Goal: Transaction & Acquisition: Obtain resource

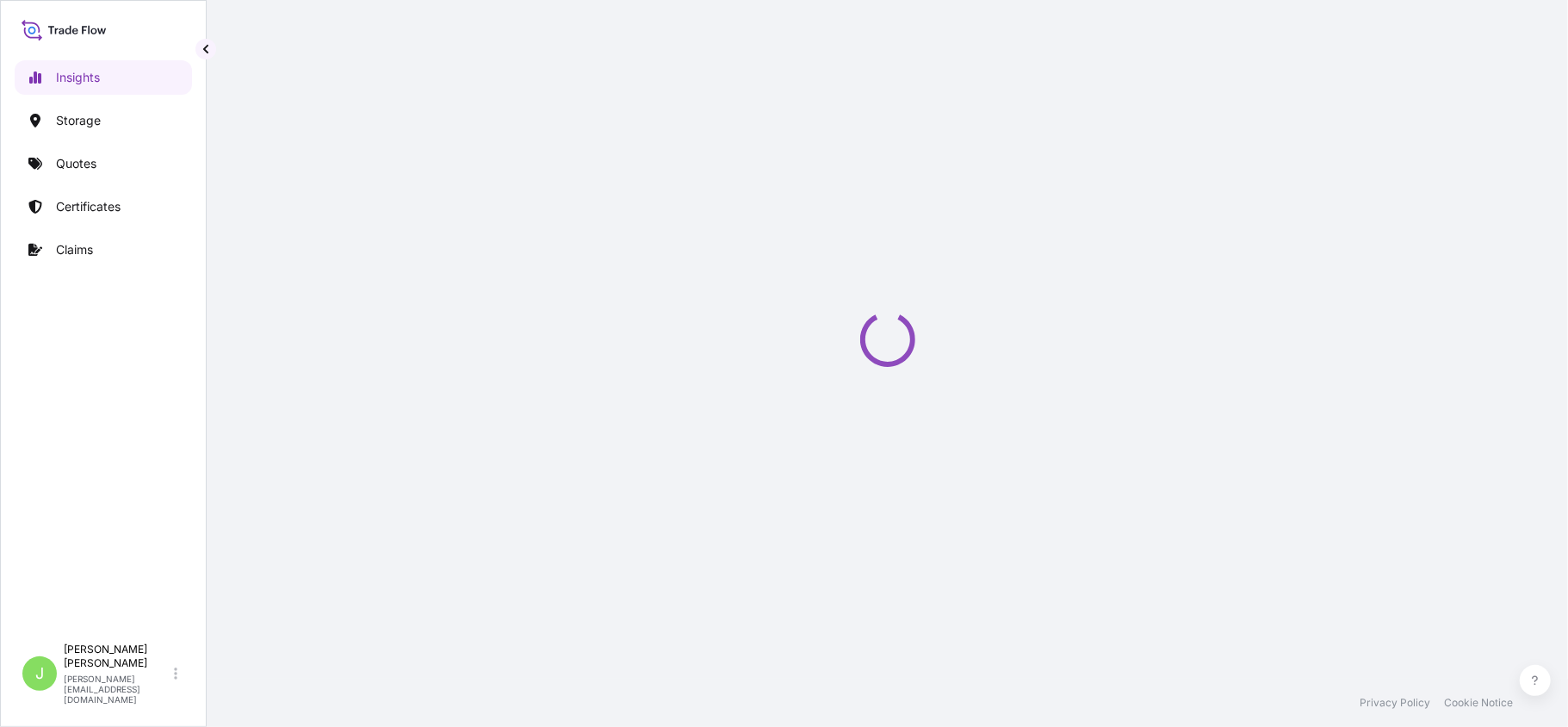
select select "2025"
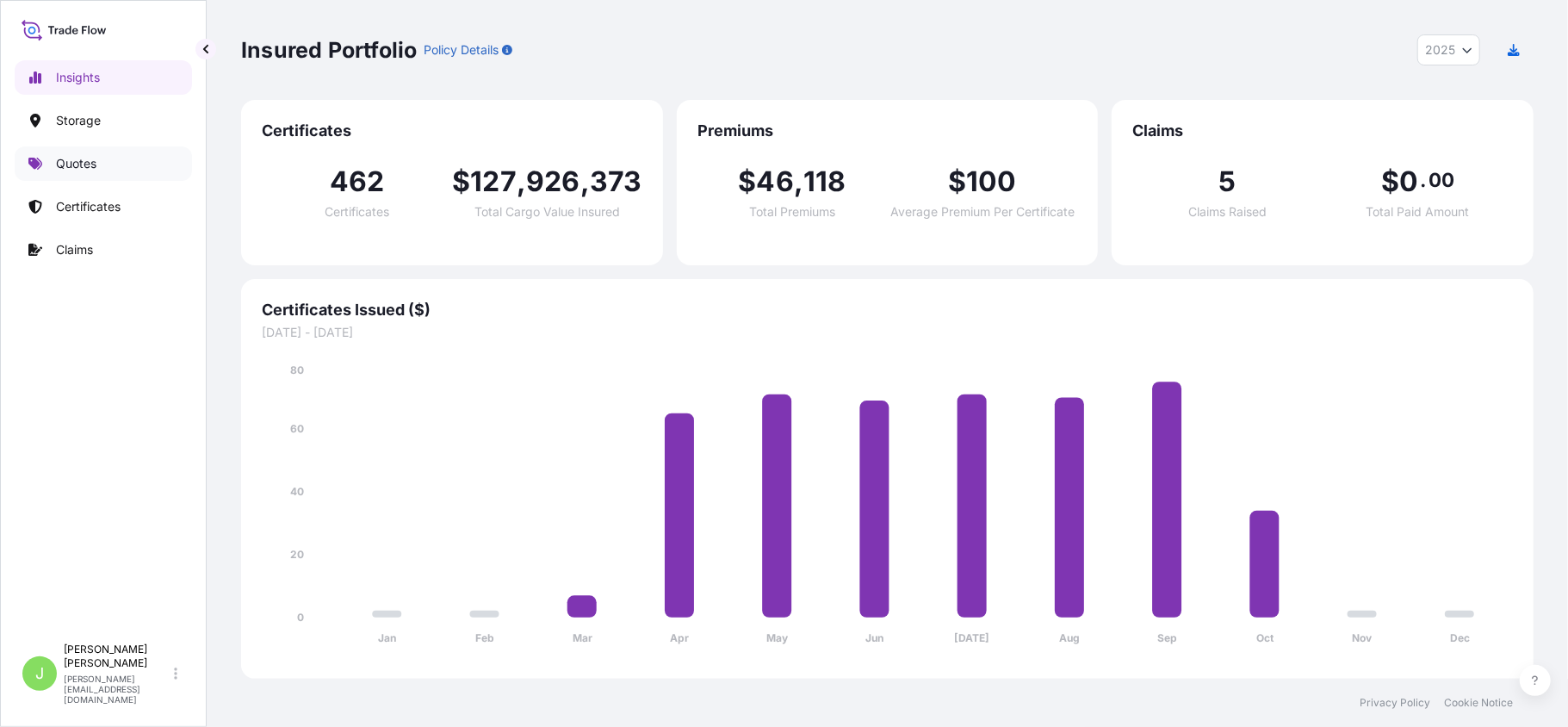
click at [125, 157] on link "Quotes" at bounding box center [103, 163] width 177 height 34
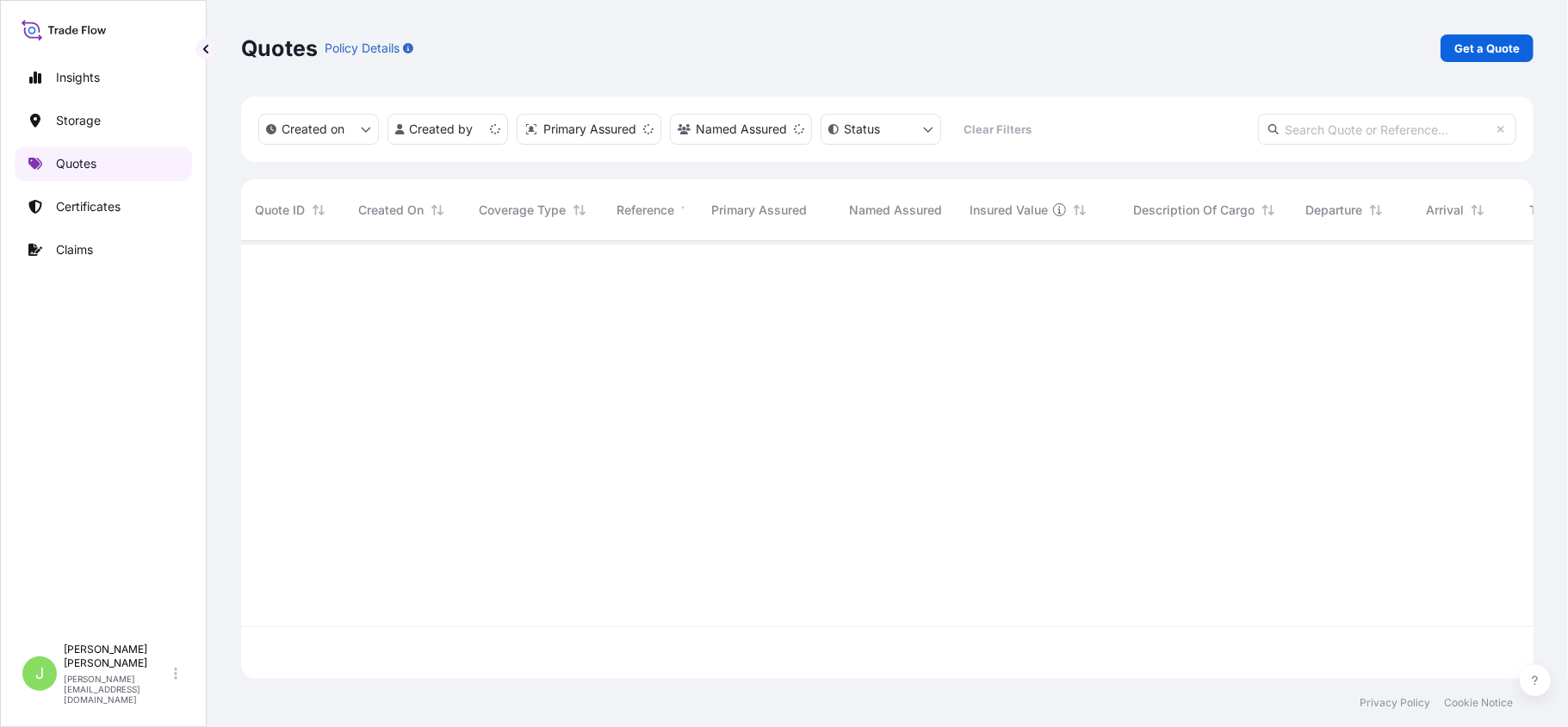
scroll to position [429, 1275]
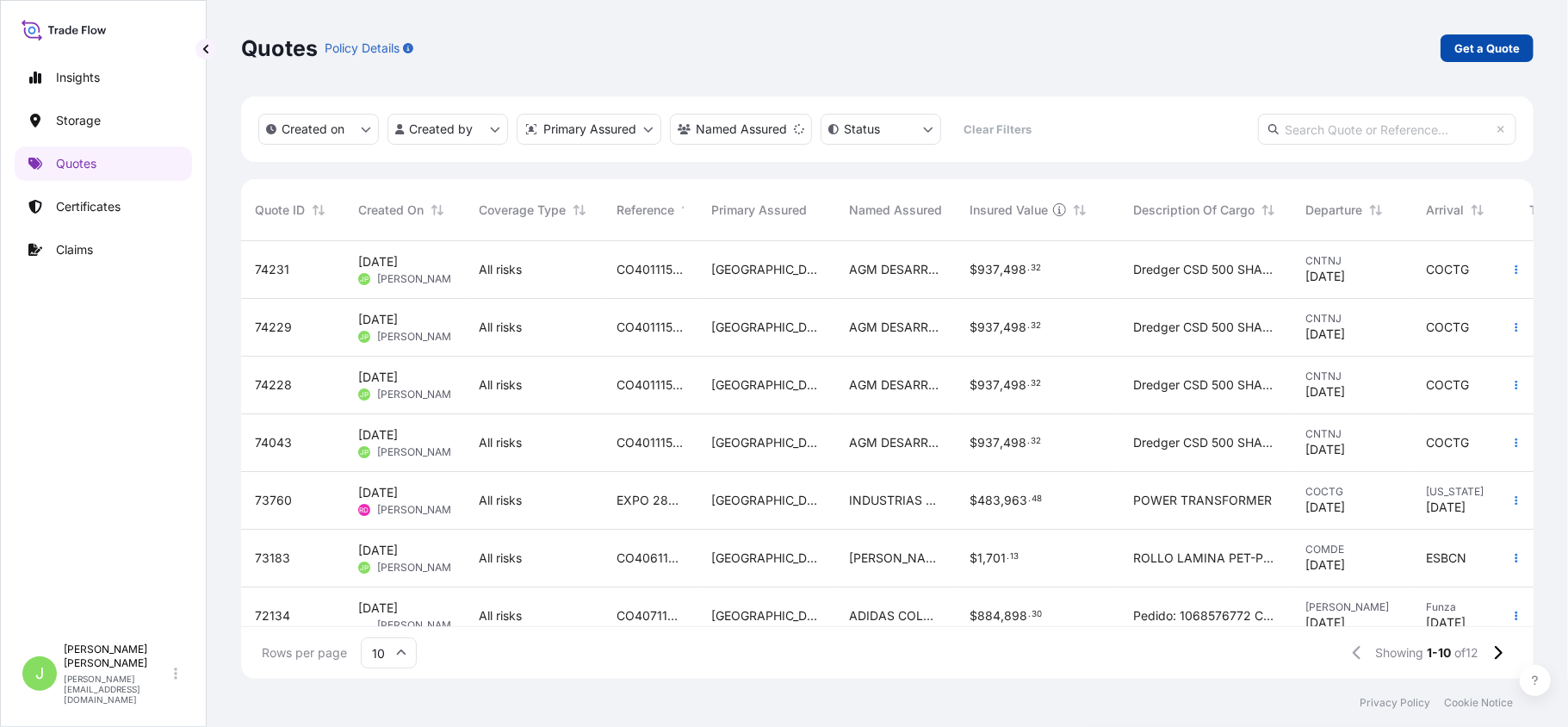
click at [1500, 49] on p "Get a Quote" at bounding box center [1486, 49] width 65 height 18
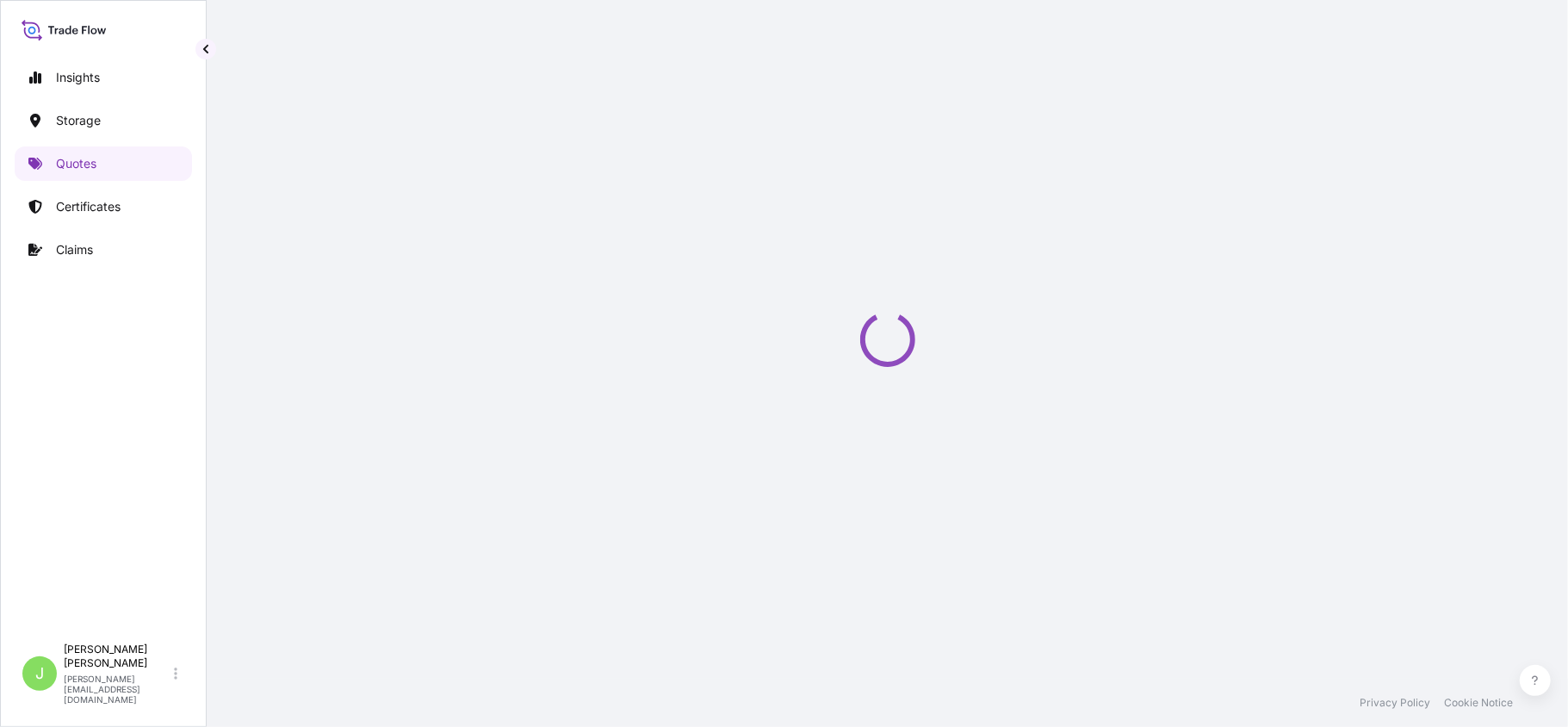
select select "Water"
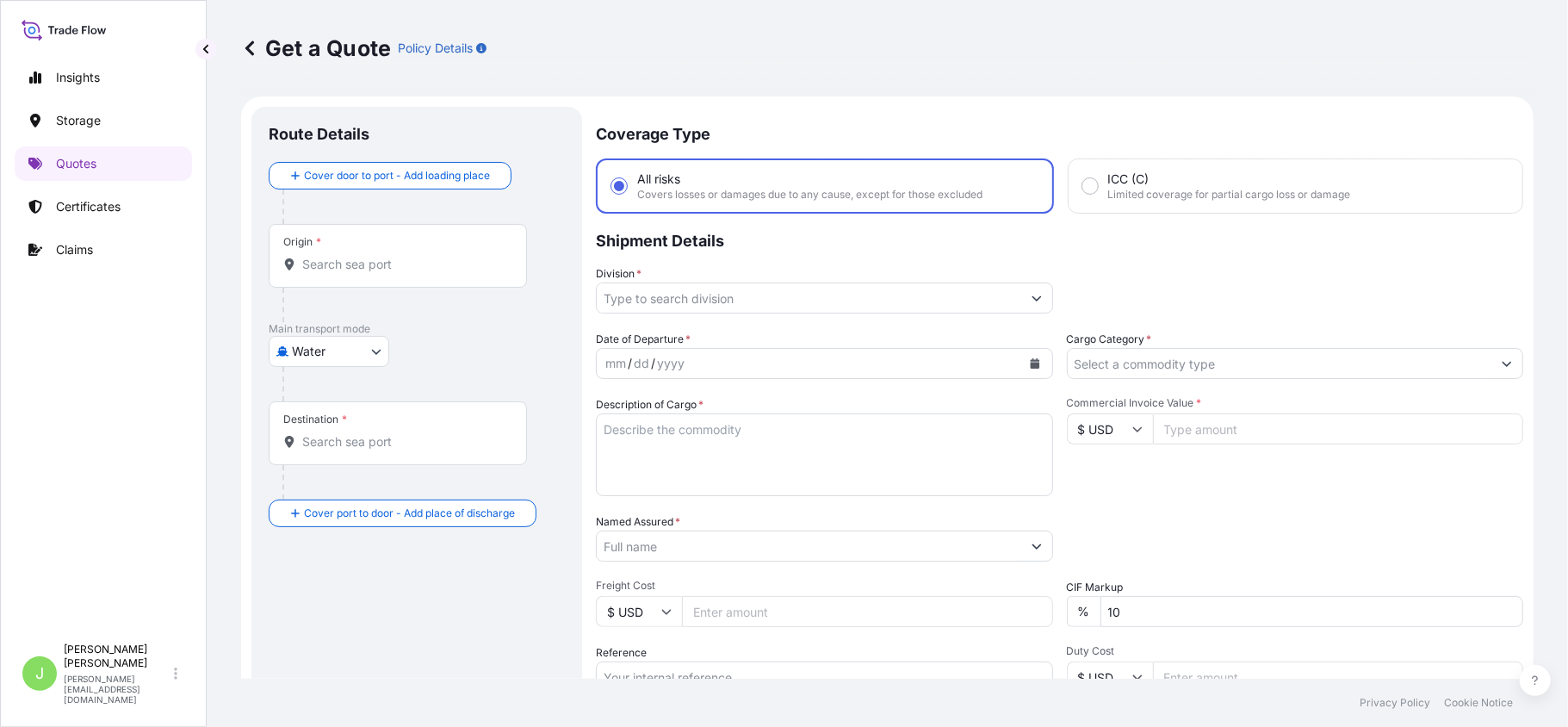
scroll to position [27, 0]
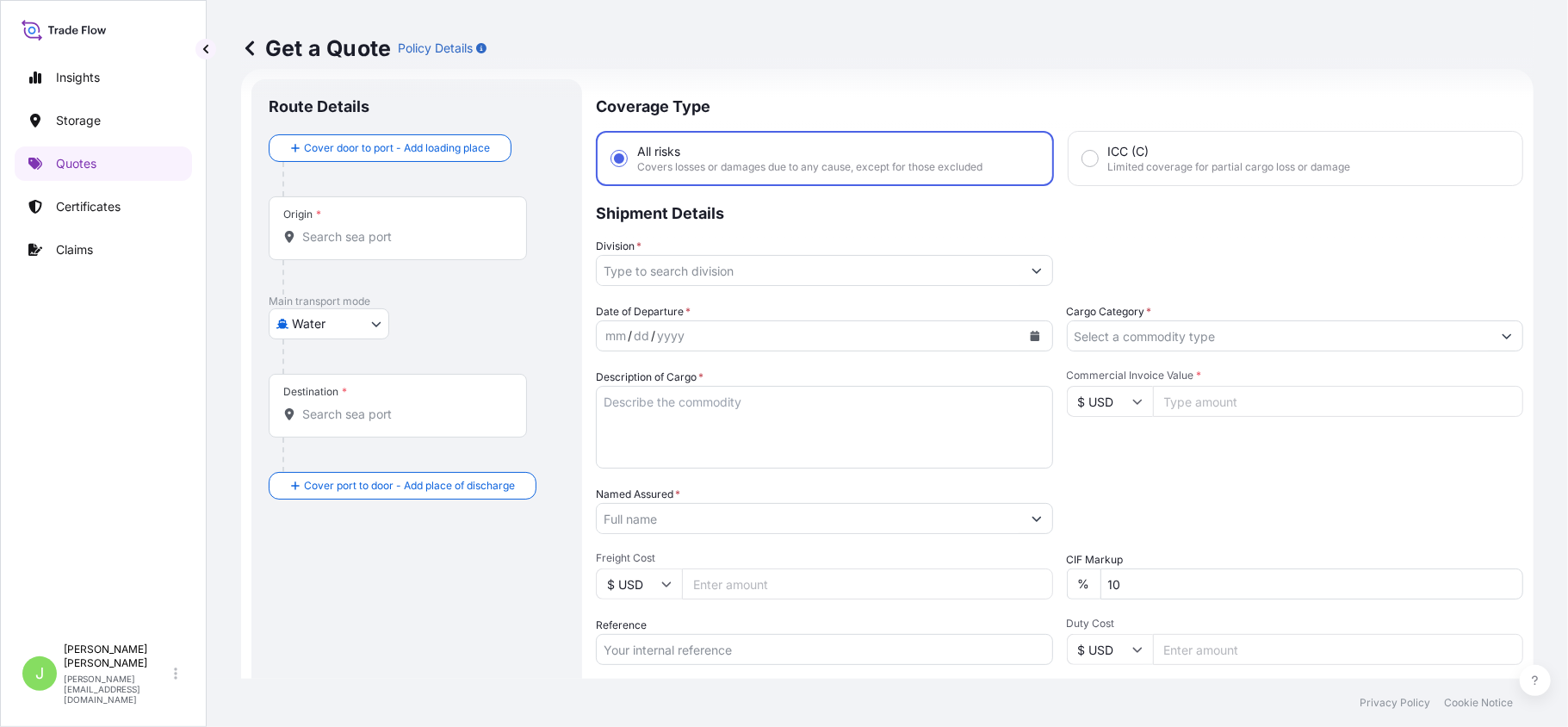
click at [320, 248] on div "Origin *" at bounding box center [398, 229] width 259 height 64
click at [320, 245] on input "Origin *" at bounding box center [404, 237] width 203 height 18
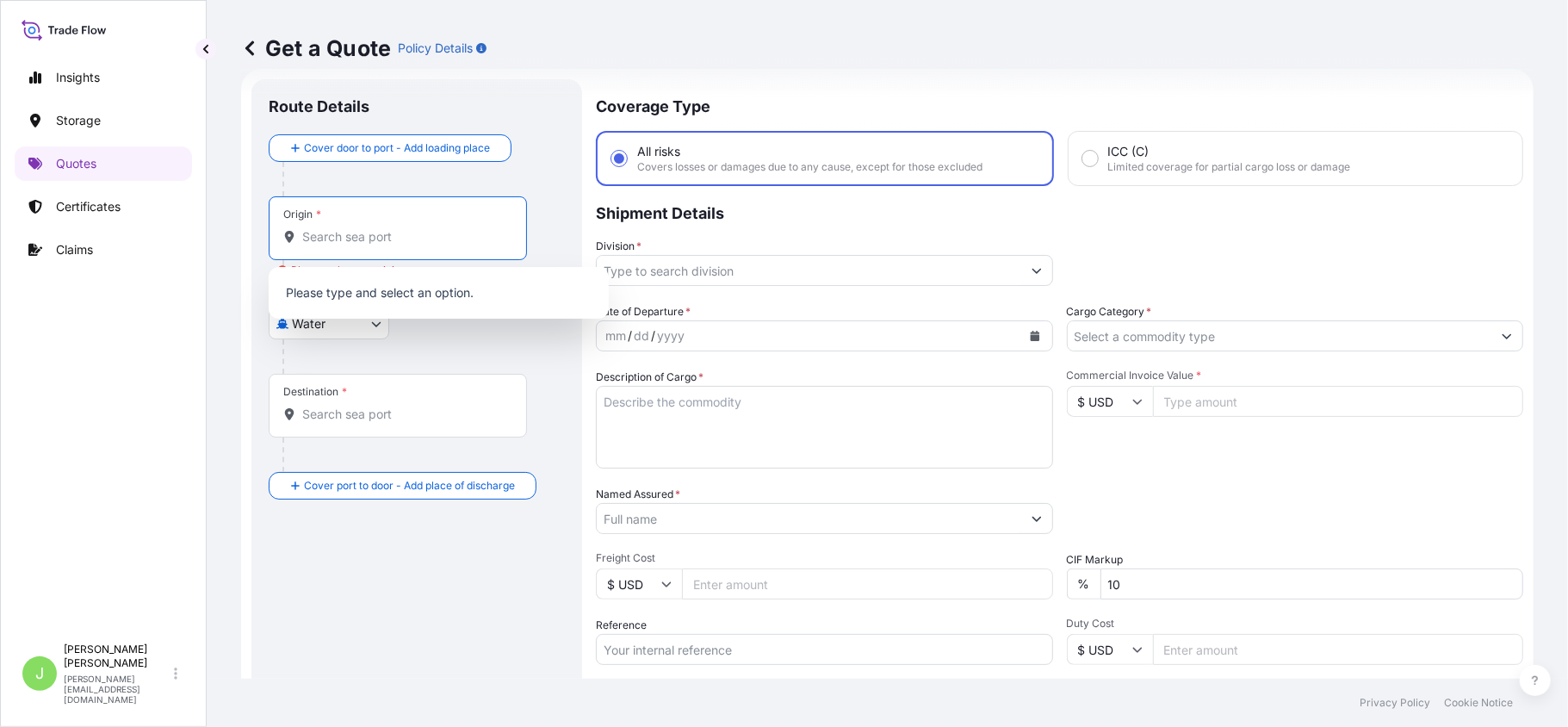
click at [382, 229] on input "Origin * Please select an origin" at bounding box center [404, 237] width 203 height 18
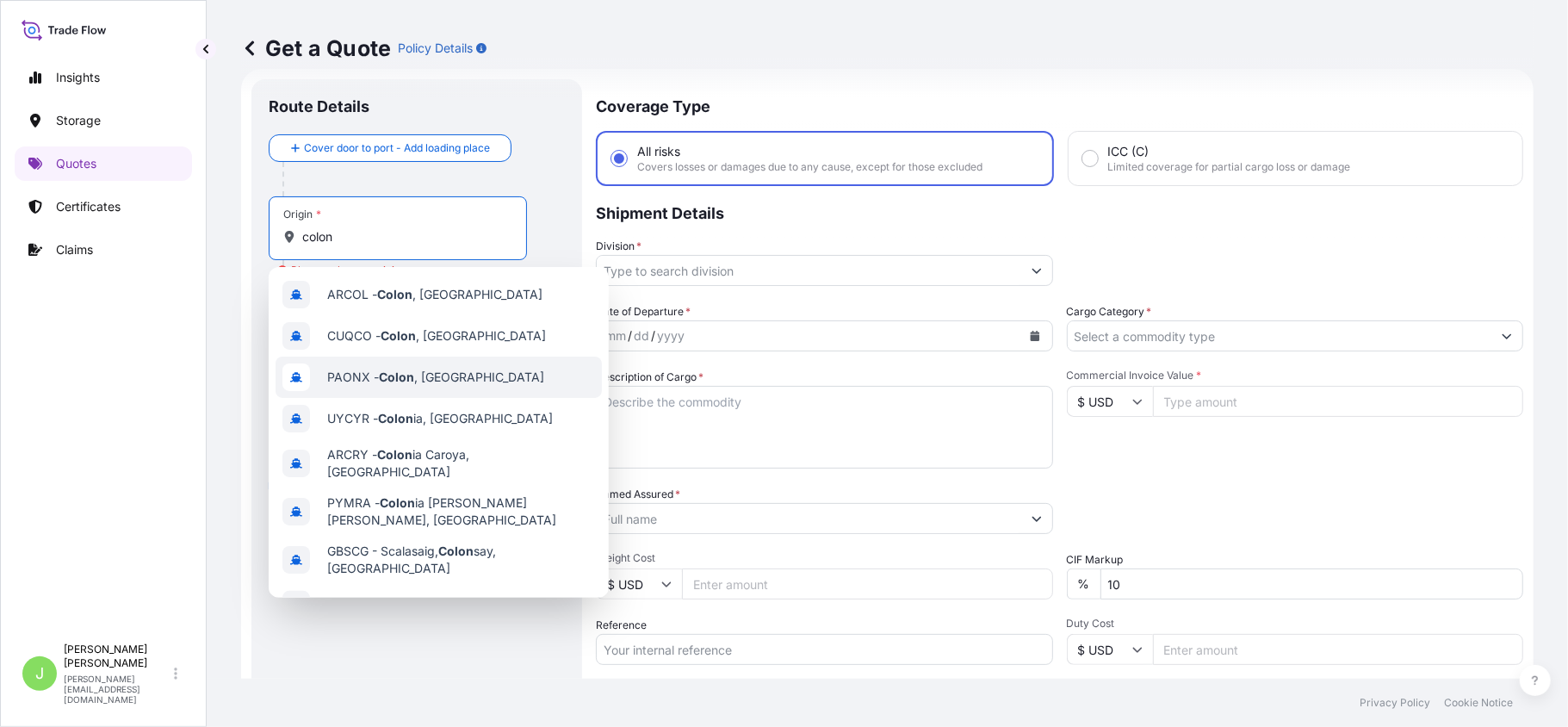
click at [473, 377] on div "PAONX - Colon , Panama" at bounding box center [439, 377] width 327 height 41
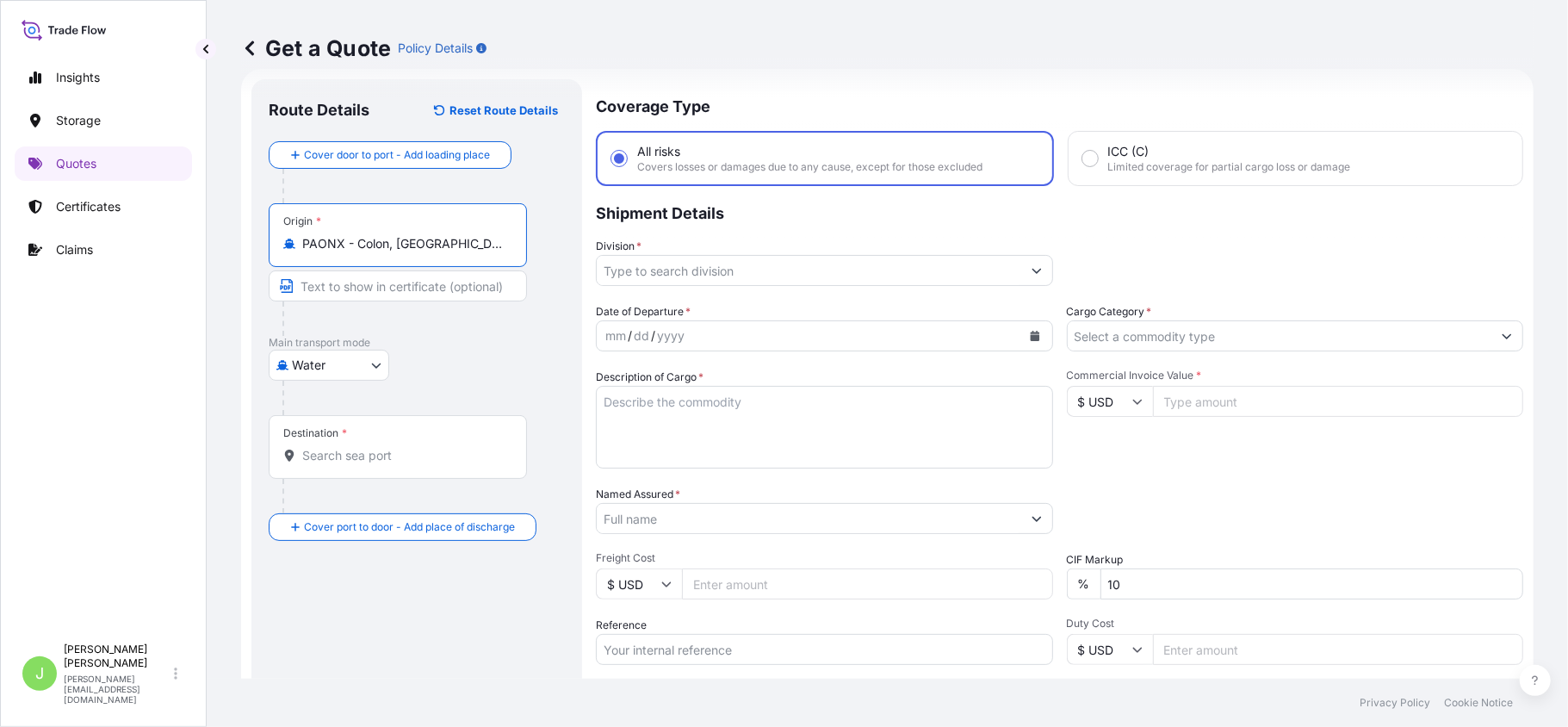
type input "PAONX - Colon, Panama"
click at [352, 281] on input "Text to appear on certificate" at bounding box center [398, 286] width 259 height 31
paste input "Edificio PANALPINA Complejo Mays COCOSOLITO, LOTE A1, MANZANA CO 2-1,CUAT AREA …"
type input "Edificio PANALPINA Complejo Mays COCOSOLITO, LOTE A1, MANZANA CO 2-1,CUAT AREA …"
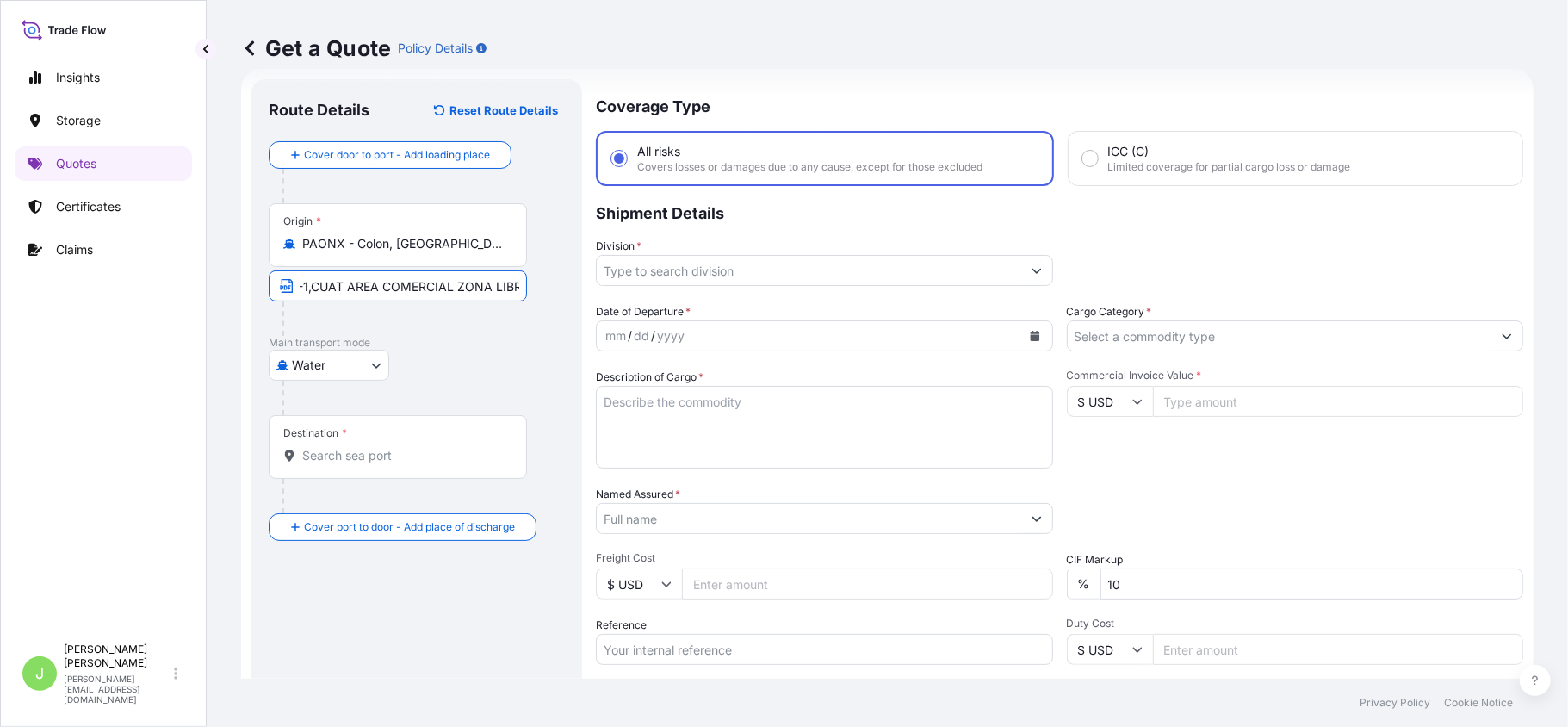
scroll to position [0, 0]
click at [352, 470] on div "Destination *" at bounding box center [398, 448] width 259 height 64
click at [352, 464] on input "Destination *" at bounding box center [404, 455] width 203 height 18
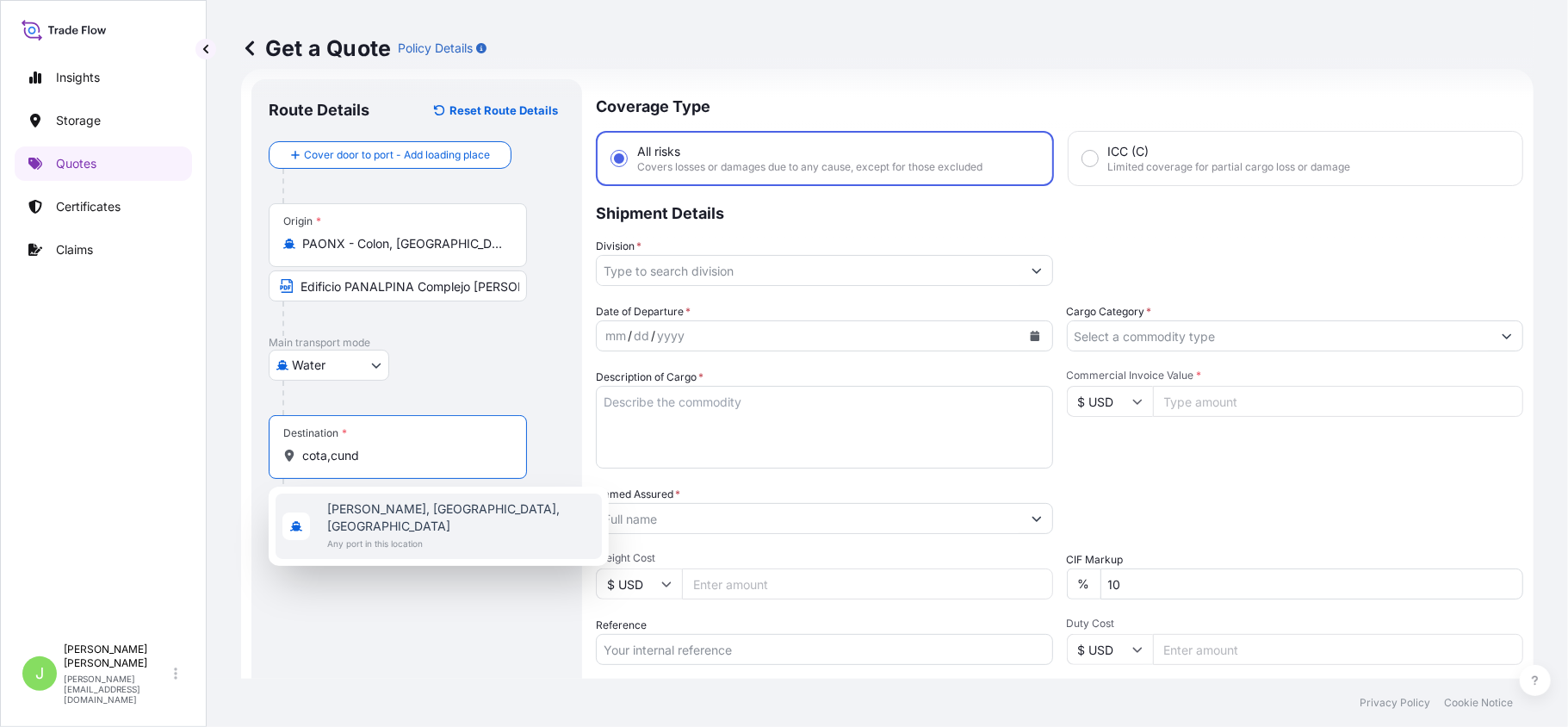
click at [466, 515] on span "Cota, Cundinamarca, Colombia" at bounding box center [460, 517] width 267 height 34
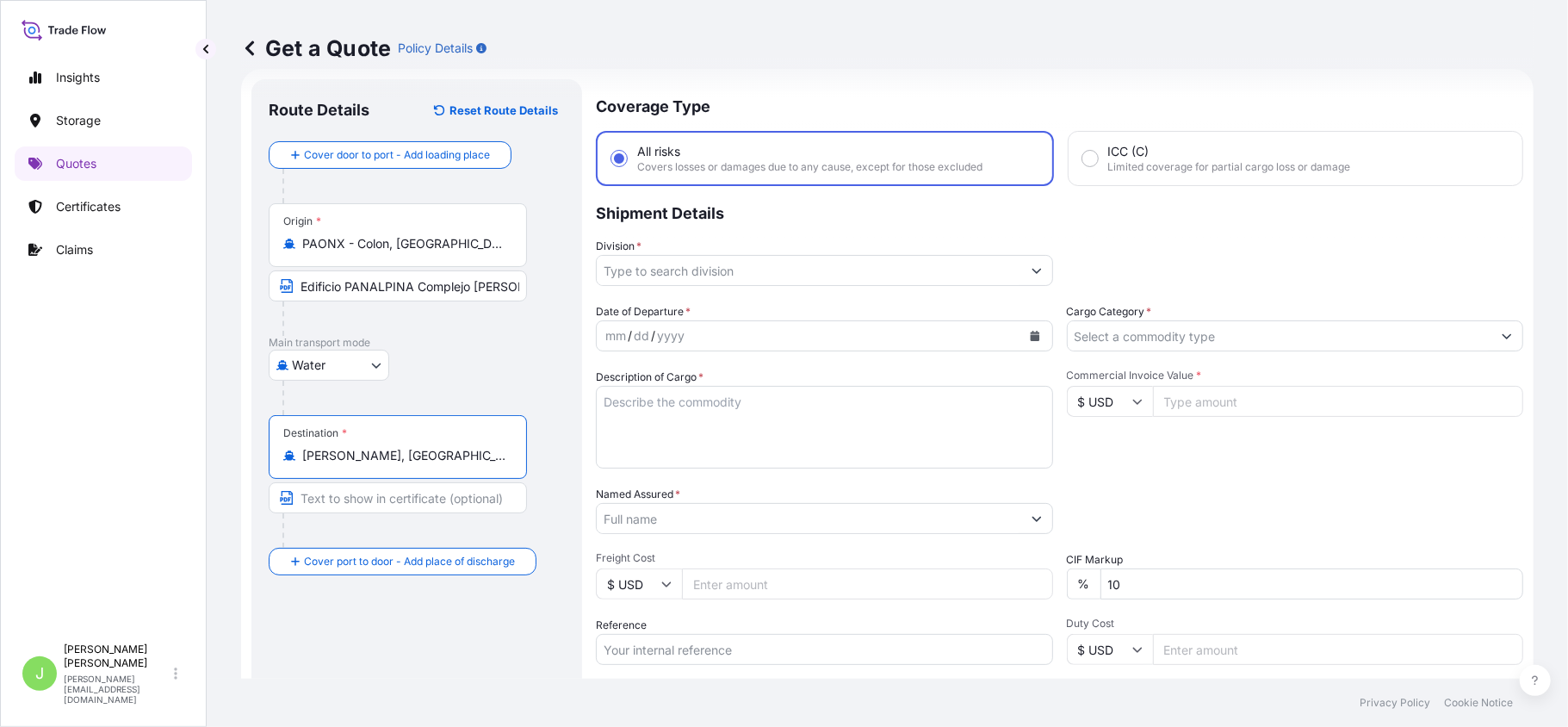
type input "Cota, Cundinamarca, Colombia"
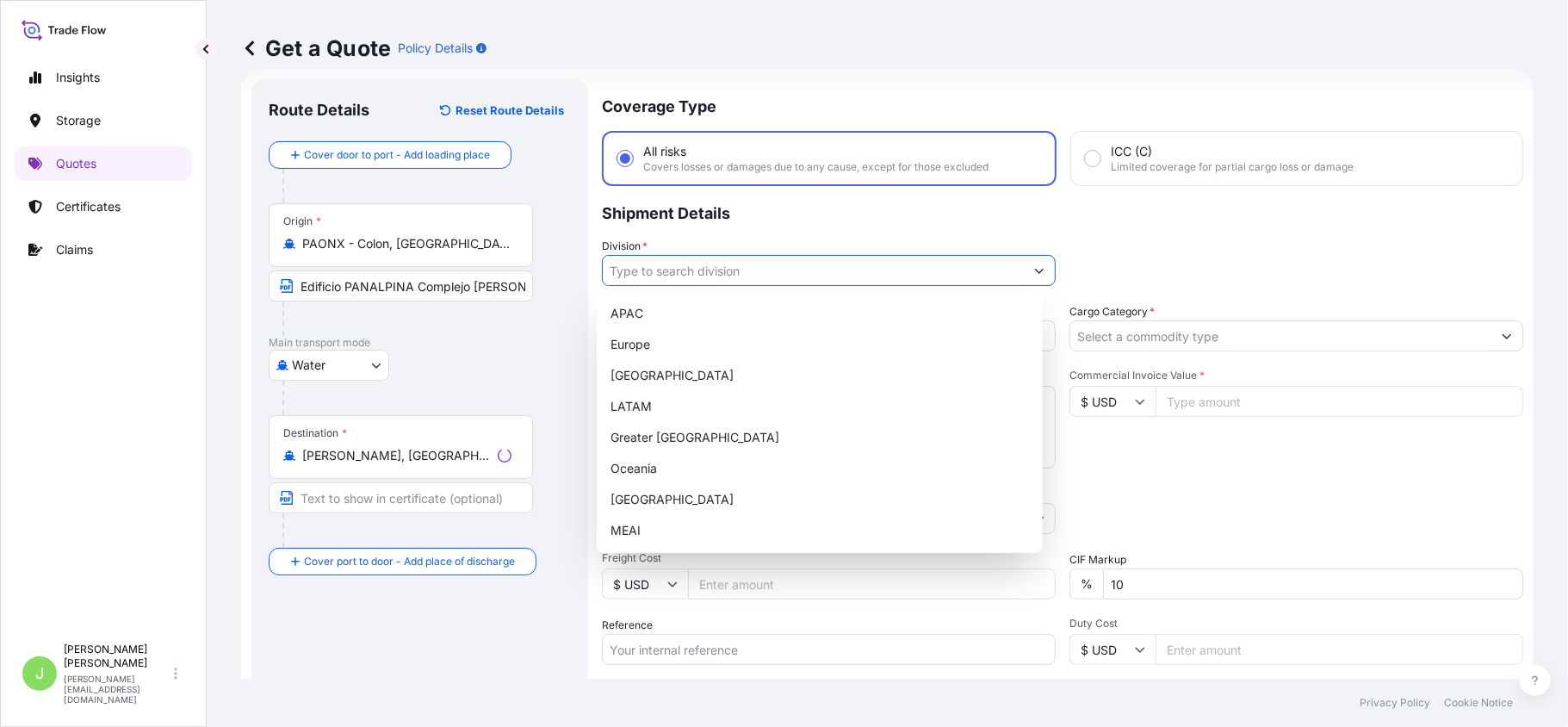
click at [694, 267] on input "Division *" at bounding box center [813, 271] width 421 height 31
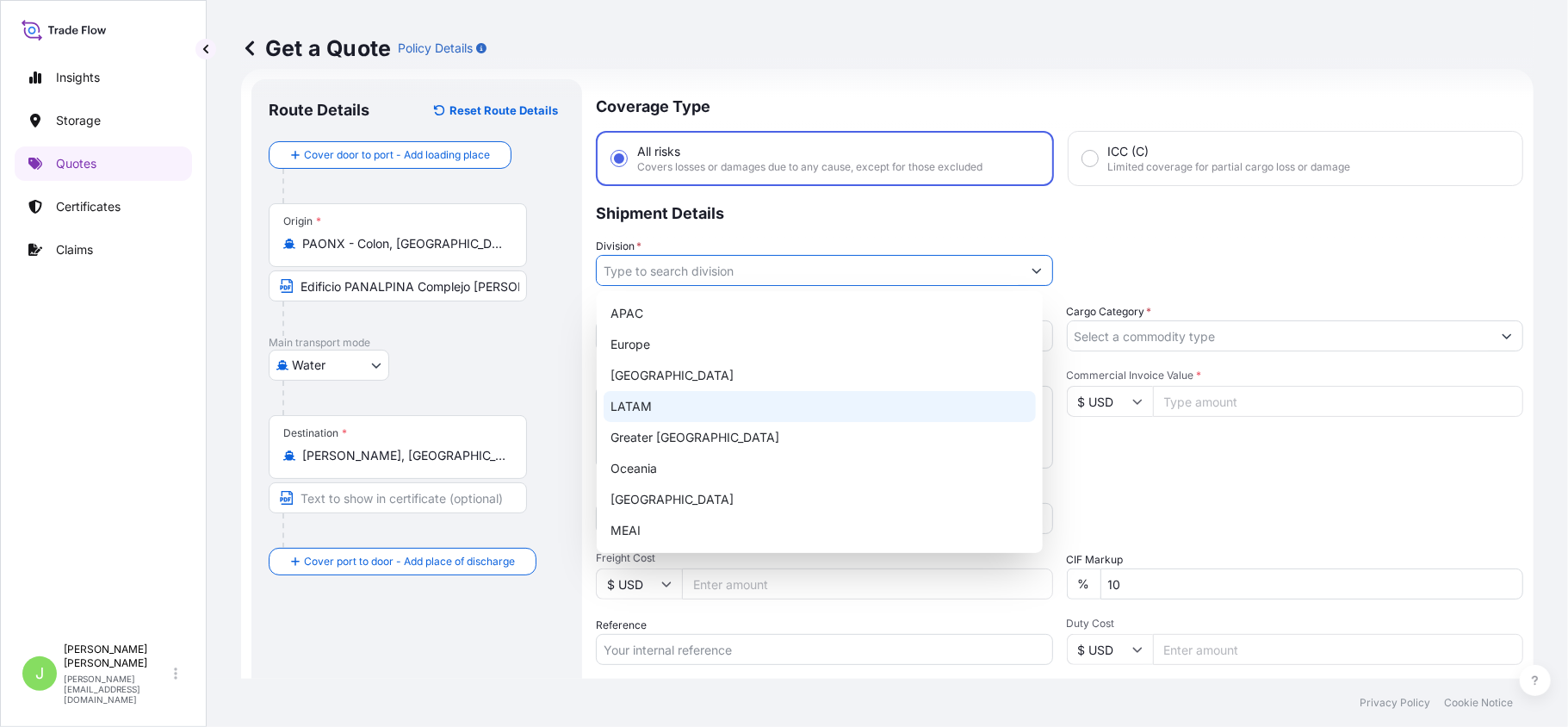
click at [646, 411] on div "LATAM" at bounding box center [820, 407] width 432 height 31
type input "LATAM"
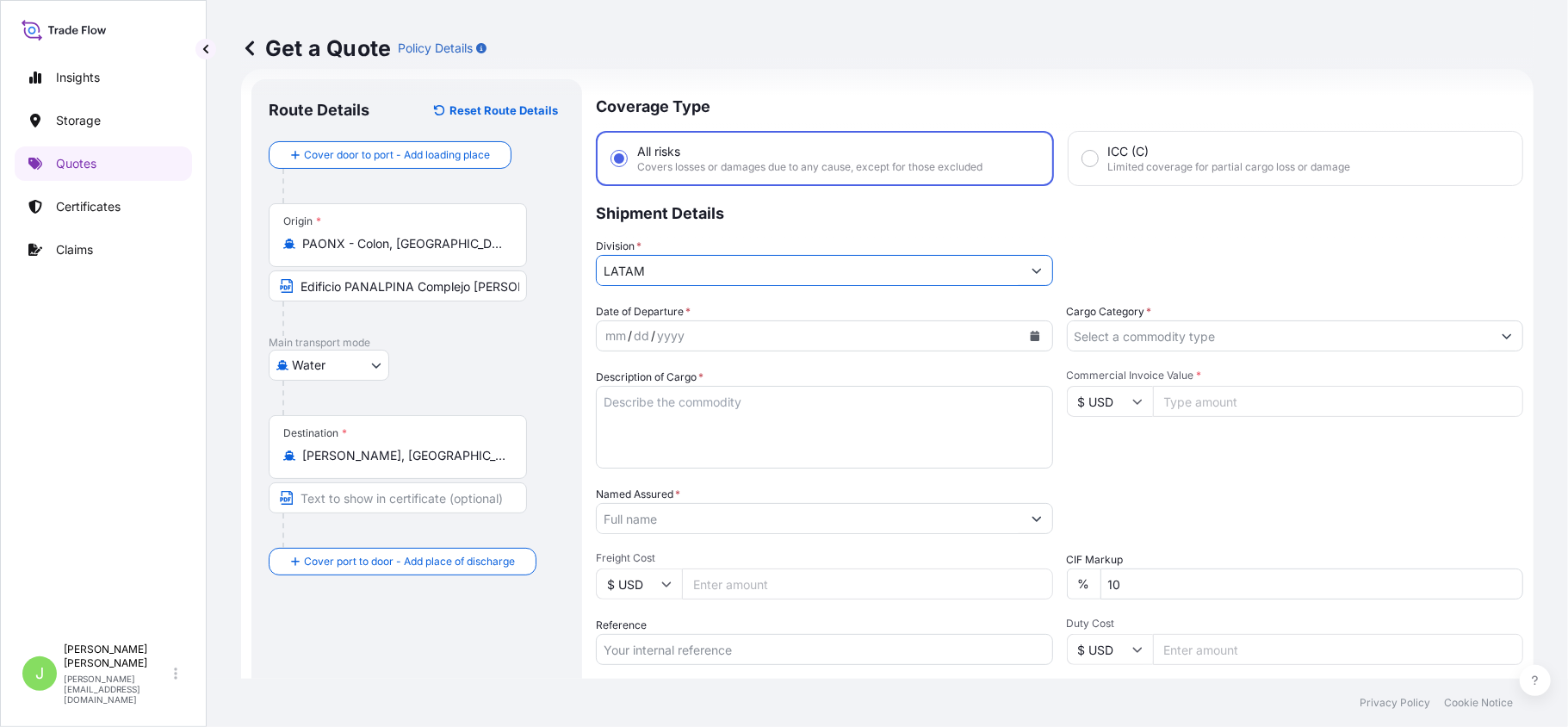
click at [1154, 335] on input "Cargo Category *" at bounding box center [1280, 336] width 424 height 31
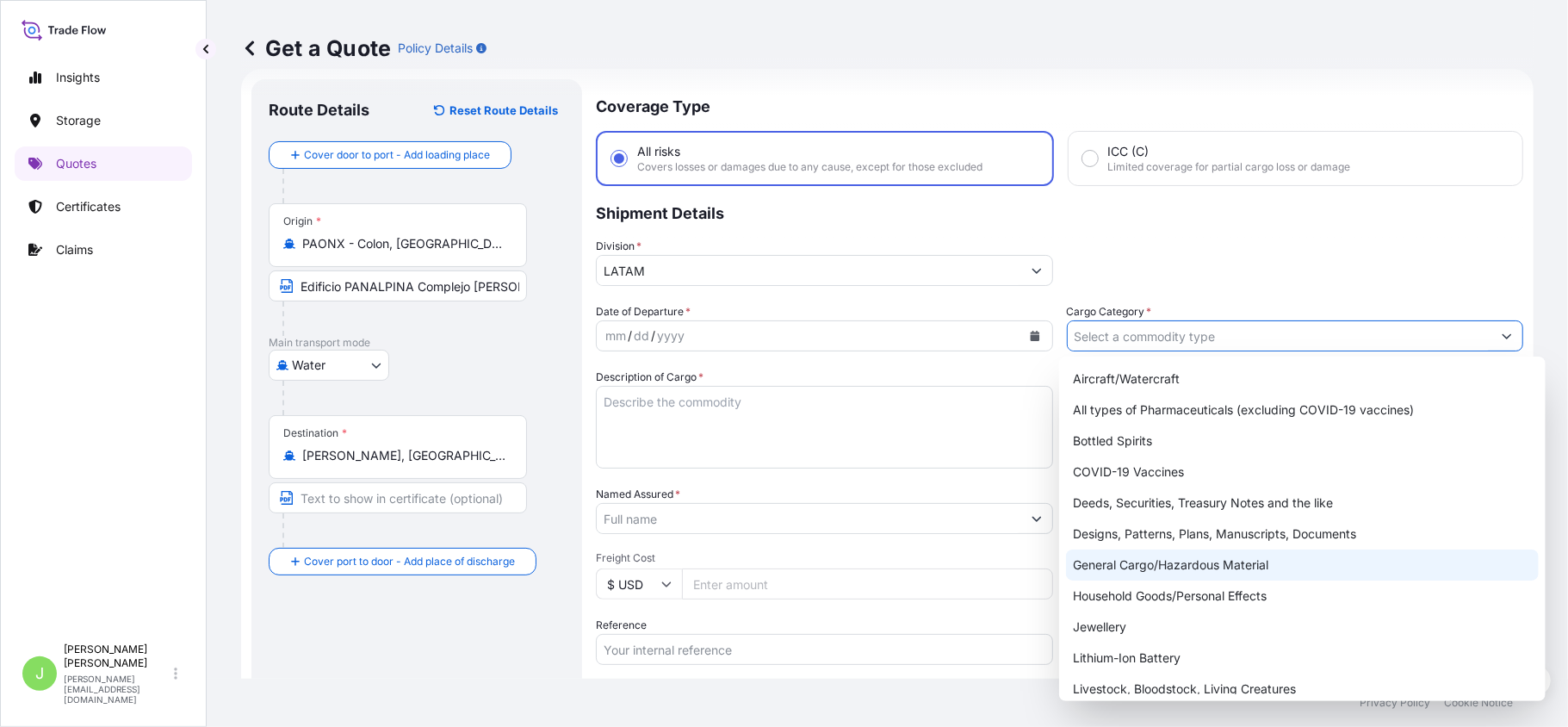
click at [1194, 573] on div "General Cargo/Hazardous Material" at bounding box center [1302, 565] width 473 height 31
type input "General Cargo/Hazardous Material"
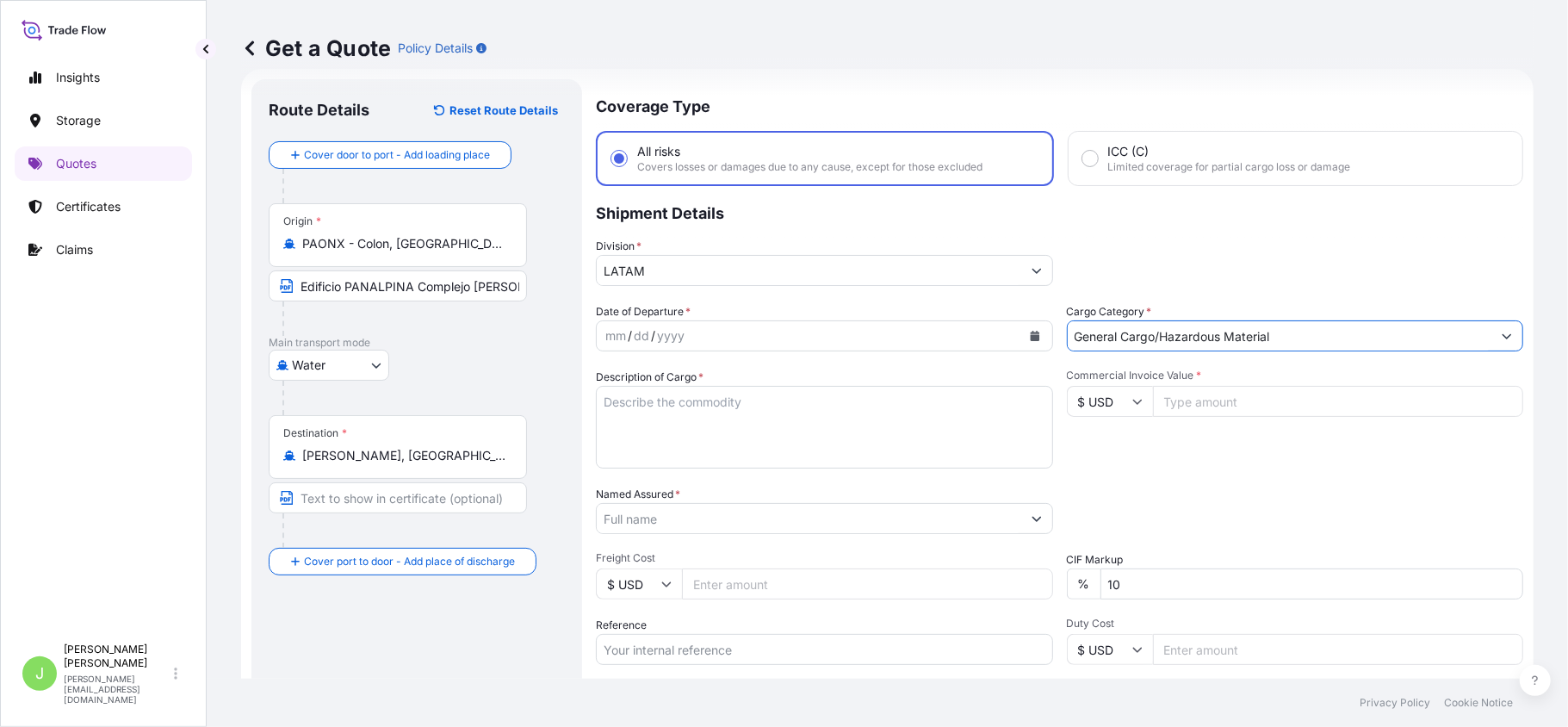
click at [1030, 334] on icon "Calendar" at bounding box center [1035, 336] width 10 height 11
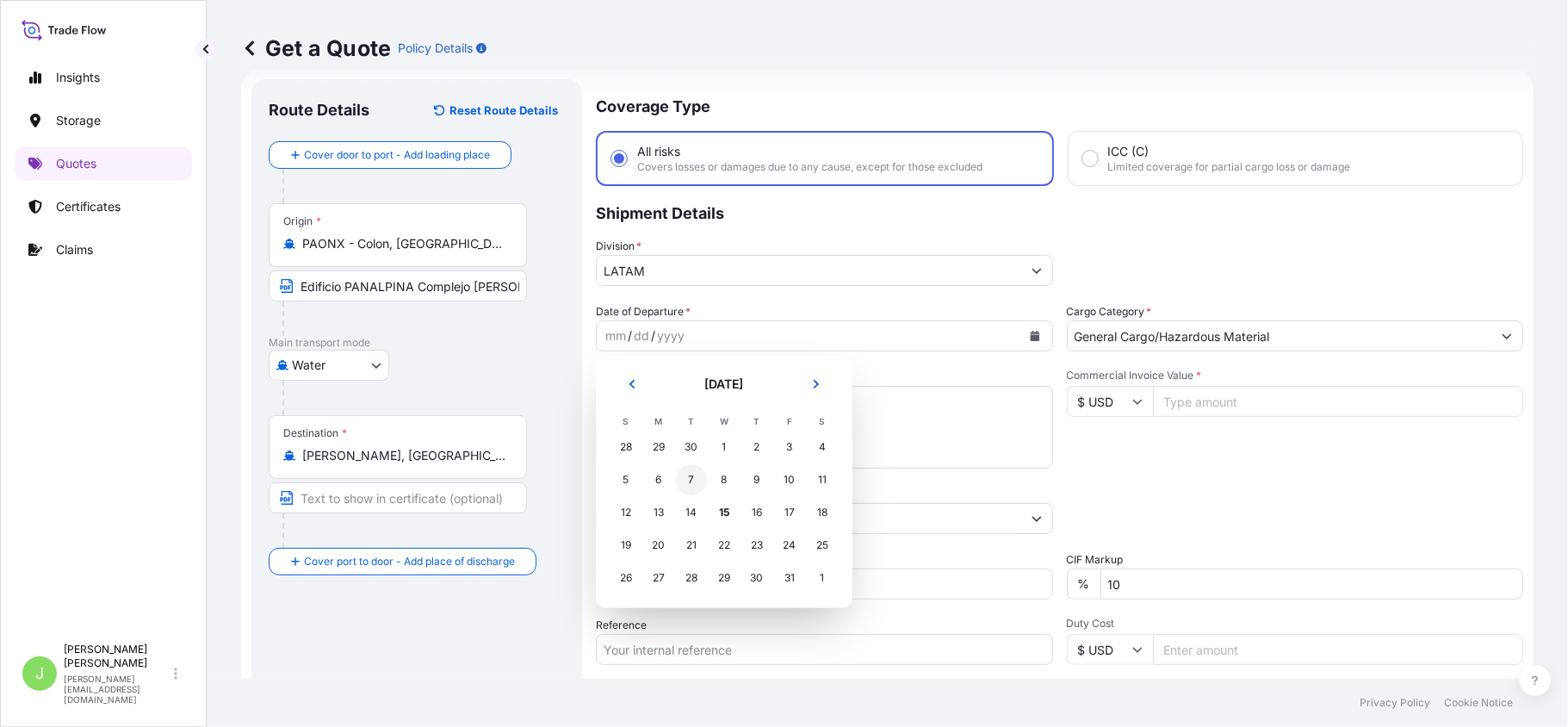
click at [694, 480] on div "7" at bounding box center [692, 480] width 31 height 31
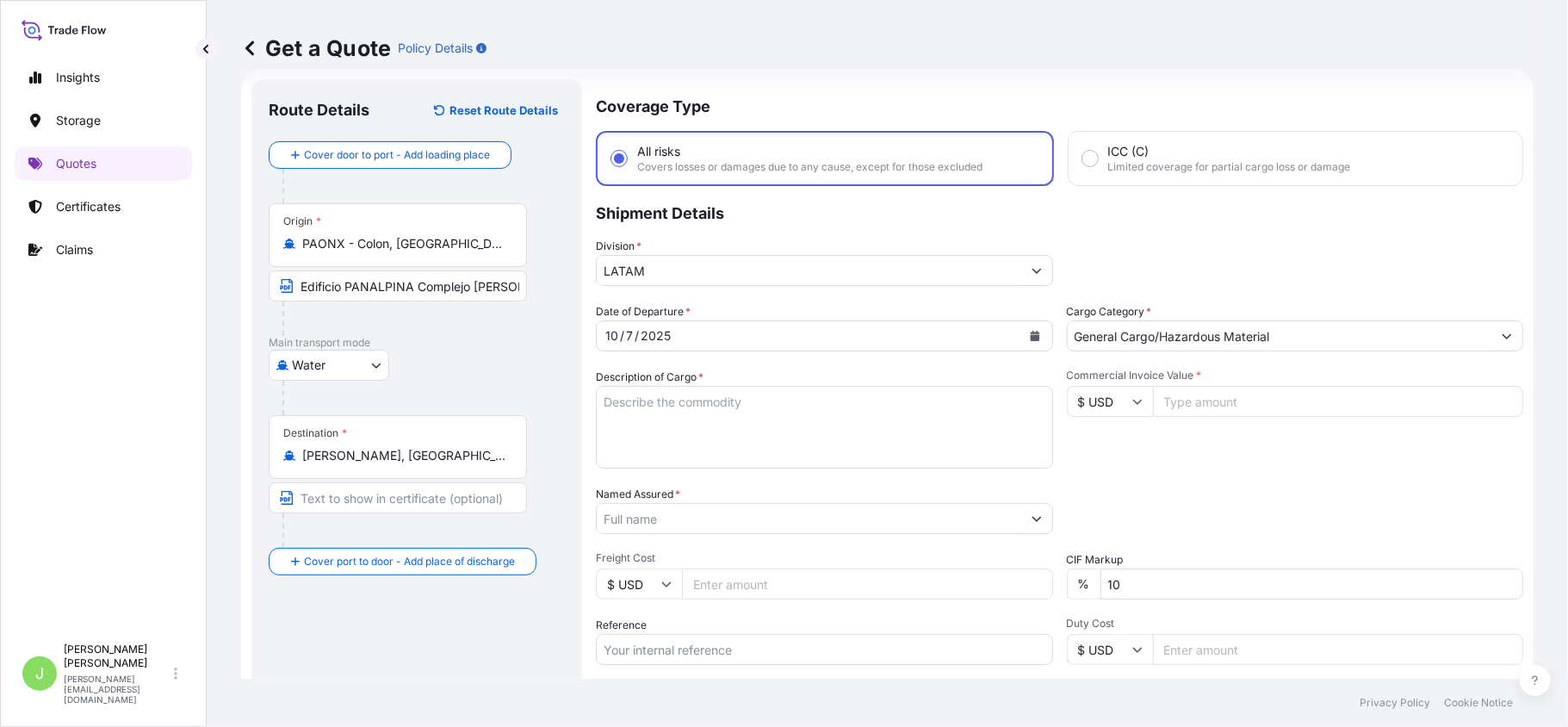
click at [657, 429] on textarea "Description of Cargo *" at bounding box center [825, 427] width 457 height 83
paste textarea "Tester de fragancias, fragancias, body lotion, shower gel, muestras de fraganci…"
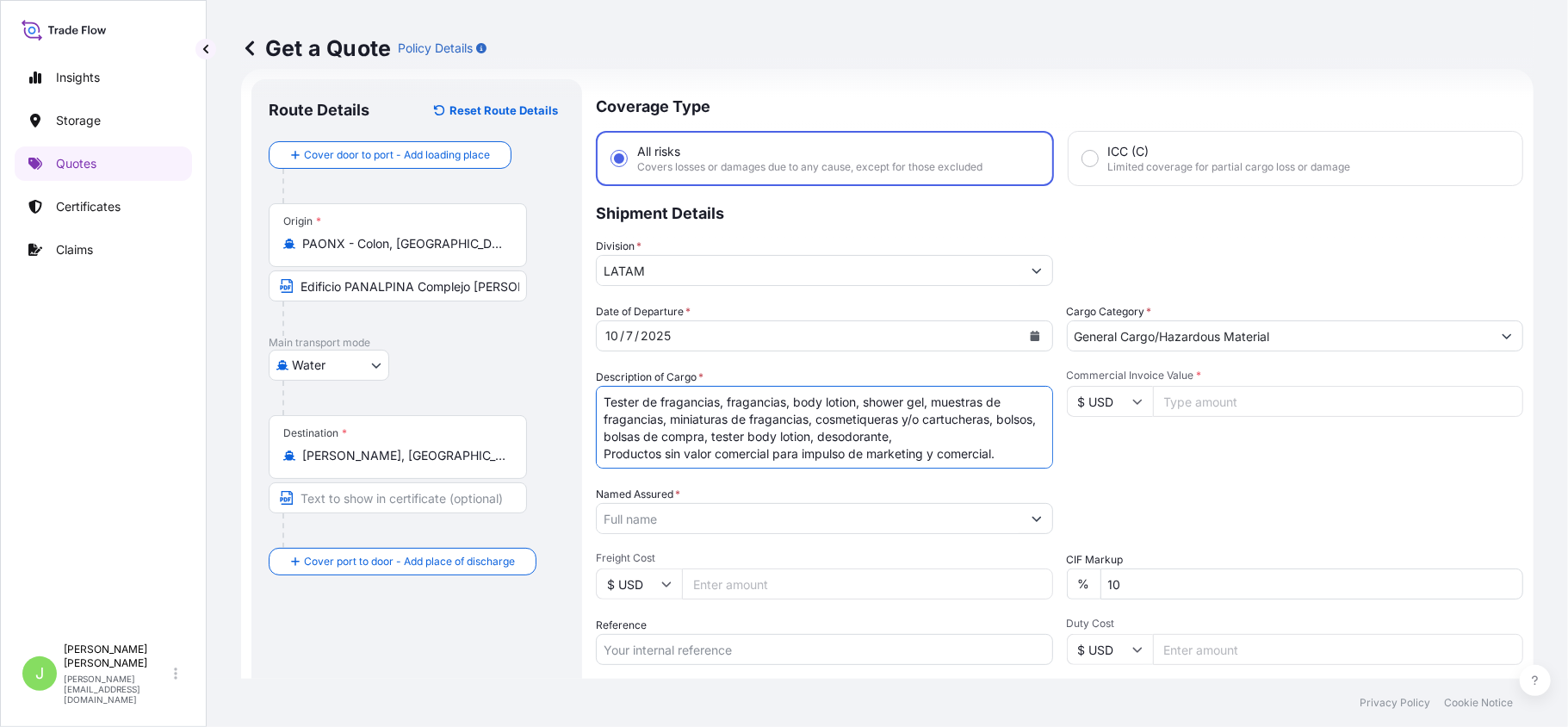
scroll to position [28, 0]
type textarea "Tester de fragancias, fragancias, body lotion, shower gel, muestras de fraganci…"
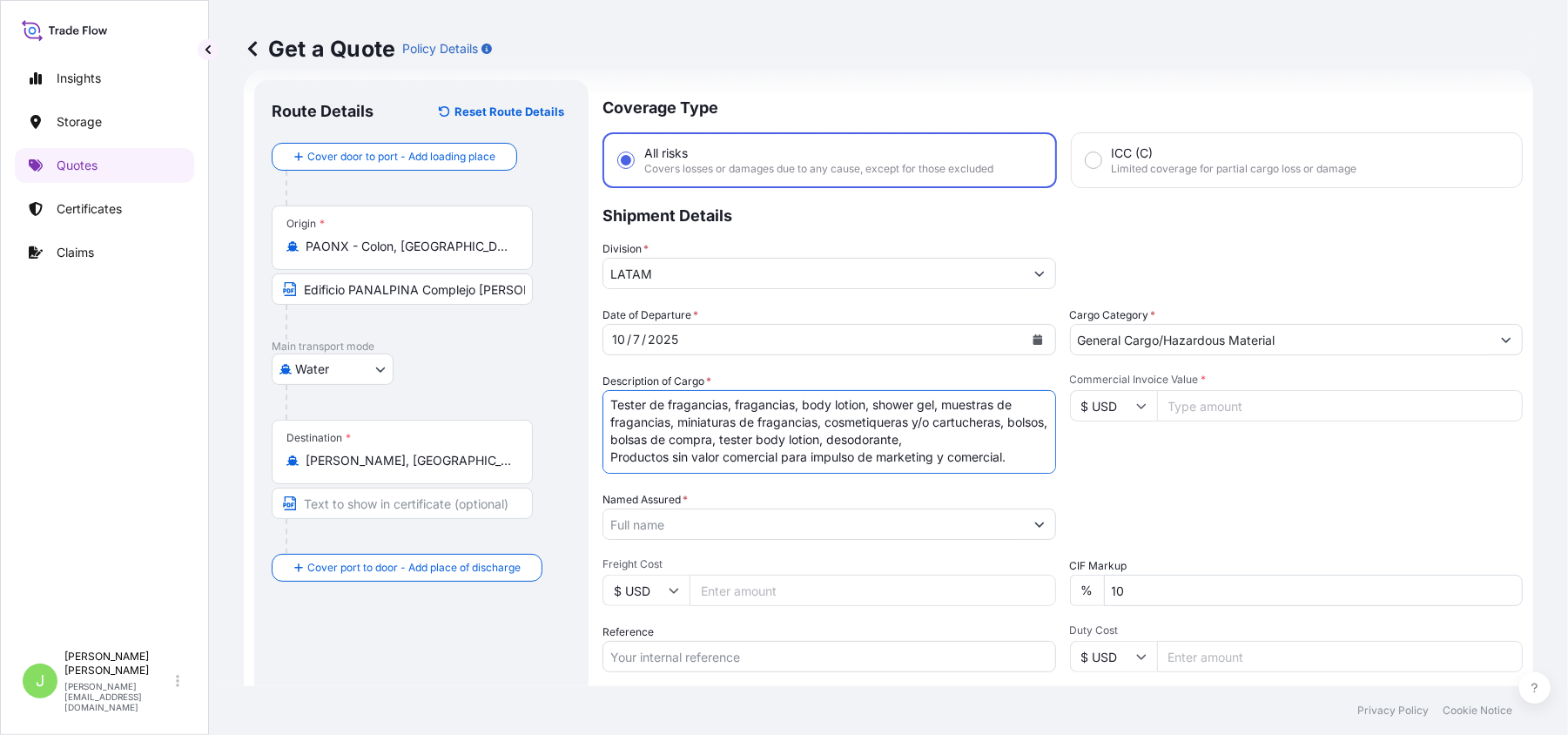
click at [703, 522] on input "Named Assured *" at bounding box center [814, 524] width 421 height 31
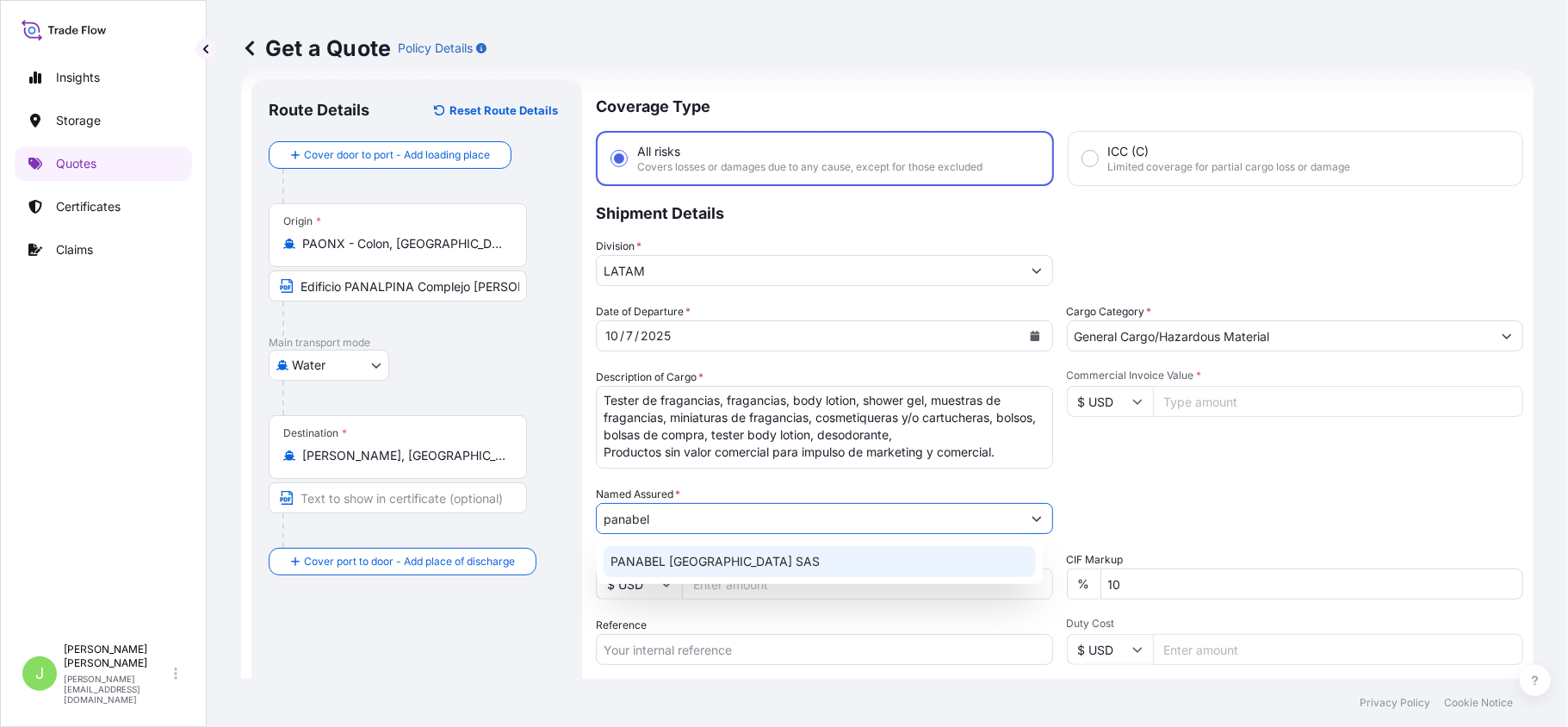
click at [702, 555] on span "PANABEL COLOMBIA SAS" at bounding box center [715, 562] width 209 height 18
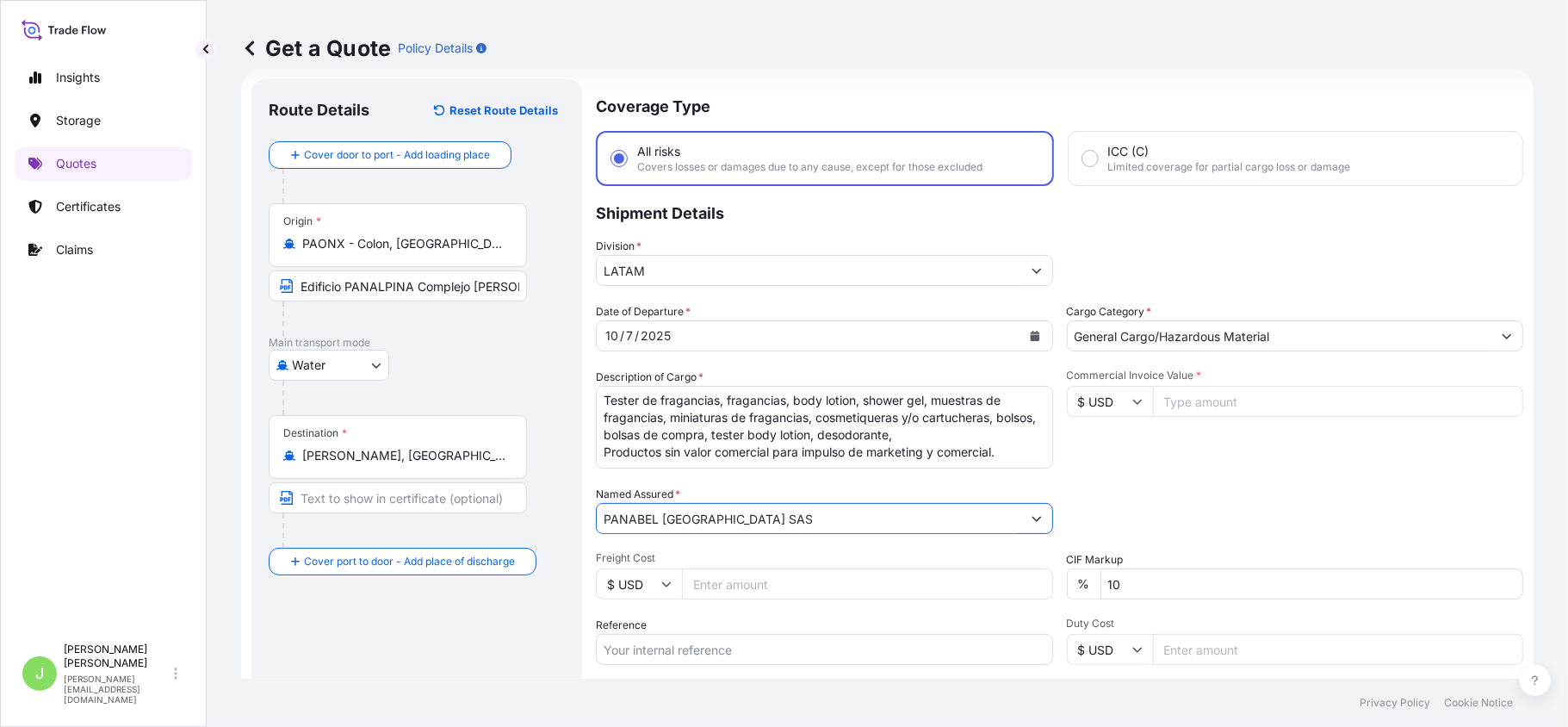
type input "PANABEL COLOMBIA SAS"
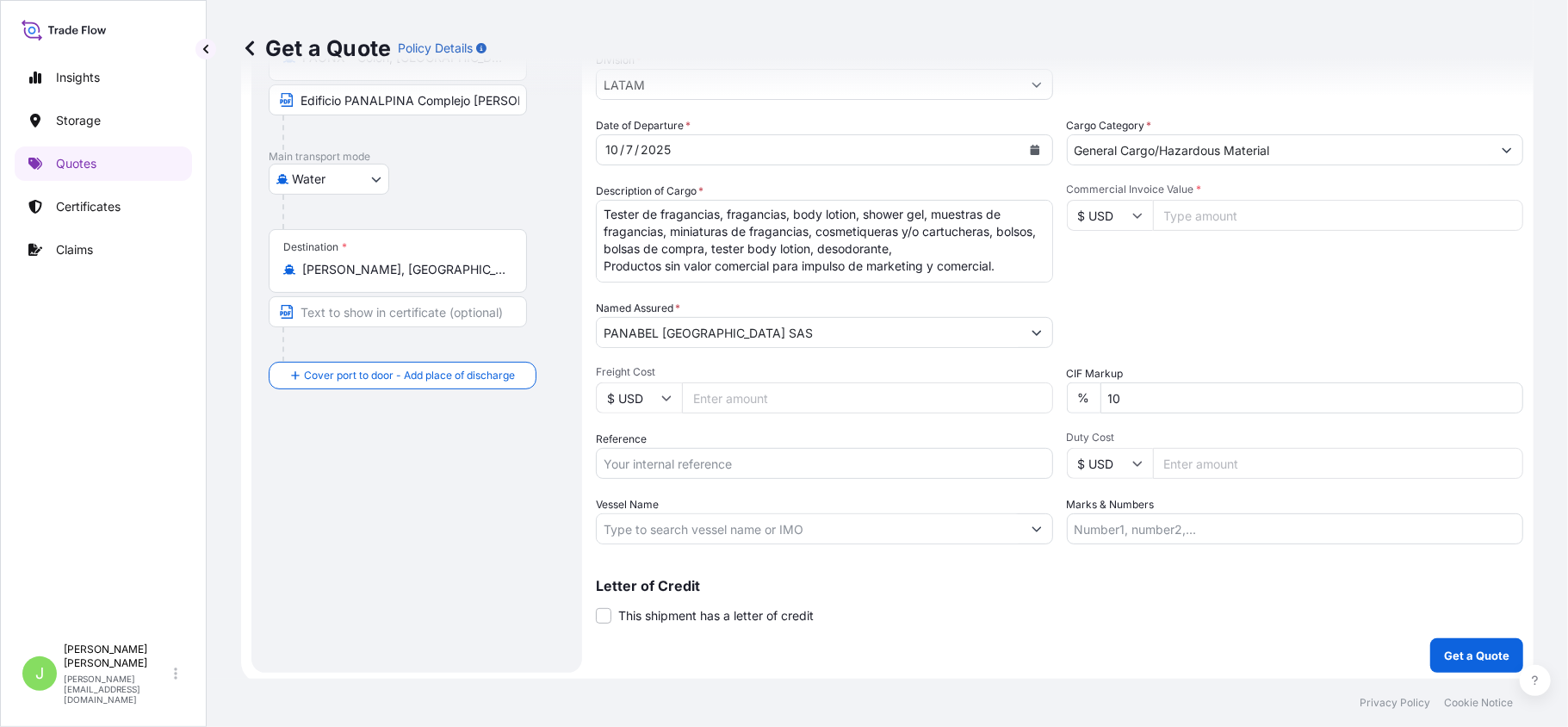
scroll to position [217, 0]
click at [649, 469] on input "Reference" at bounding box center [825, 460] width 457 height 31
paste input "CO4011156462"
type input "CO4011156462"
click at [721, 528] on input "Vessel Name" at bounding box center [808, 526] width 424 height 31
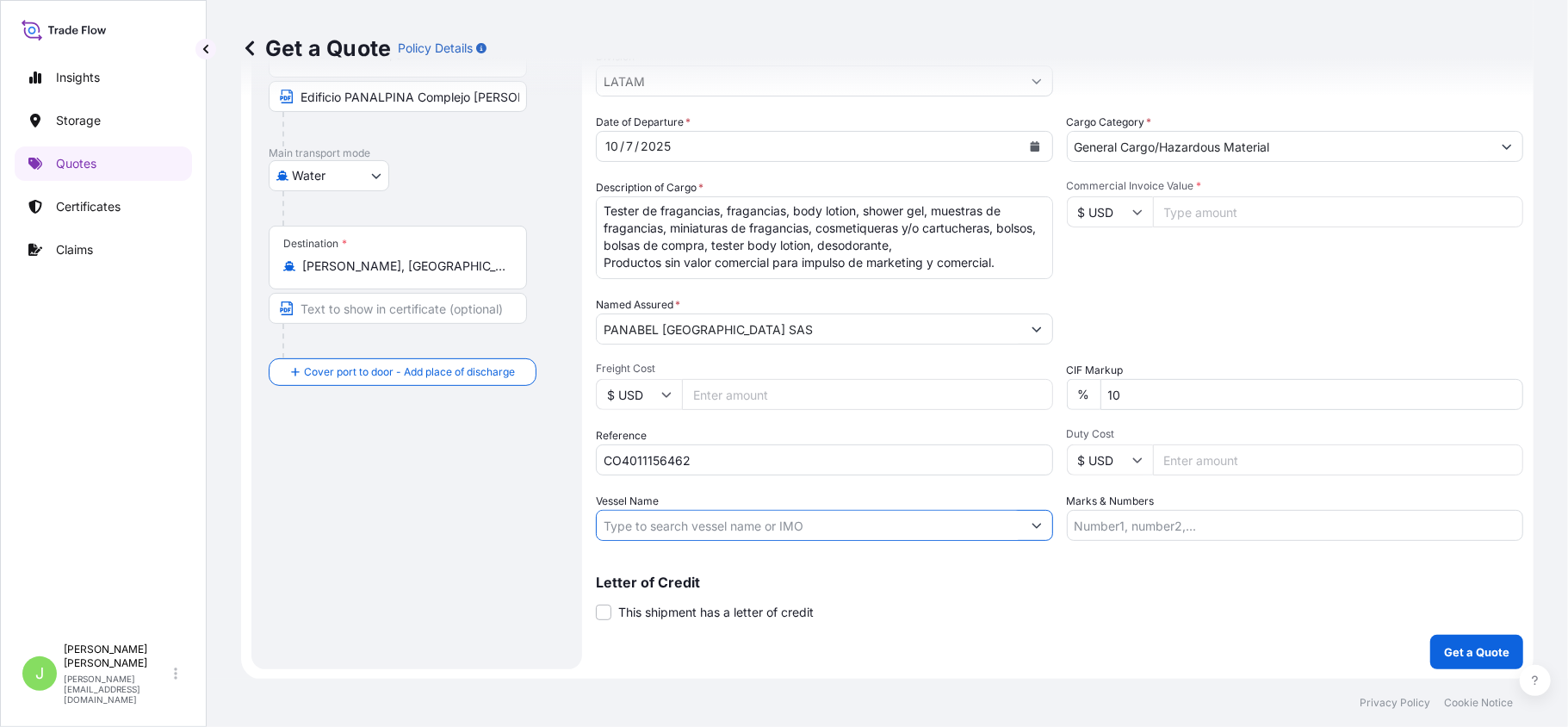
paste input "GREEN OCEAN 25038N"
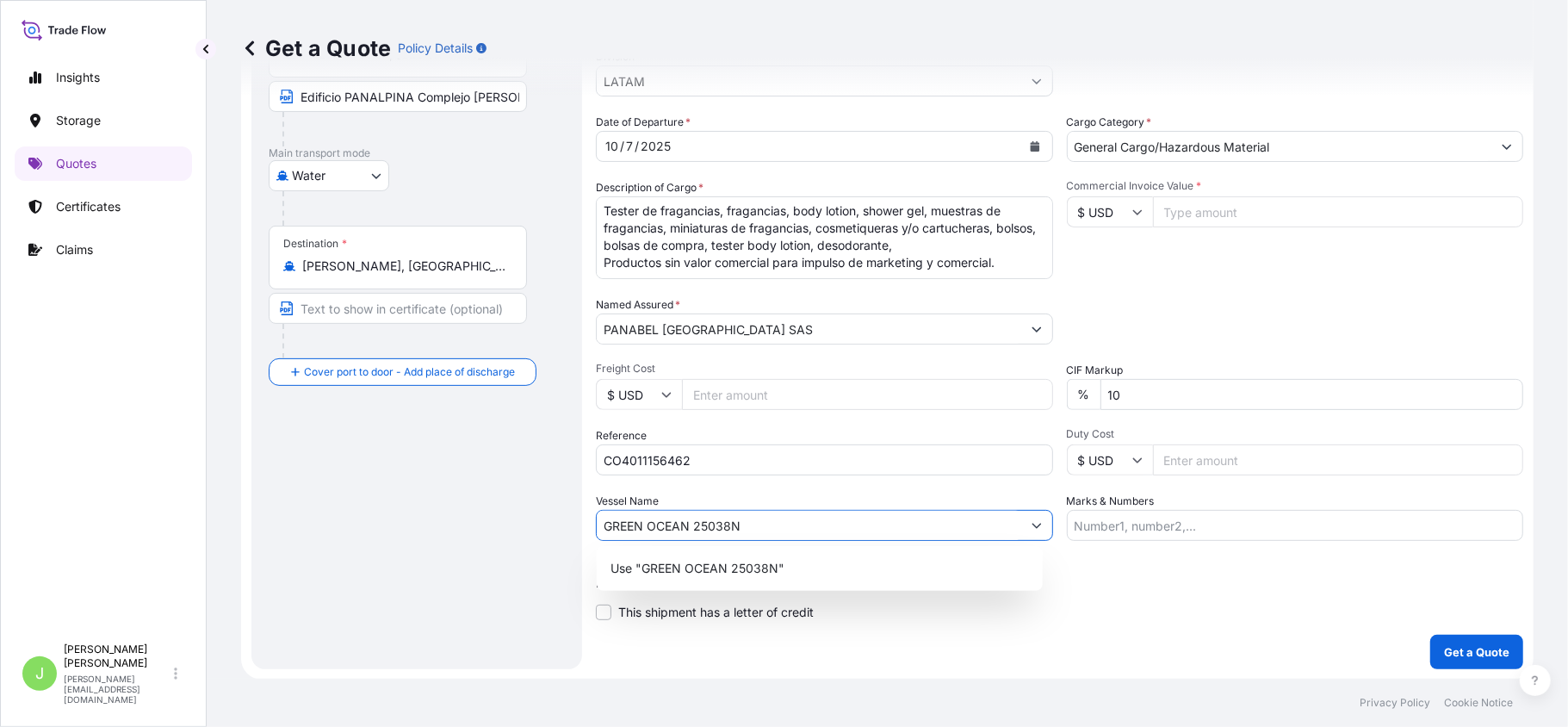
type input "GREEN OCEAN 25038N"
click at [1185, 311] on div "Packing Category Type to search a container mode Please select a primary mode o…" at bounding box center [1296, 321] width 457 height 49
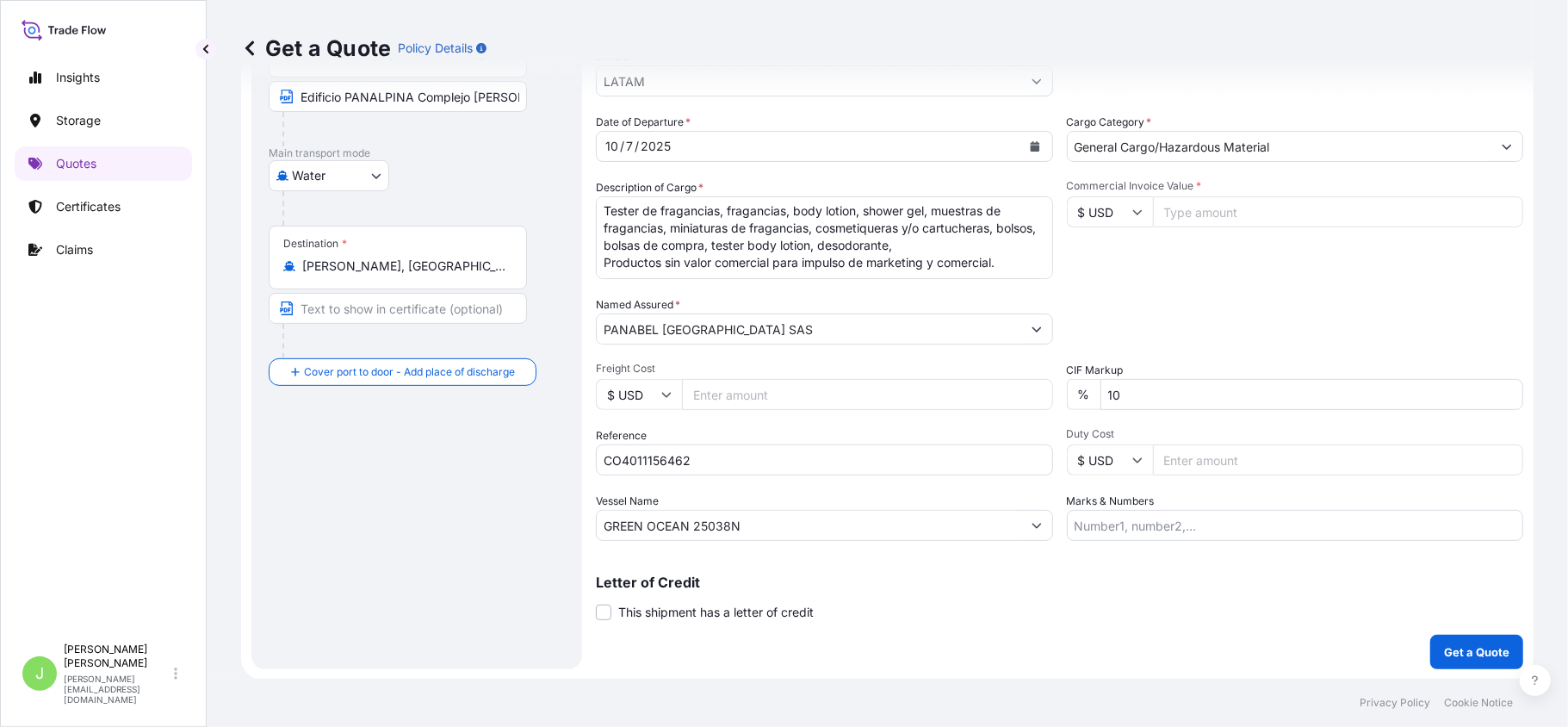
click at [1196, 225] on input "Commercial Invoice Value *" at bounding box center [1338, 212] width 372 height 31
type input "93091.64"
click at [1129, 515] on input "Marks & Numbers" at bounding box center [1296, 526] width 457 height 31
paste input "HBL-1074-2025 cont HLBU1753132"
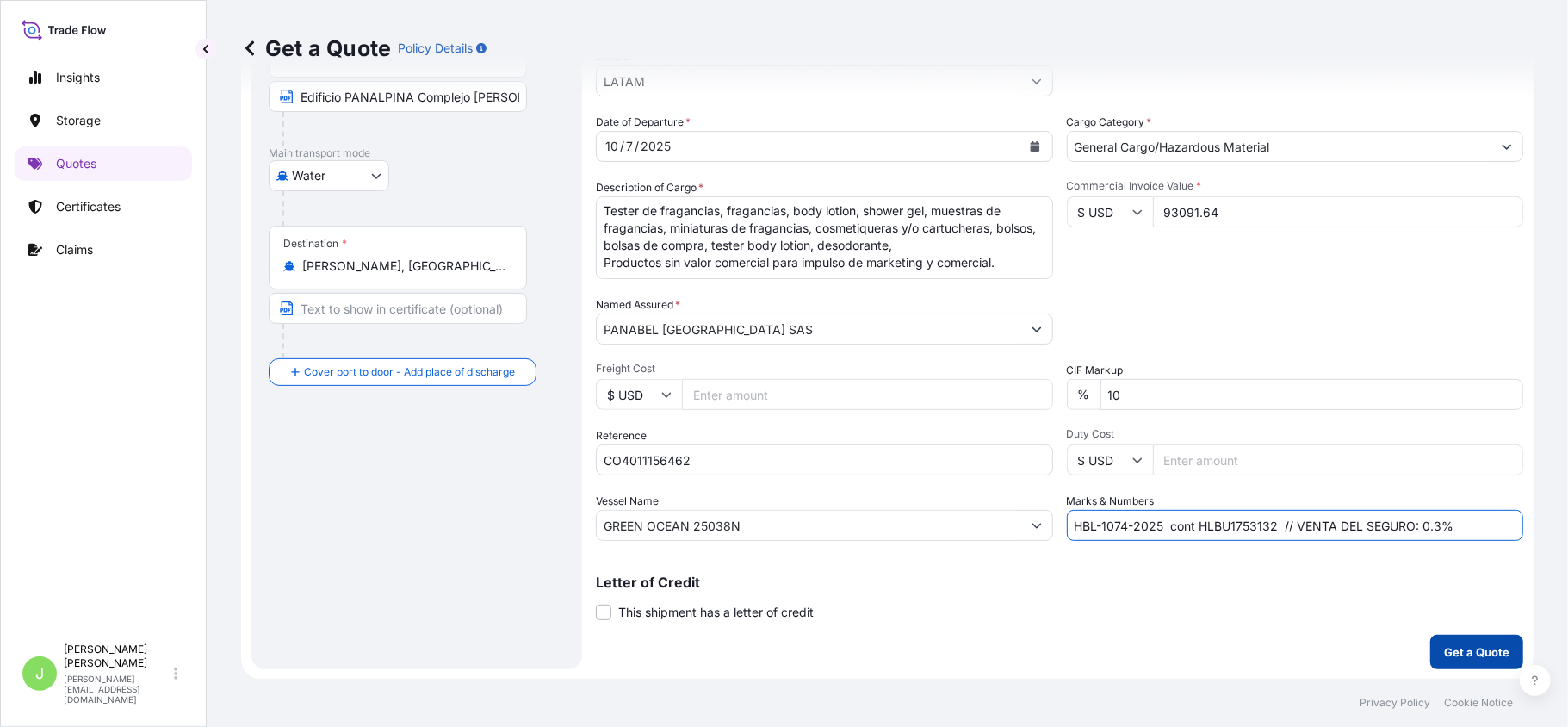
type input "HBL-1074-2025 cont HLBU1753132 // VENTA DEL SEGURO: 0.3%"
click at [1464, 652] on p "Get a Quote" at bounding box center [1477, 652] width 65 height 18
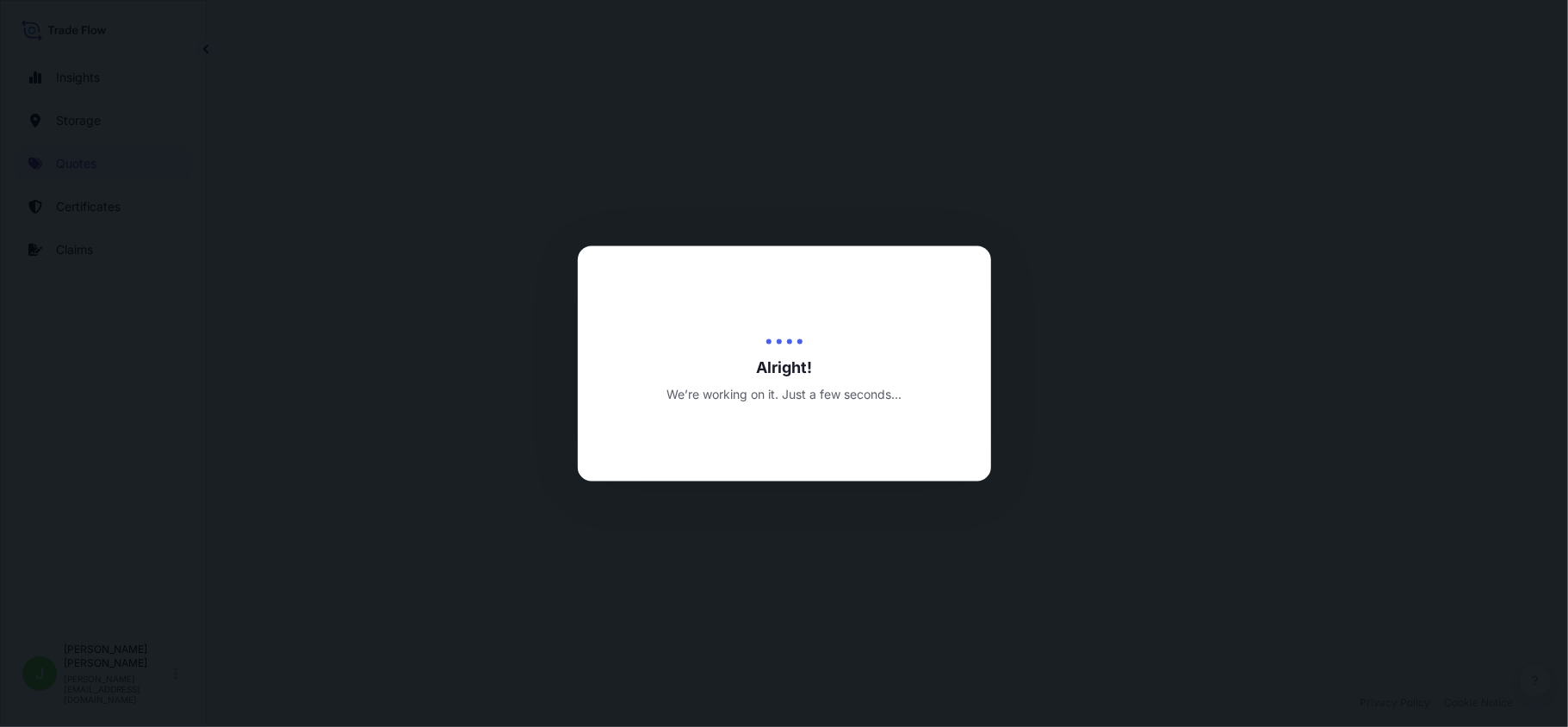
select select "Water"
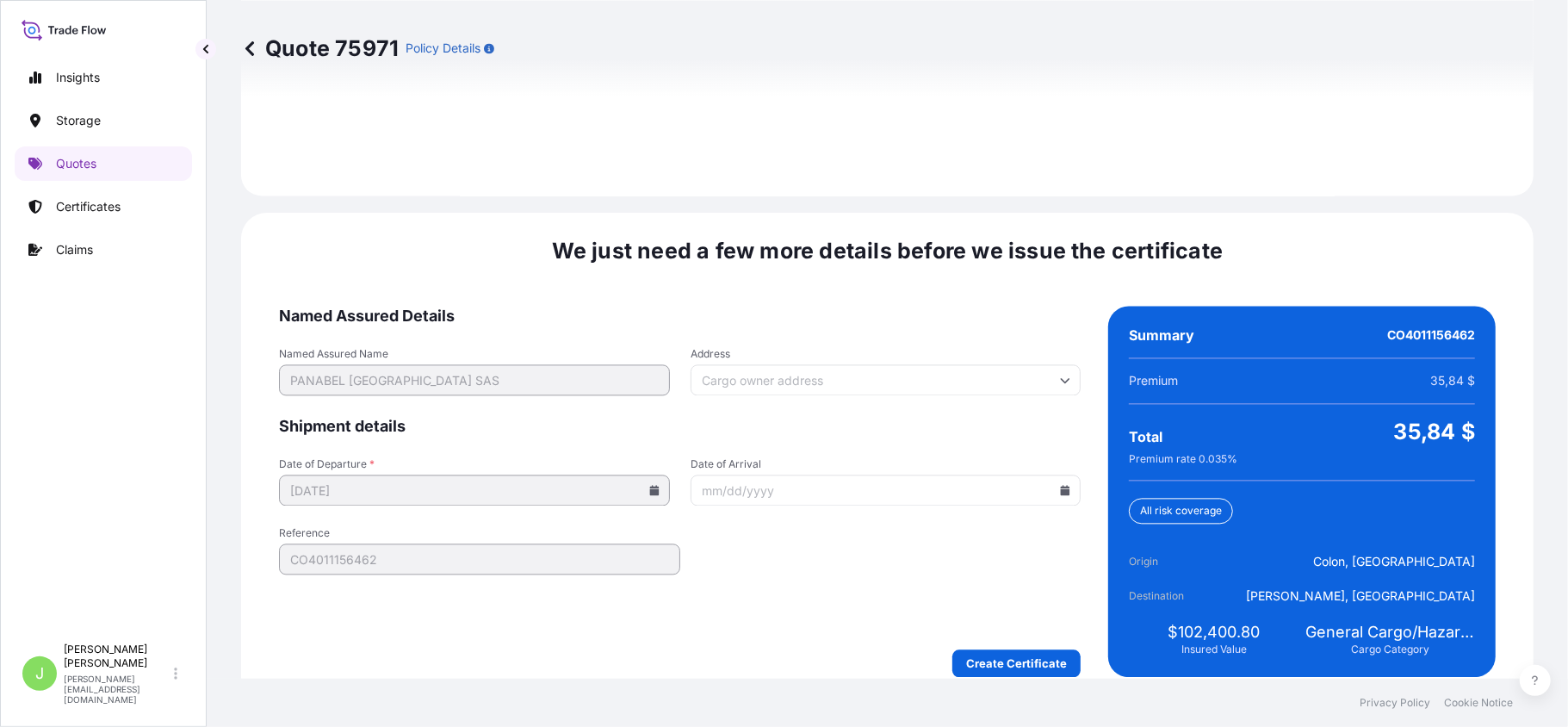
scroll to position [2523, 0]
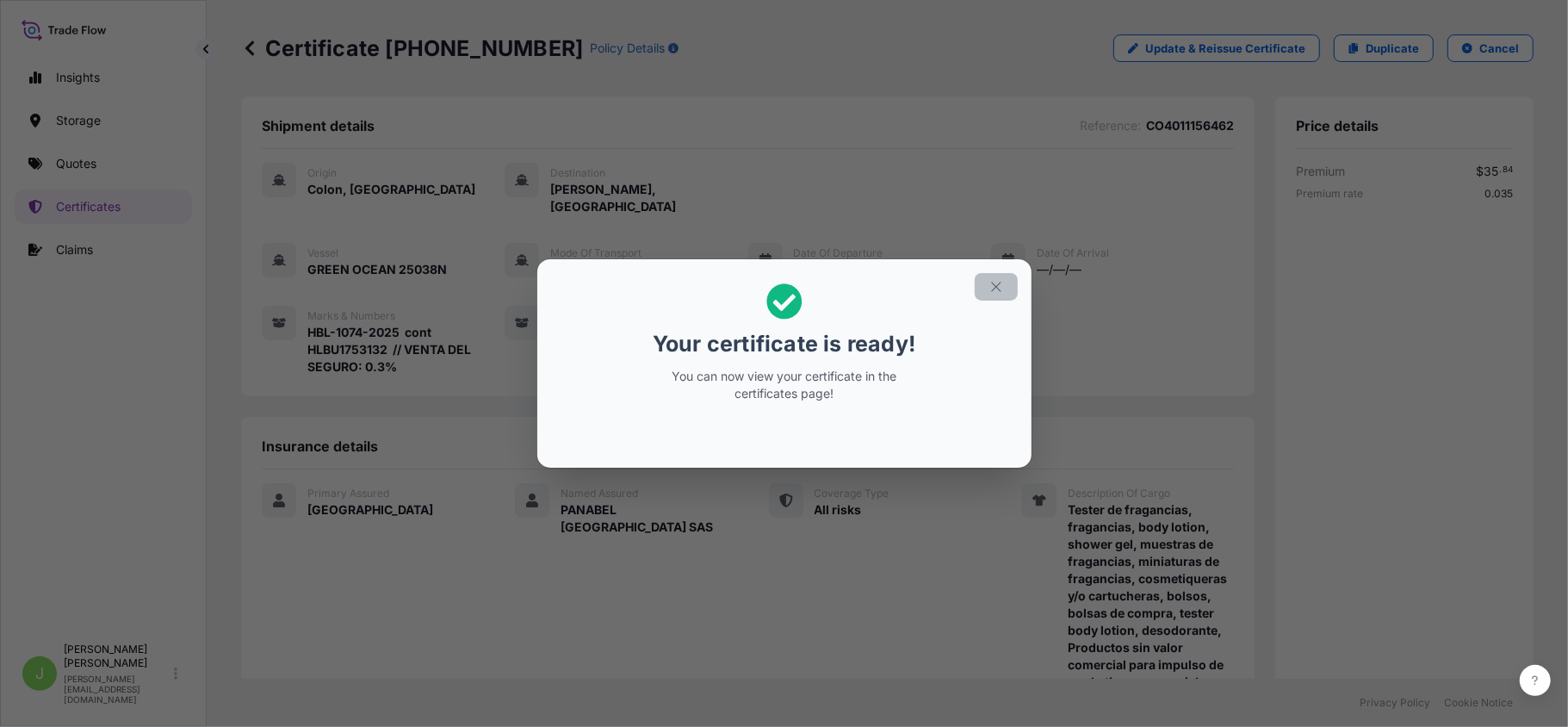
click at [992, 275] on button "button" at bounding box center [996, 287] width 43 height 27
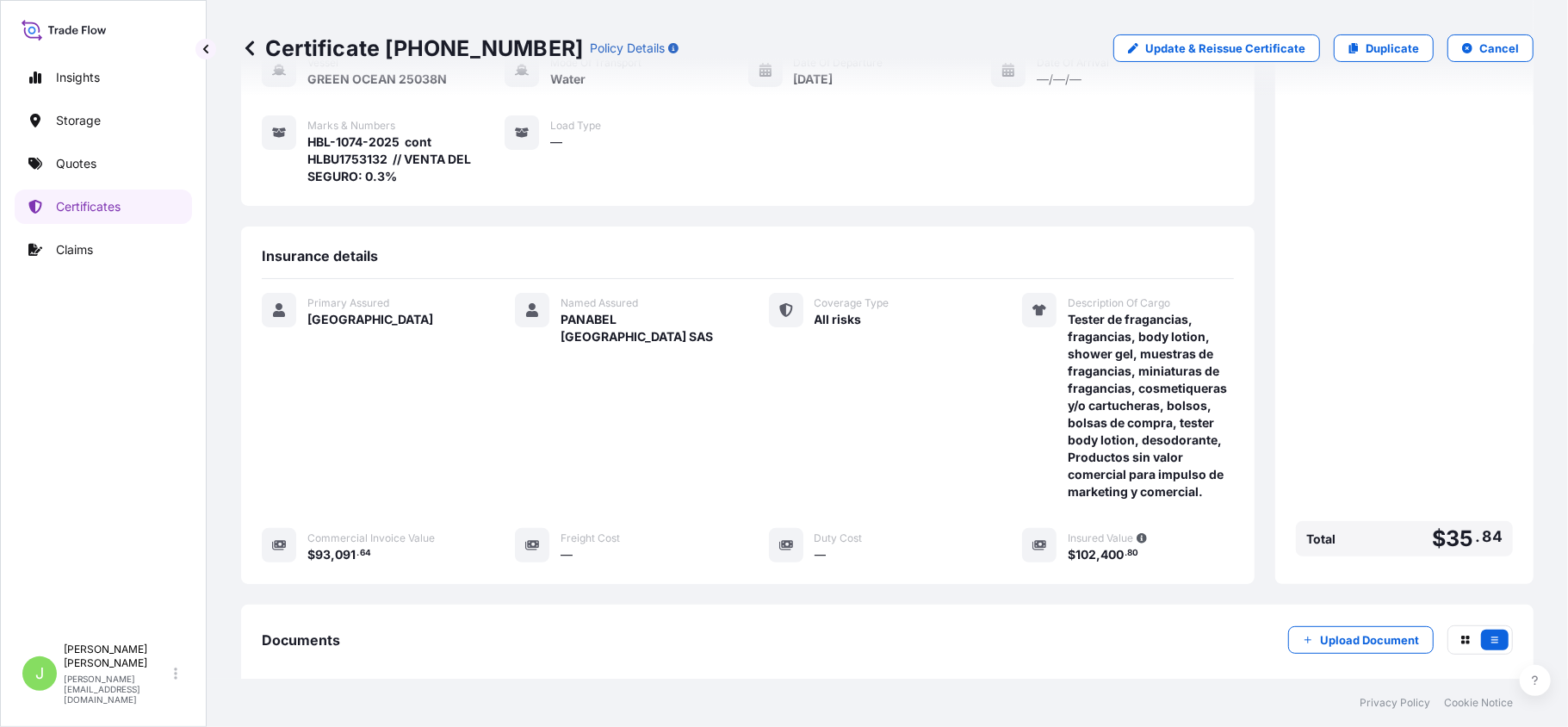
scroll to position [405, 0]
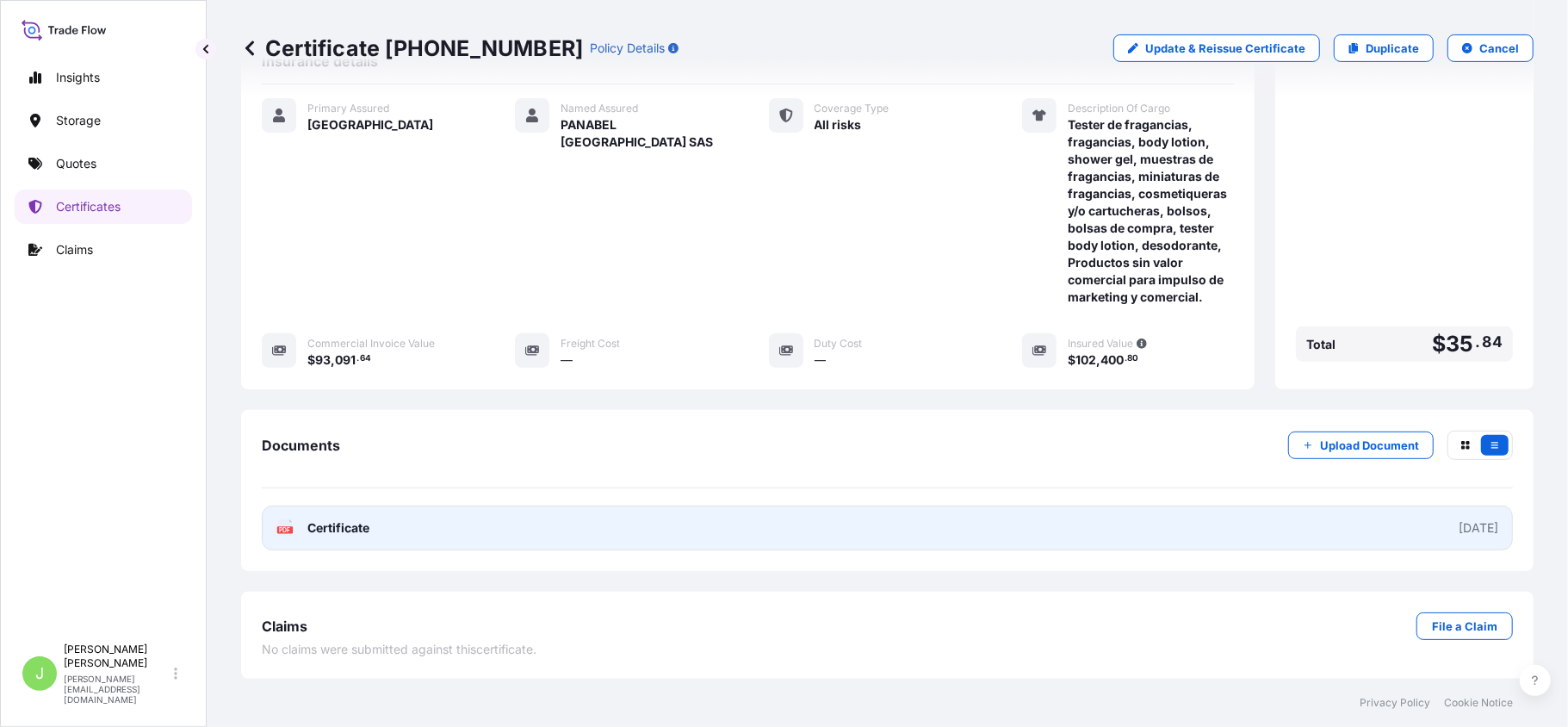
click at [328, 511] on link "PDF Certificate 2025-10-15" at bounding box center [887, 528] width 1251 height 45
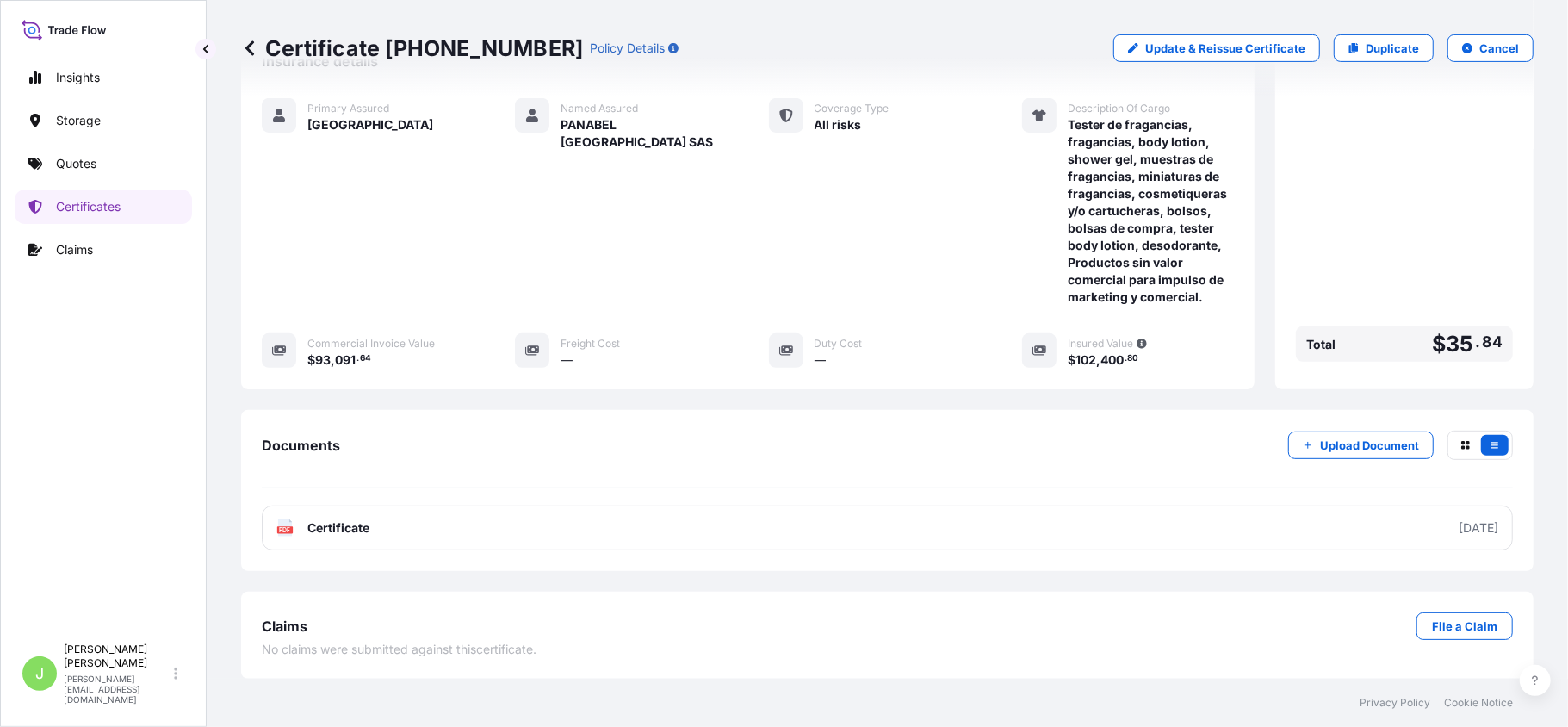
click at [402, 49] on p "Certificate 31619-491-1" at bounding box center [411, 48] width 341 height 27
copy p "Certificate 31619-491-1"
click at [49, 173] on link "Quotes" at bounding box center [103, 163] width 177 height 34
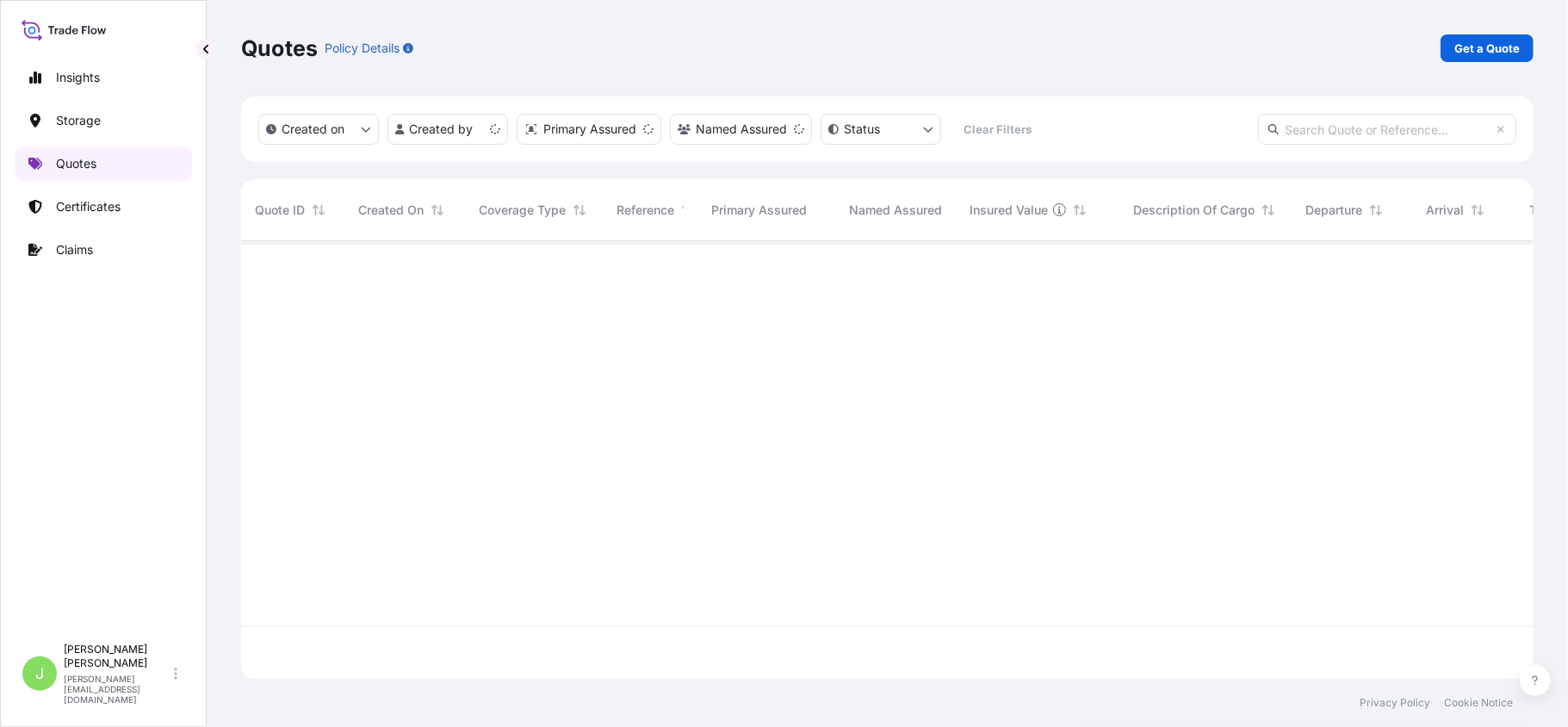
scroll to position [429, 1275]
click at [1469, 58] on link "Get a Quote" at bounding box center [1487, 48] width 93 height 27
select select "Water"
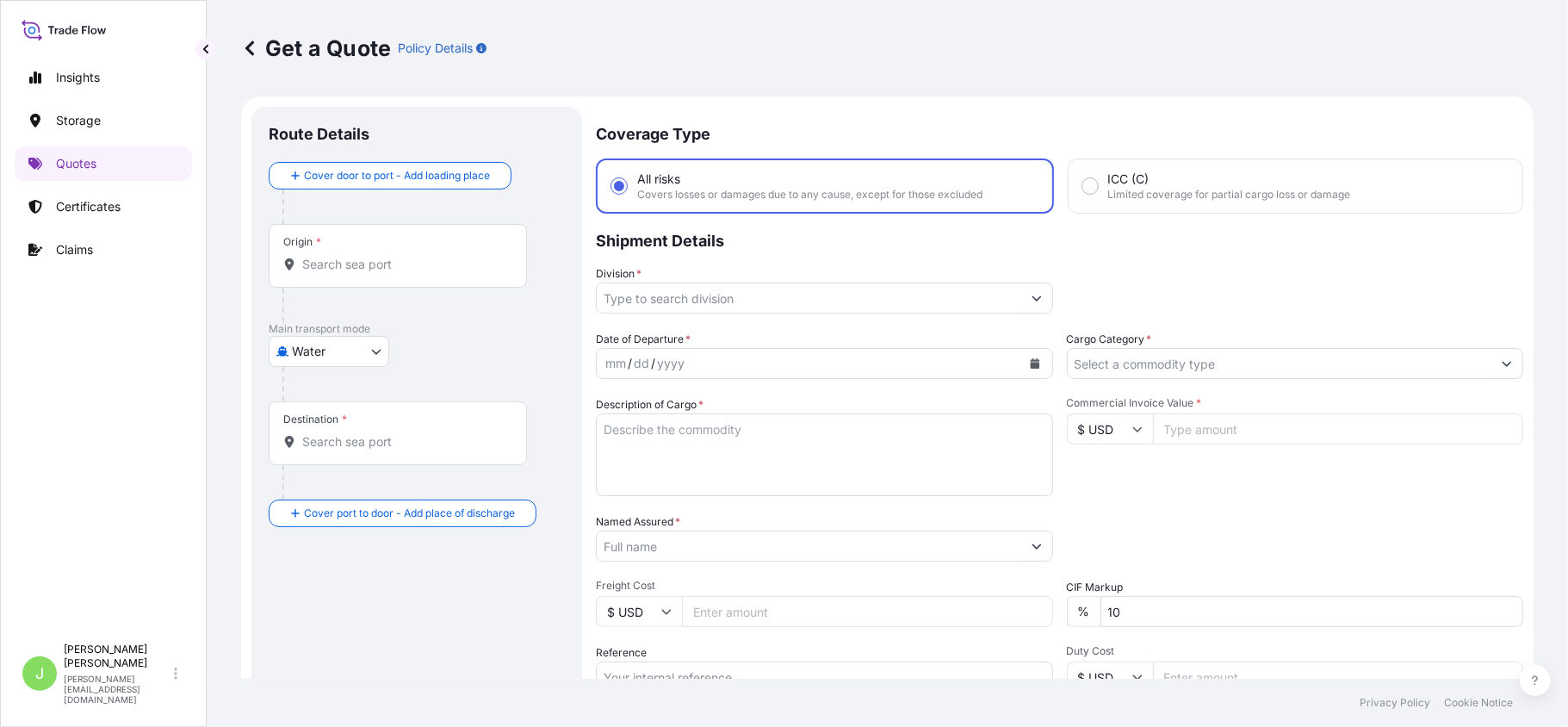
scroll to position [27, 0]
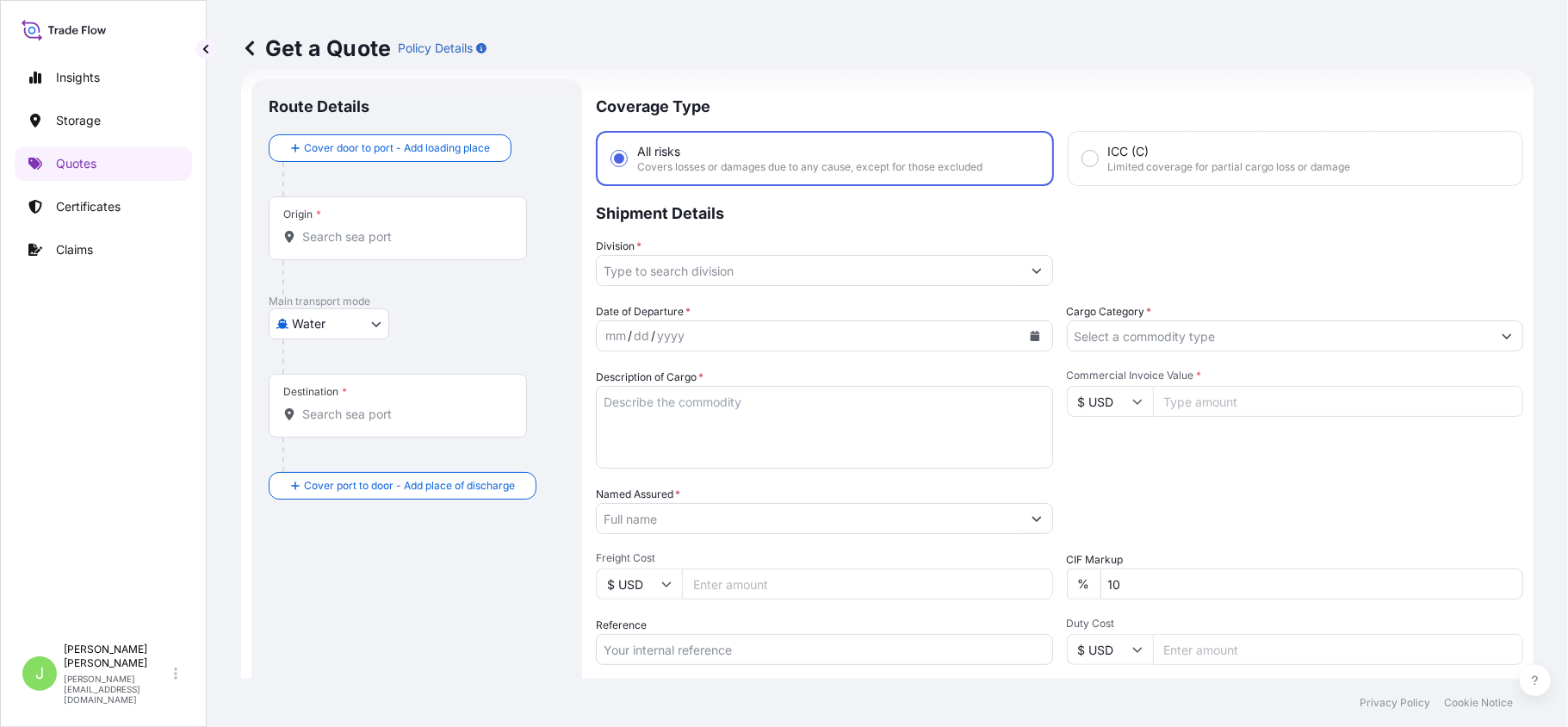
click at [449, 241] on input "Origin *" at bounding box center [404, 237] width 203 height 18
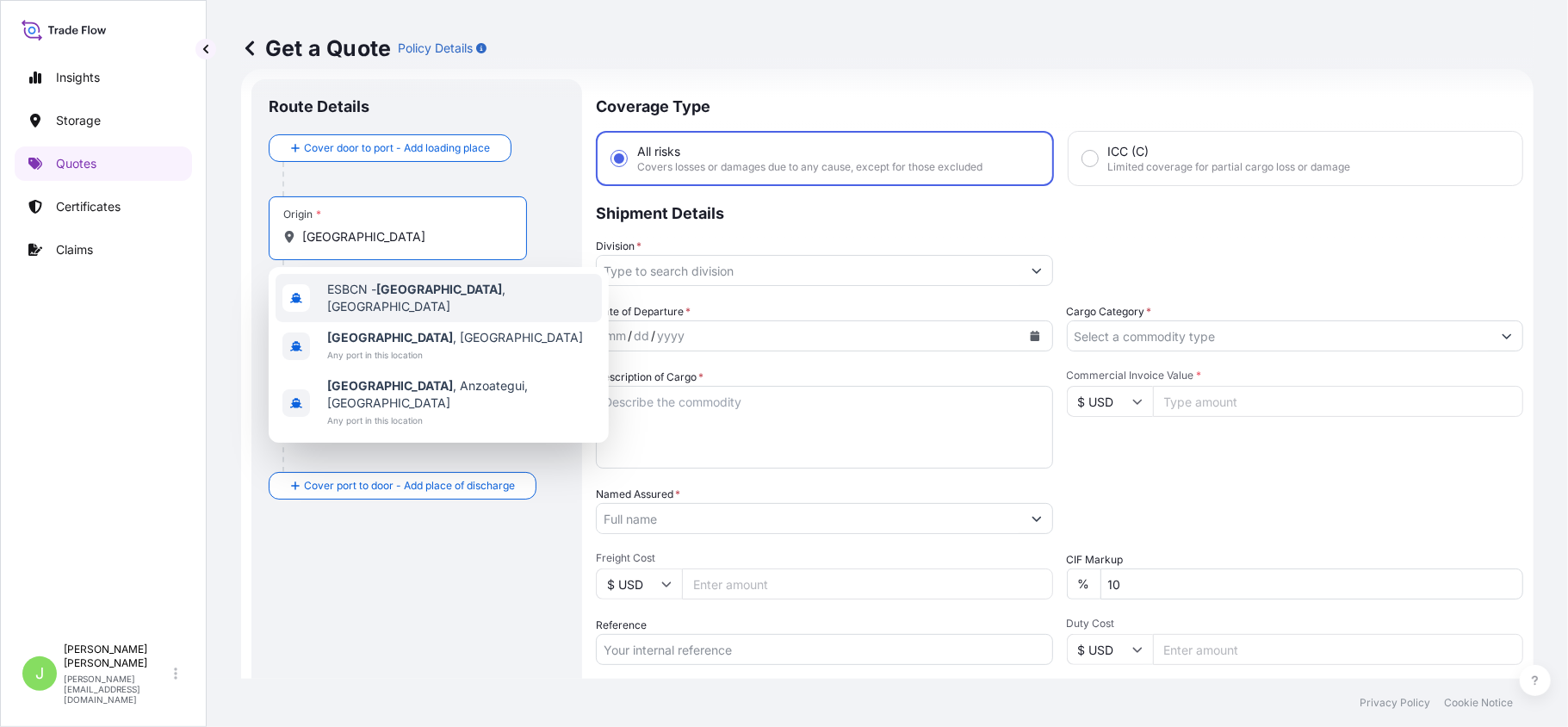
click at [459, 309] on div "ESBCN - Barcelona , Spain" at bounding box center [439, 299] width 327 height 49
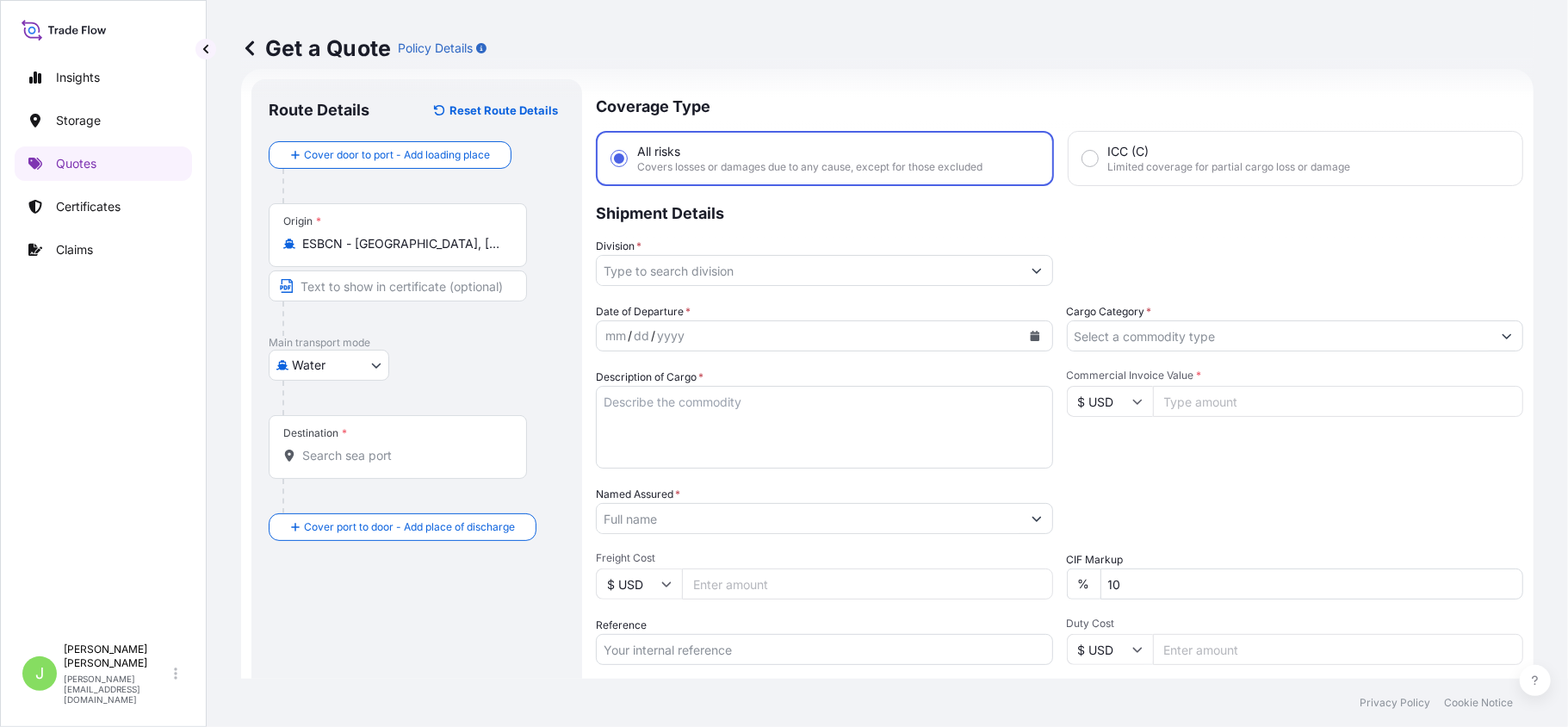
paste input "TAILORED PERFUMS OL. CAMI RAL / Miguel Servet, 27 08850 Gava, Barcelona"
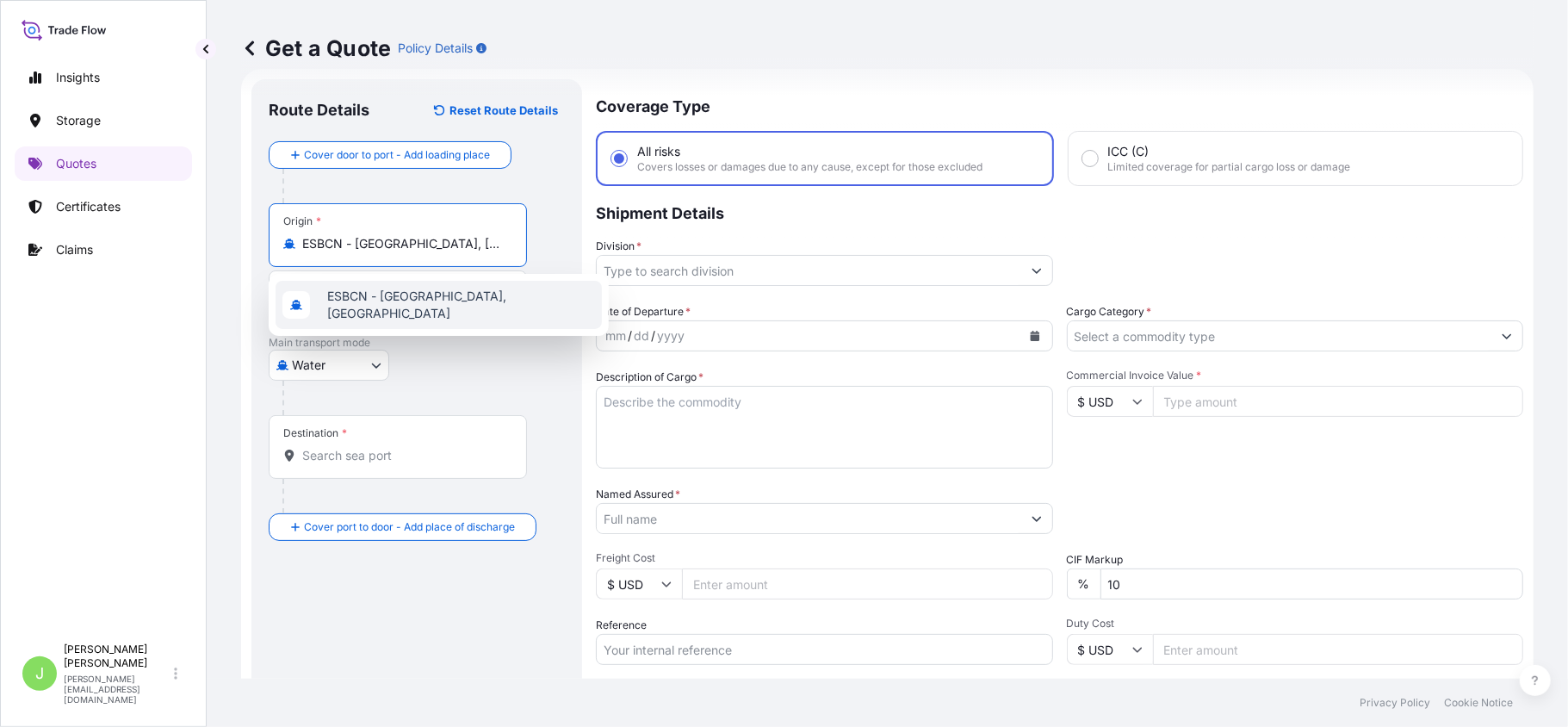
scroll to position [0, 760]
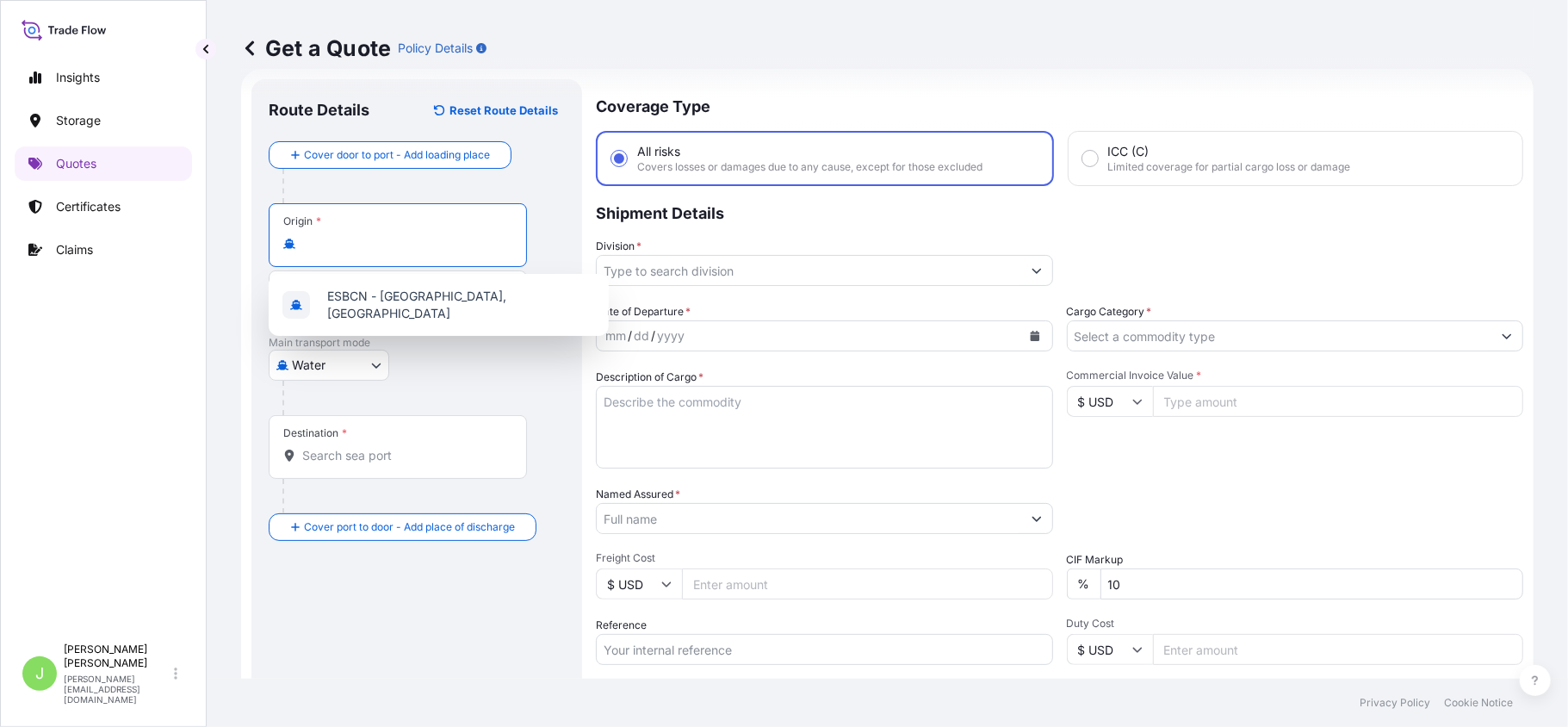
type input "ESBCN - Barcelona, Spain"
click at [417, 360] on div "Water Air Water Inland" at bounding box center [416, 365] width 297 height 31
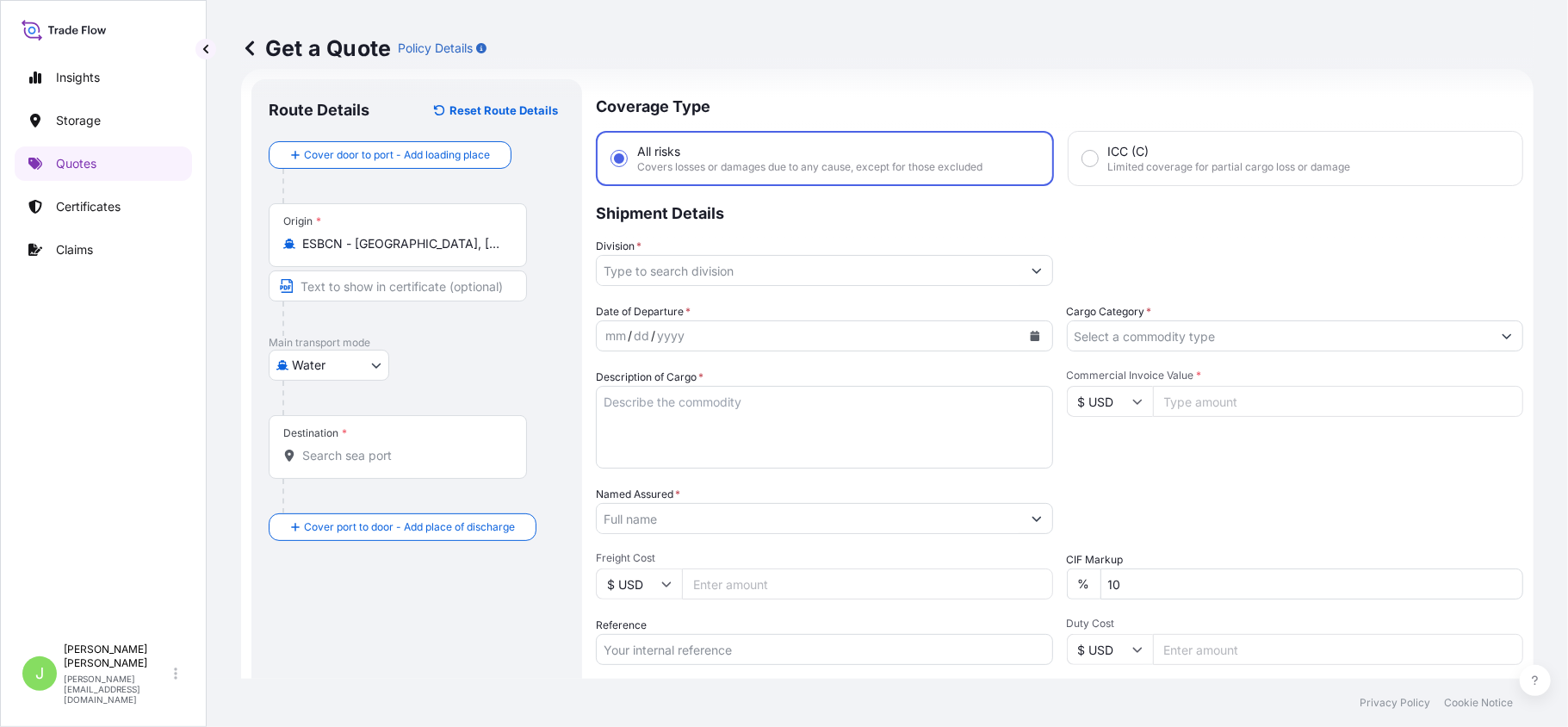
click at [384, 291] on input "Text to appear on certificate" at bounding box center [398, 286] width 259 height 31
paste input "TAILORED PERFUMS OL. CAMI RAL / Miguel Servet, 27 08850 Gava, Barcelona"
type input "T"
click at [453, 297] on input "Text to appear on certificate" at bounding box center [398, 286] width 259 height 31
paste input "TAILORED PERFUMS OL. CAMI RAL / Miguel Servet, 27 08850 Gava, Barcelona"
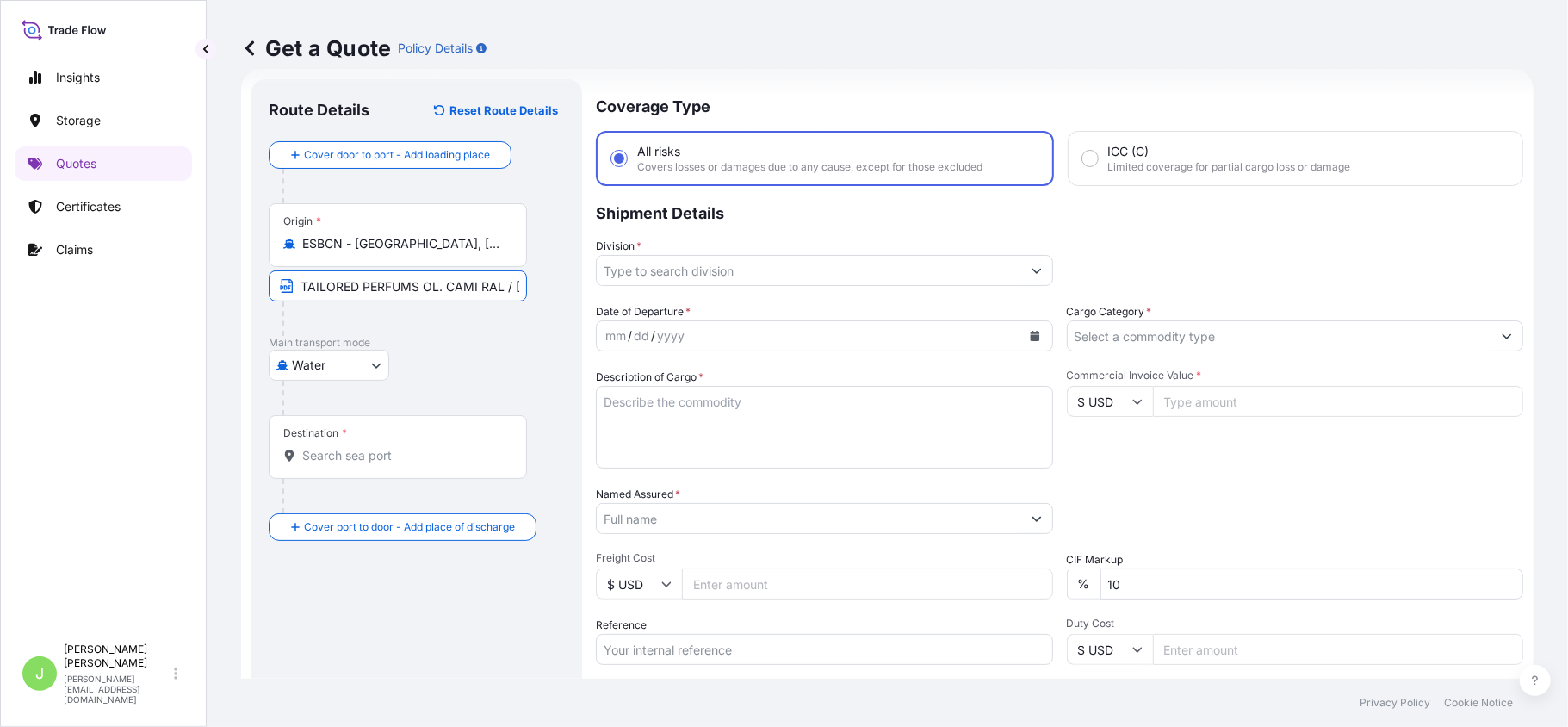
scroll to position [0, 231]
type input "TAILORED PERFUMS OL. CAMI RAL / Miguel Servet, 27 08850 Gava, Barcelona"
click at [432, 364] on div "Water Air Water Inland" at bounding box center [416, 365] width 297 height 31
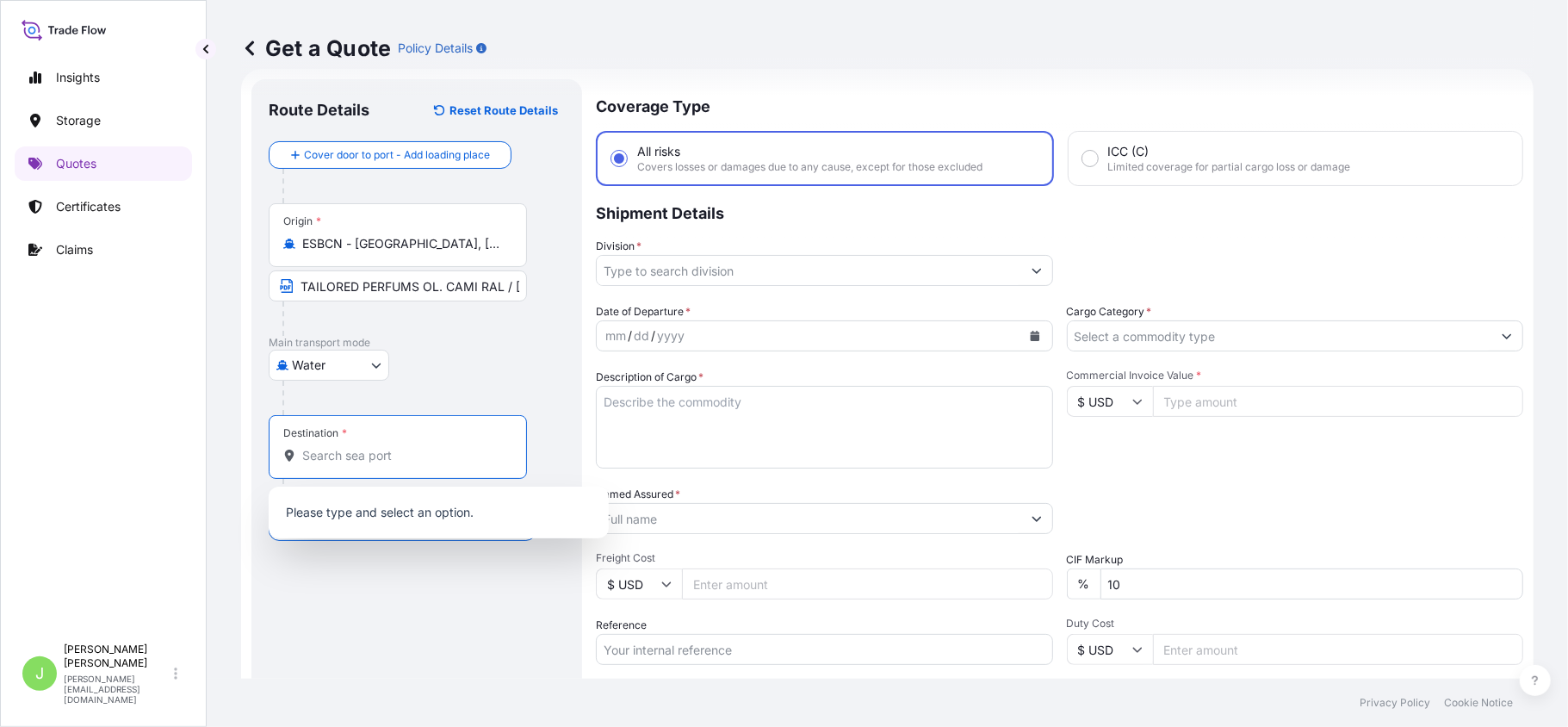
click at [374, 459] on input "Destination *" at bounding box center [404, 455] width 203 height 18
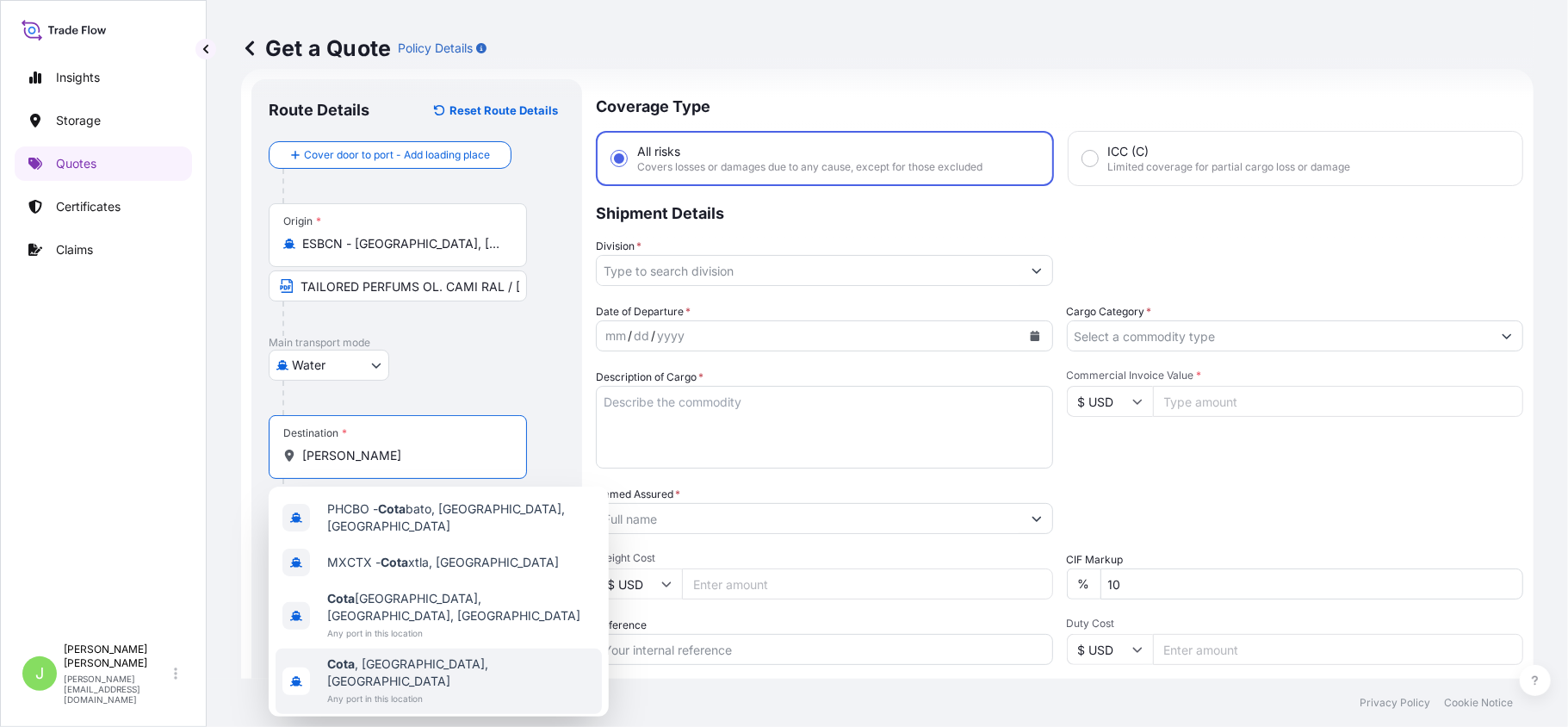
click at [432, 656] on span "Cota , Cundinamarca, Colombia" at bounding box center [460, 672] width 267 height 34
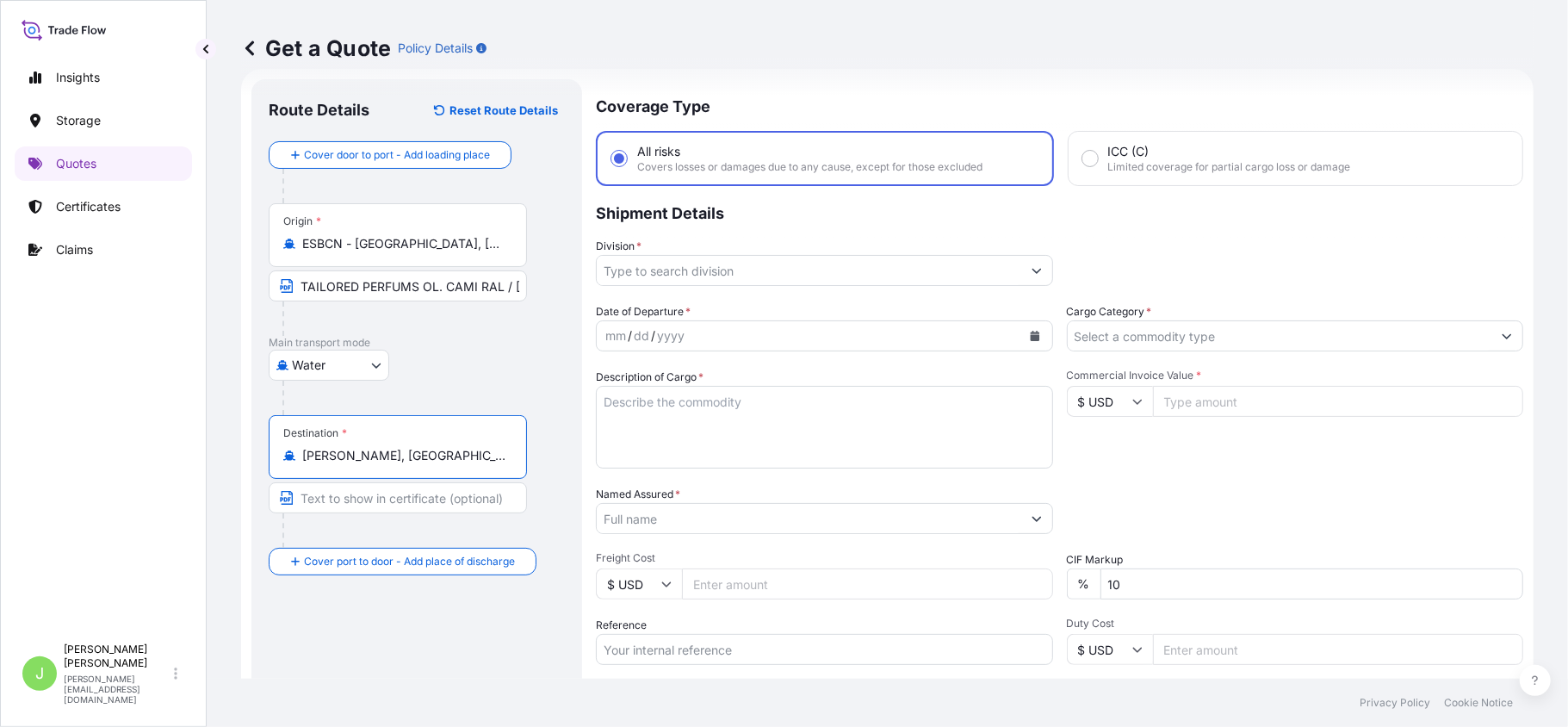
type input "Cota, Cundinamarca, Colombia"
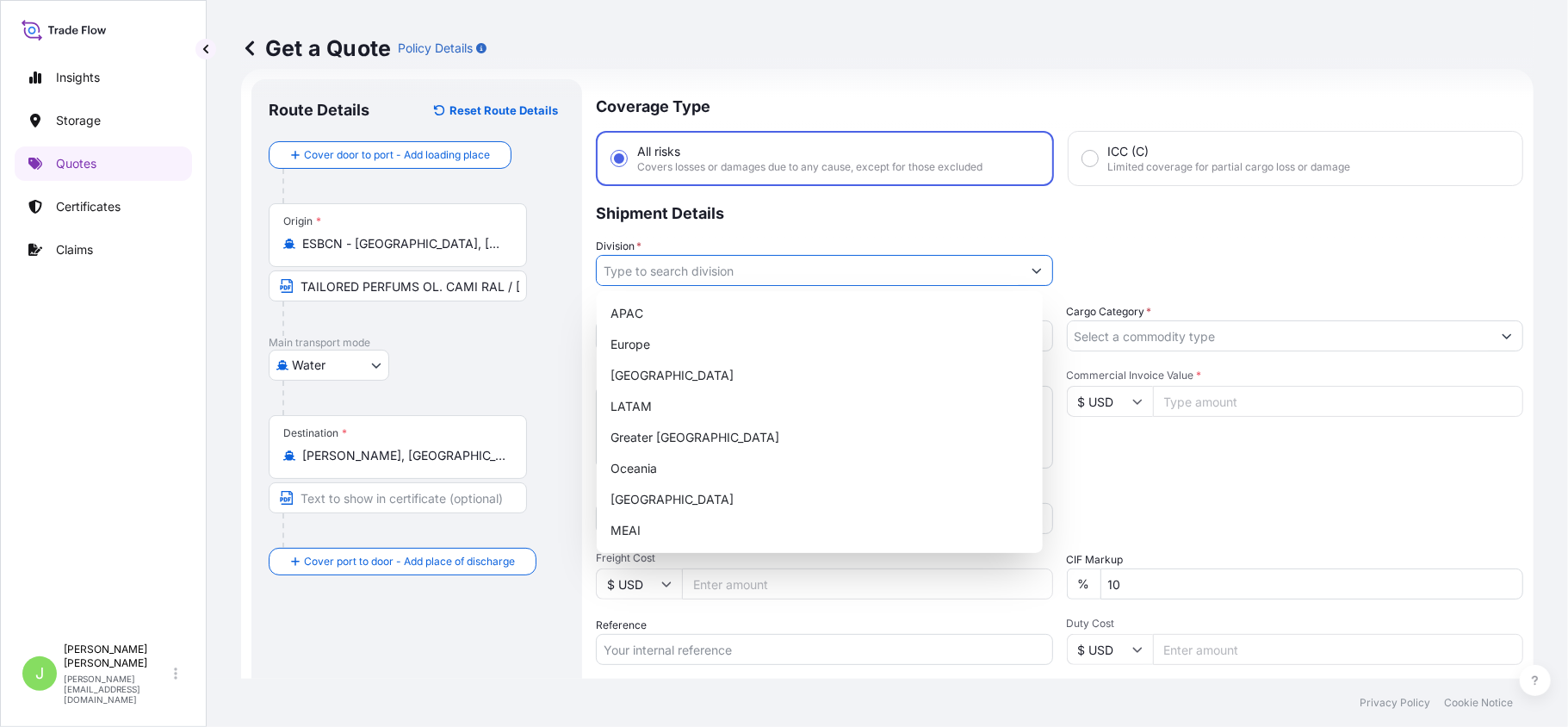
click at [979, 256] on input "Division *" at bounding box center [808, 271] width 424 height 31
click at [722, 411] on div "LATAM" at bounding box center [820, 407] width 432 height 31
type input "LATAM"
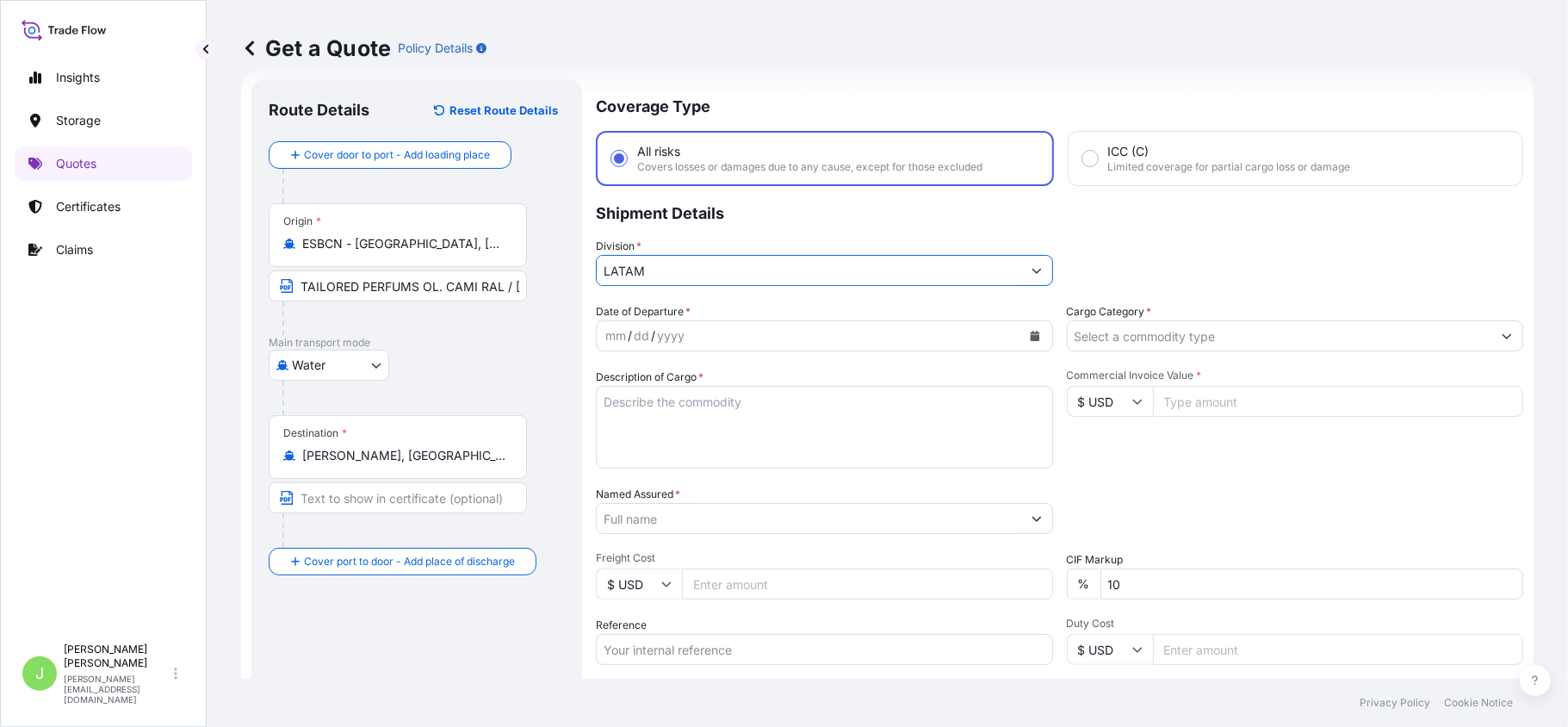
click at [1195, 340] on input "Cargo Category *" at bounding box center [1280, 336] width 424 height 31
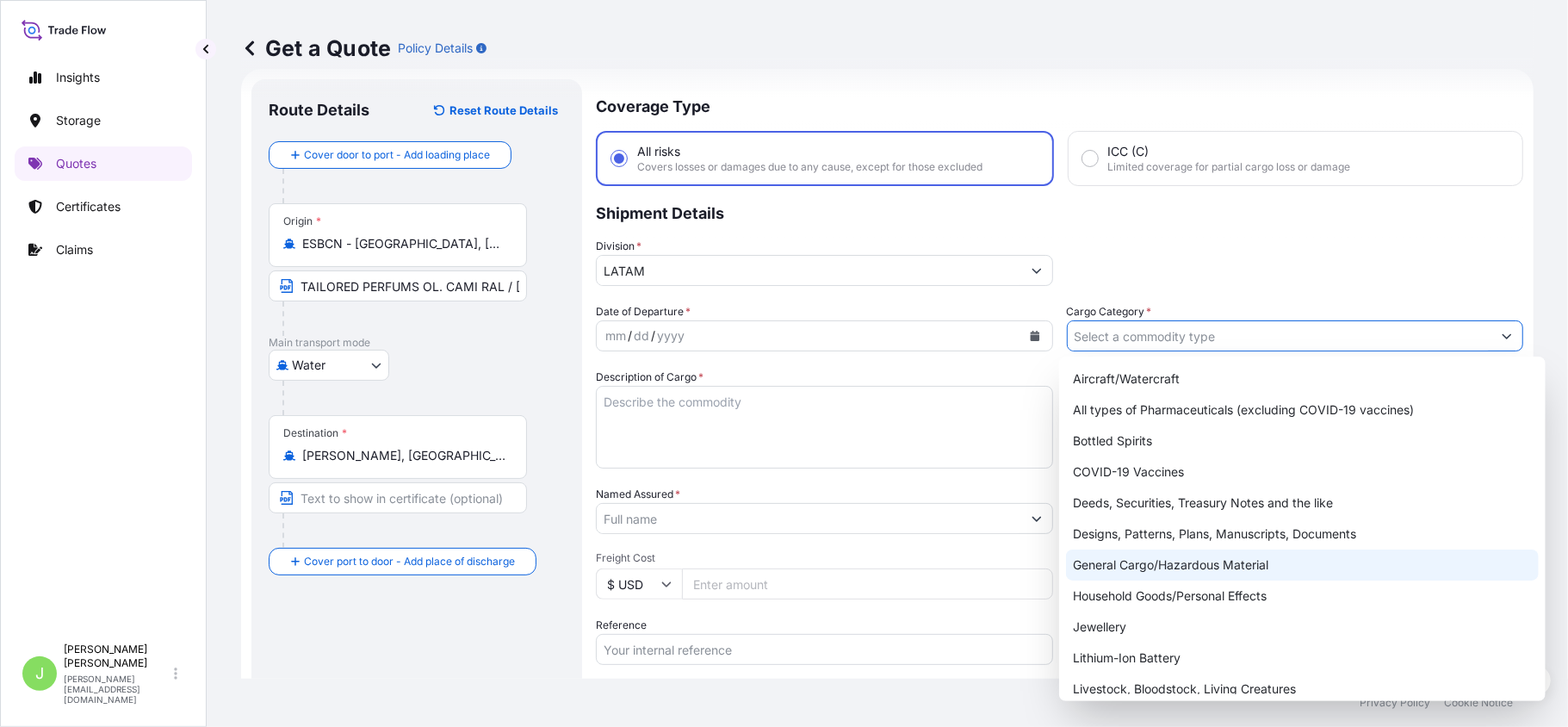
click at [1107, 574] on div "General Cargo/Hazardous Material" at bounding box center [1302, 565] width 473 height 31
type input "General Cargo/Hazardous Material"
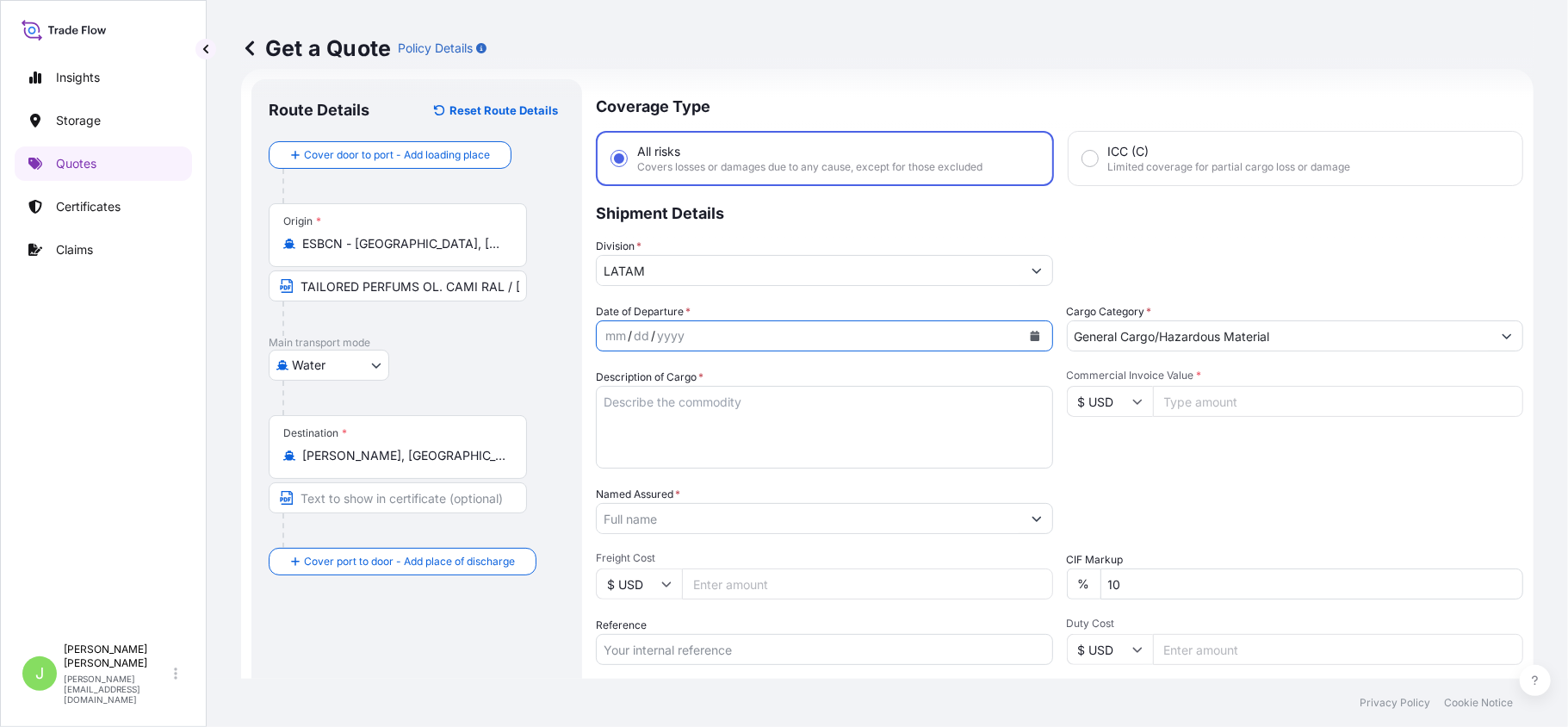
click at [1030, 332] on icon "Calendar" at bounding box center [1035, 336] width 10 height 11
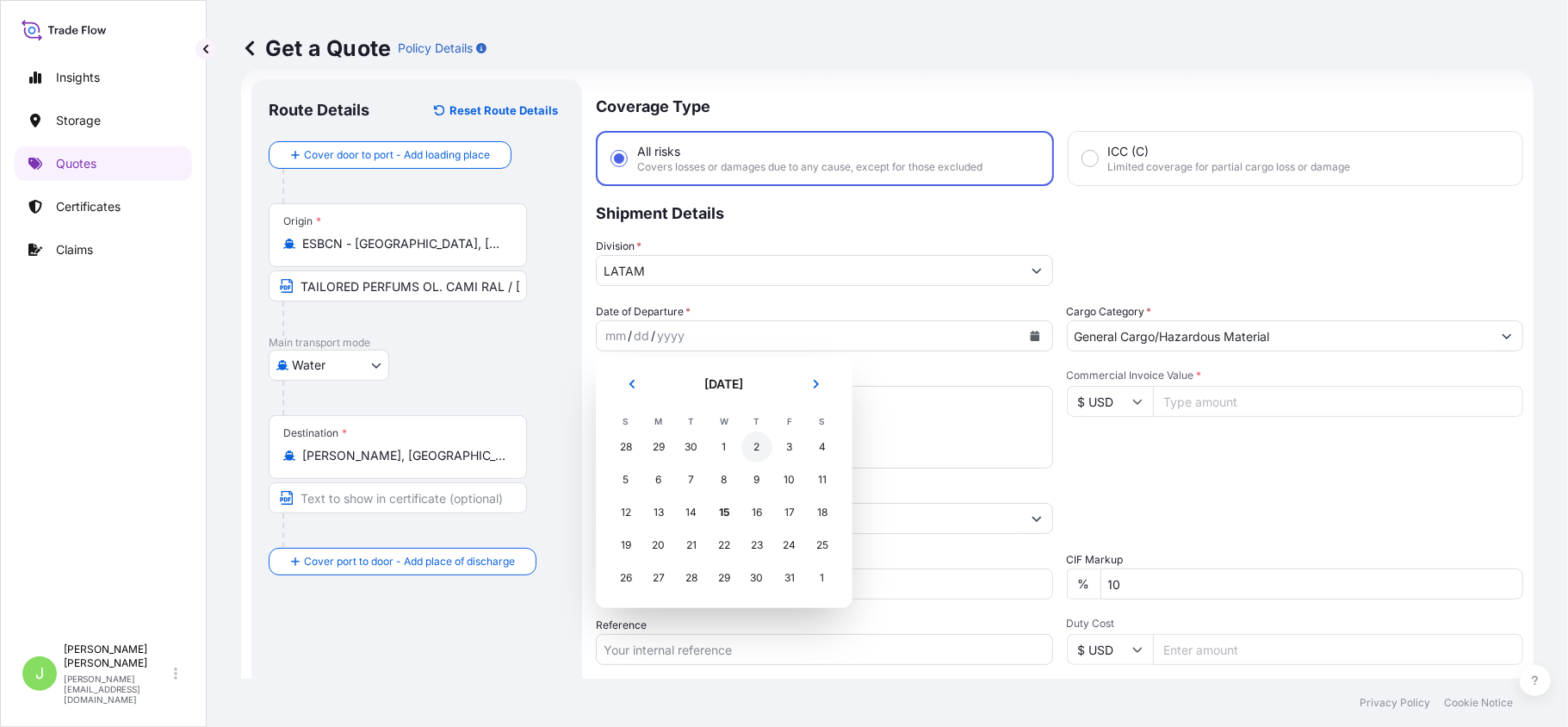
click at [752, 459] on div "2" at bounding box center [757, 448] width 31 height 31
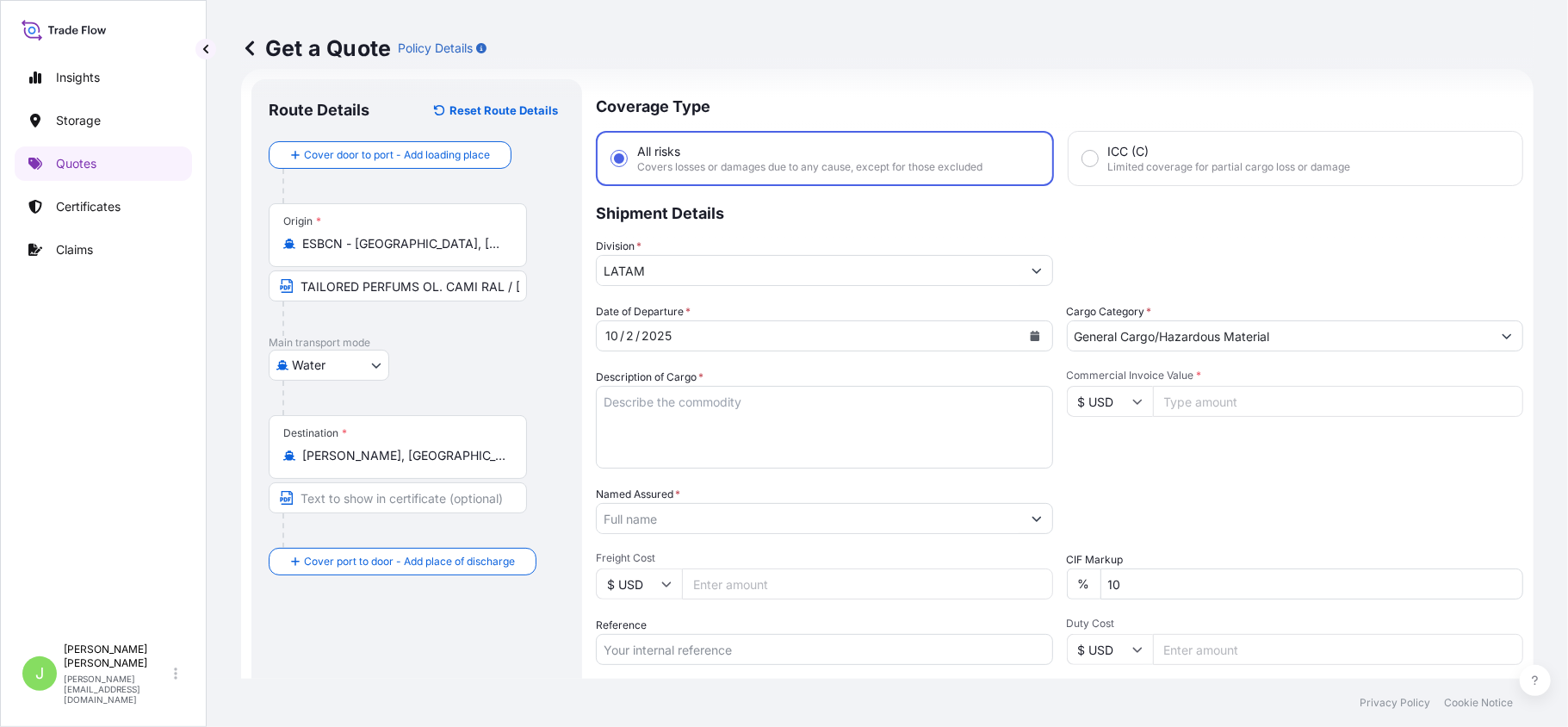
click at [738, 416] on textarea "Description of Cargo *" at bounding box center [825, 427] width 457 height 83
paste textarea "Fragancias, tester de fragancias, muestras de fragancias, gorras, bolsos, body …"
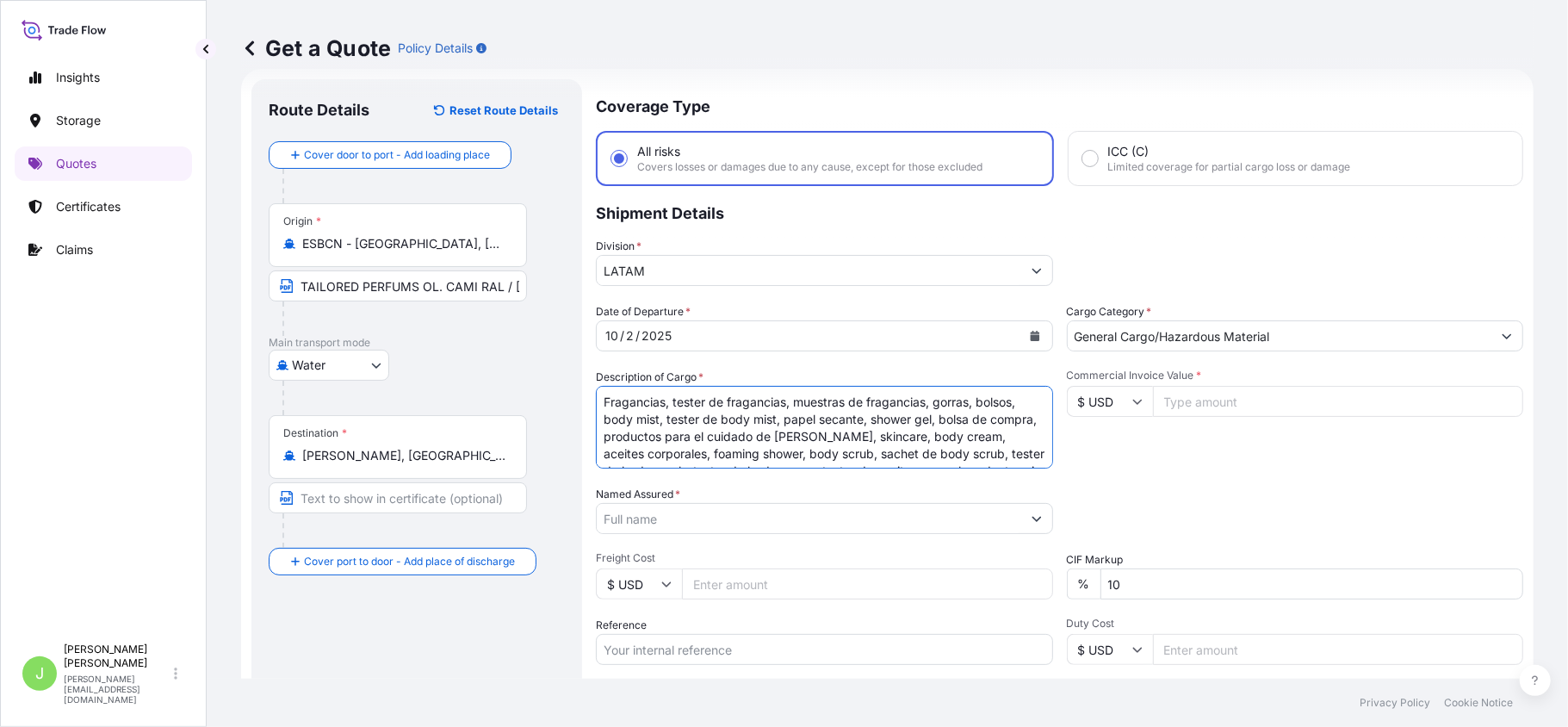
scroll to position [63, 0]
type textarea "Fragancias, tester de fragancias, muestras de fragancias, gorras, bolsos, body …"
click at [668, 519] on input "Named Assured *" at bounding box center [808, 519] width 424 height 31
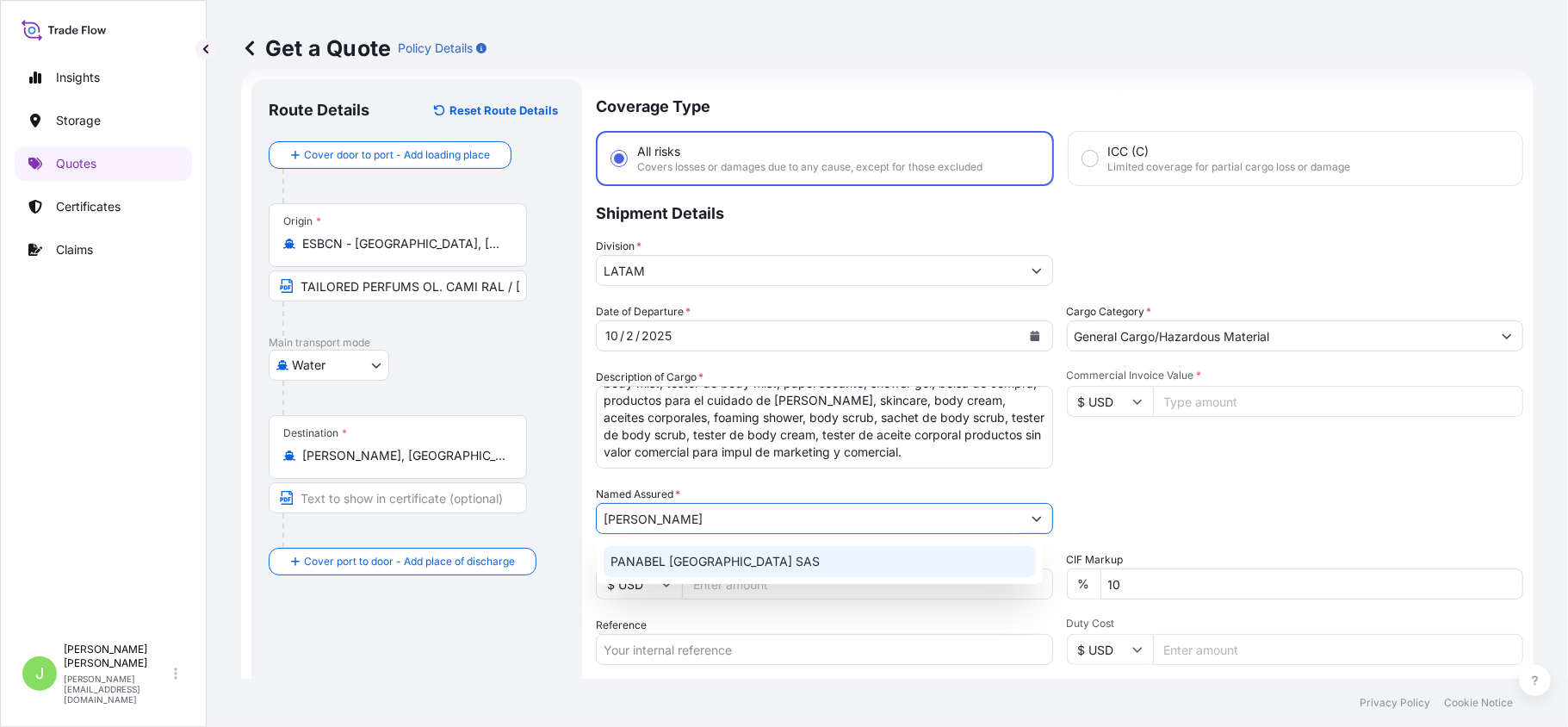
click at [745, 566] on span "PANABEL COLOMBIA SAS" at bounding box center [715, 562] width 209 height 18
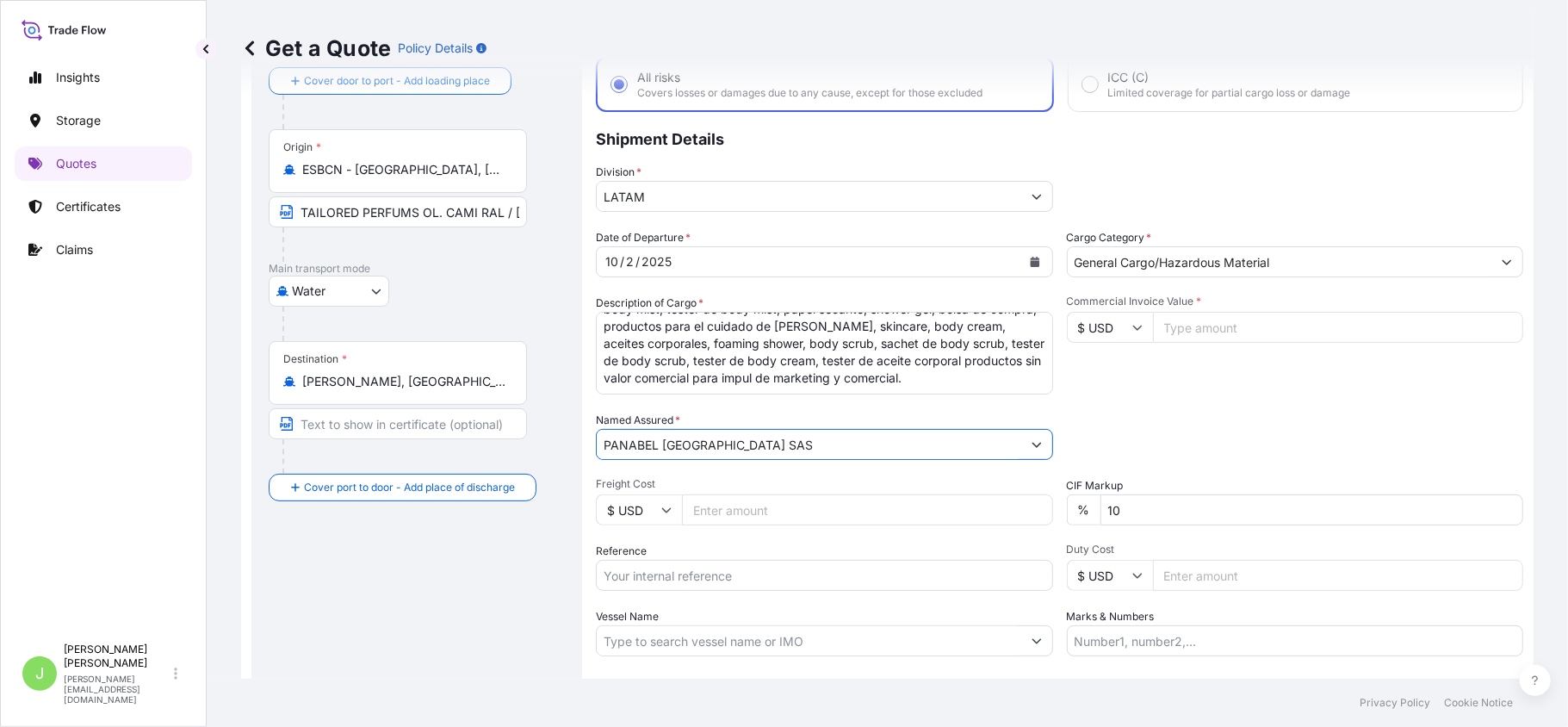
scroll to position [142, 0]
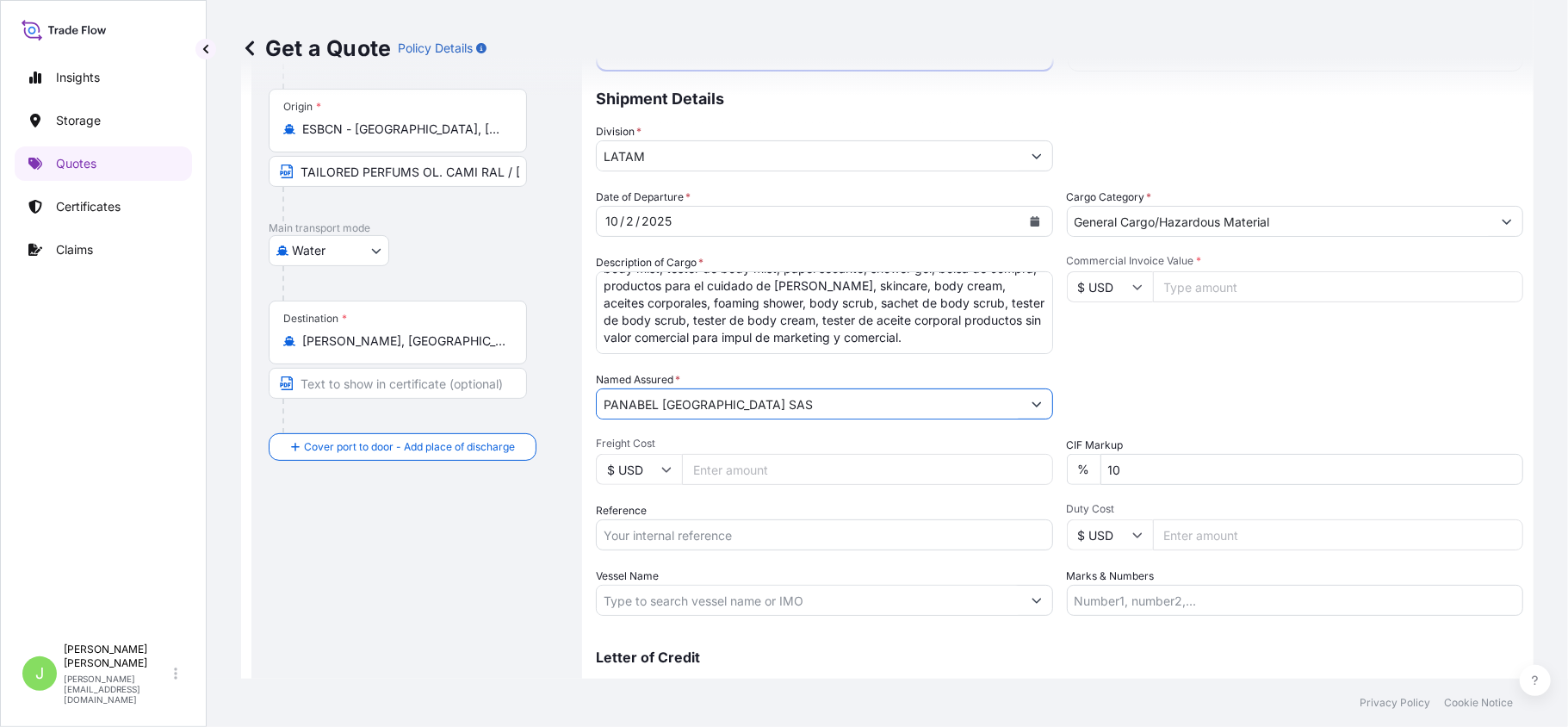
type input "PANABEL COLOMBIA SAS"
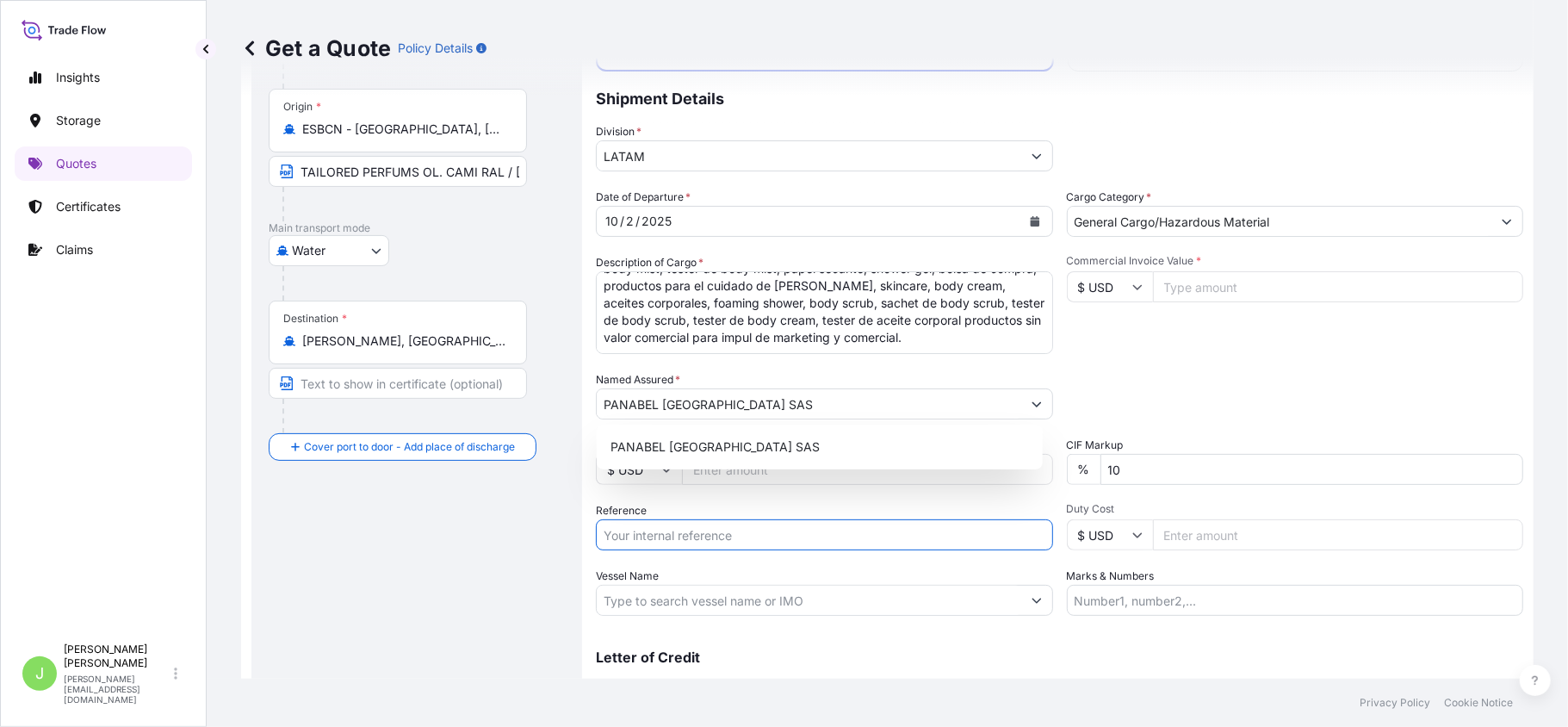
click at [634, 536] on input "Reference" at bounding box center [825, 535] width 457 height 31
paste input "CO4011156451"
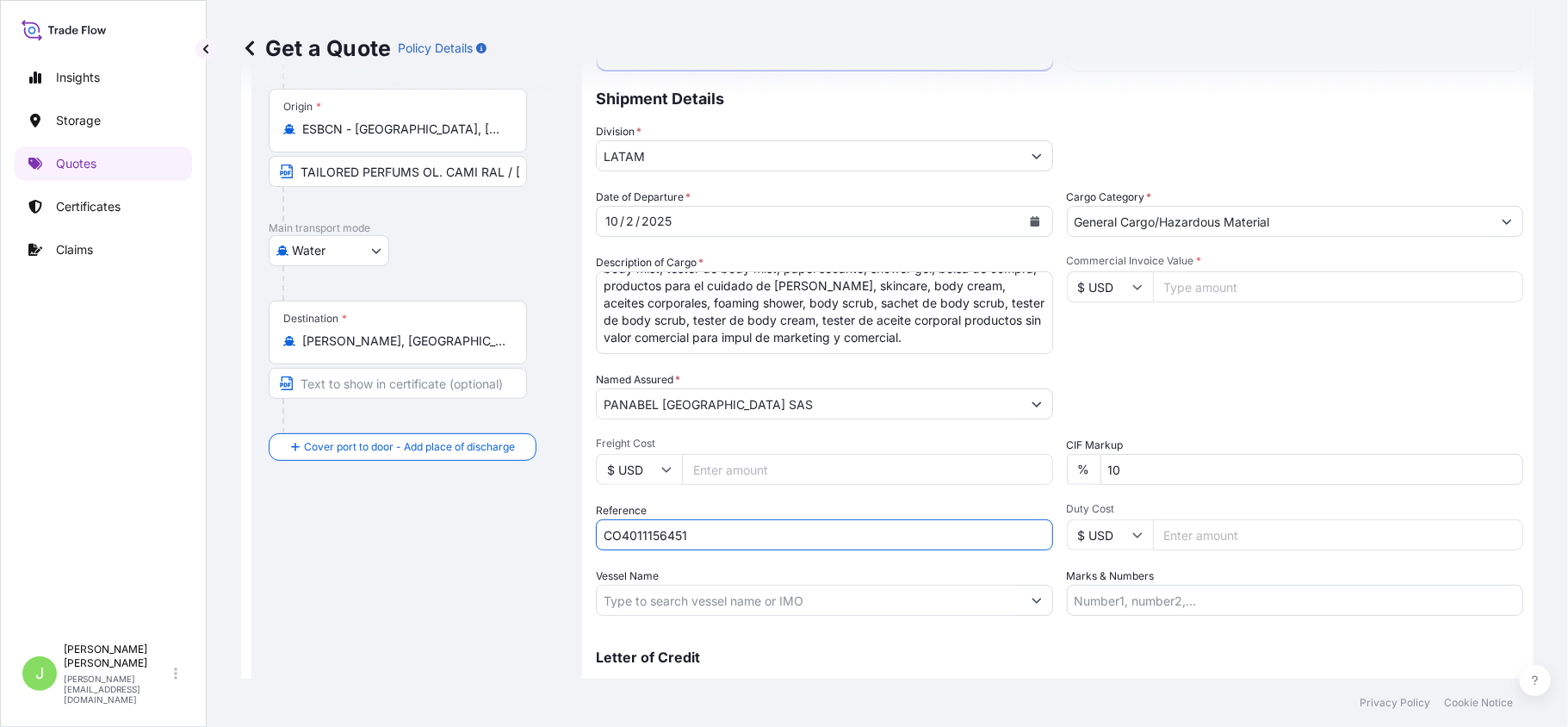
type input "CO4011156451"
click at [398, 587] on div "Route Details Reset Route Details Cover door to port - Add loading place Place …" at bounding box center [416, 354] width 297 height 745
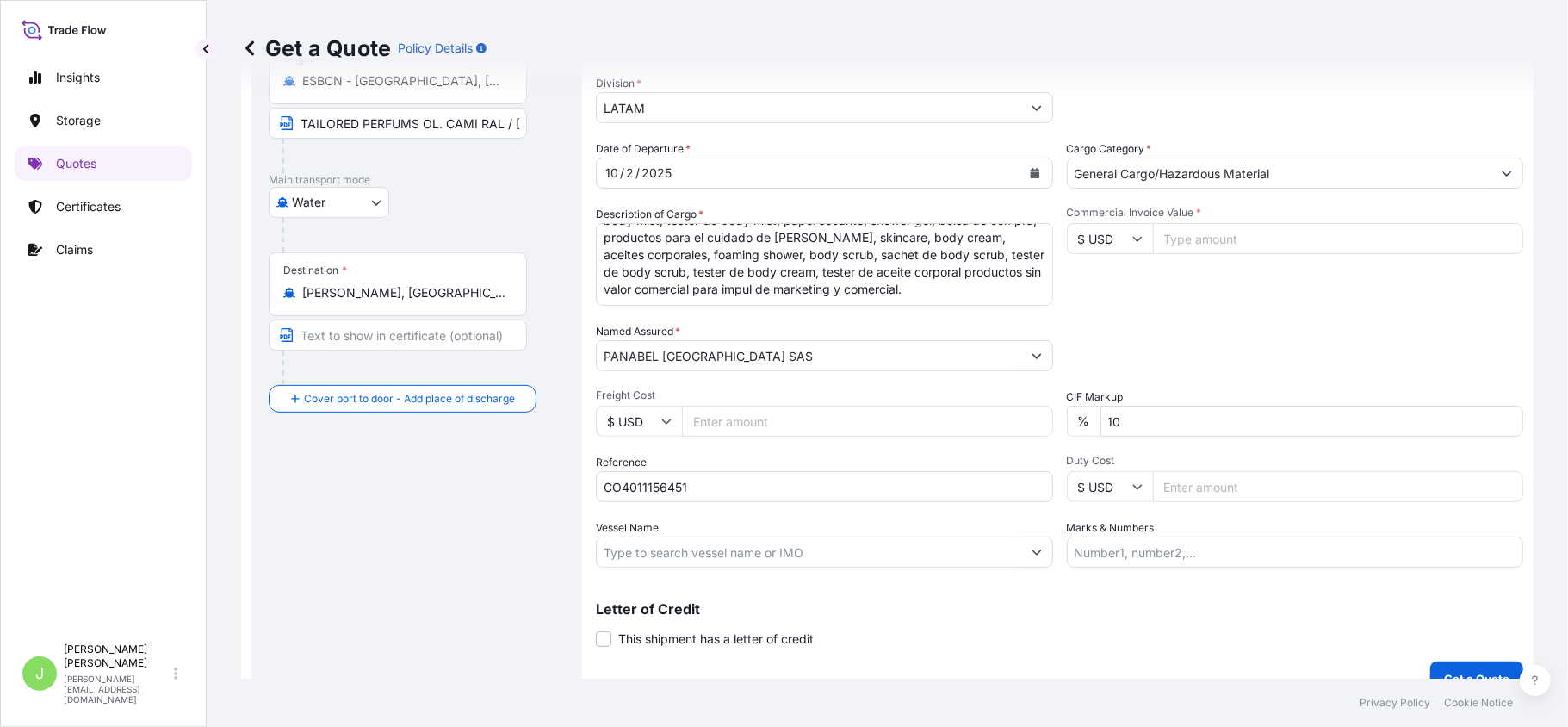
scroll to position [217, 0]
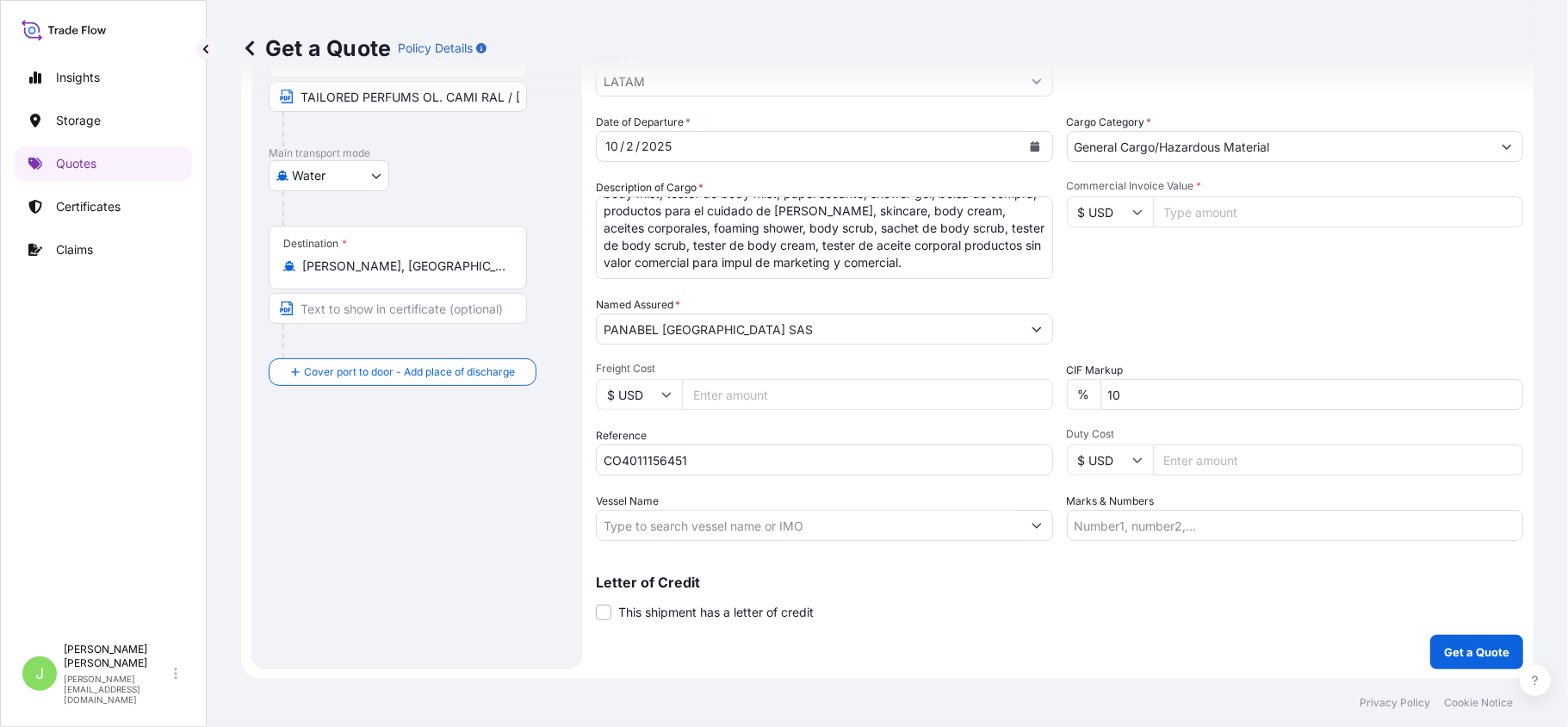
click at [762, 528] on input "Vessel Name" at bounding box center [808, 526] width 424 height 31
paste input "GEMLIK EXPRESS 539S"
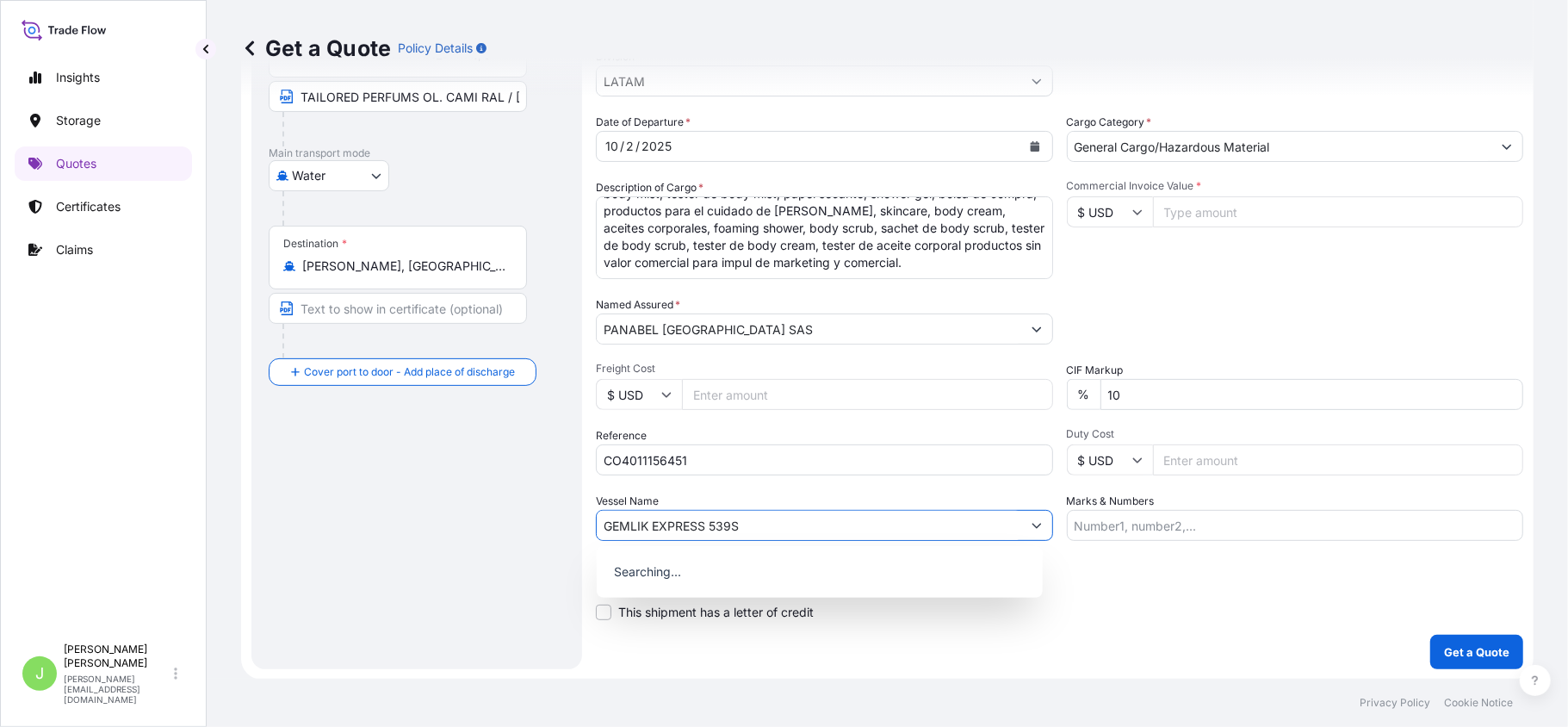
type input "GEMLIK EXPRESS 539S"
click at [169, 549] on div "Insights Storage Quotes Certificates Claims" at bounding box center [103, 340] width 177 height 590
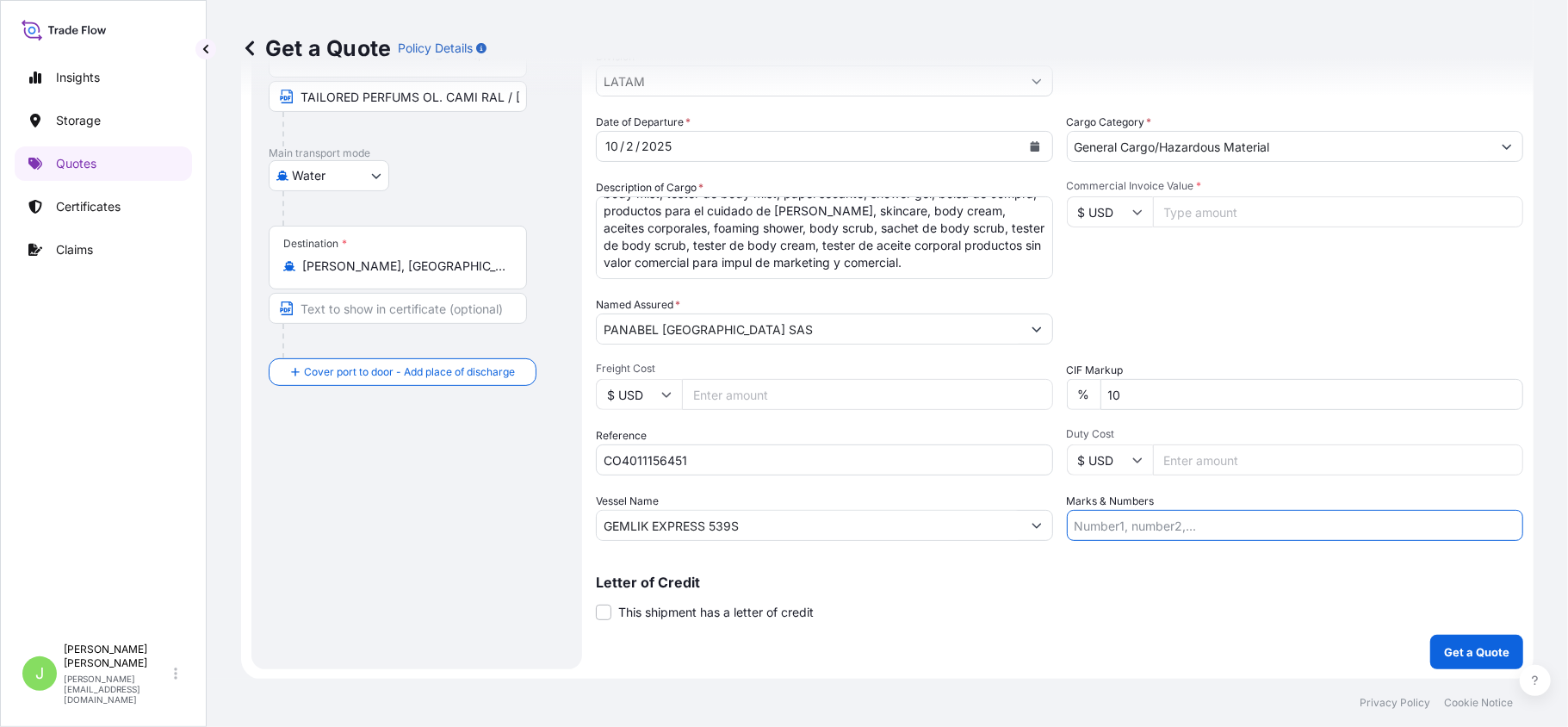
click at [1192, 514] on input "Marks & Numbers" at bounding box center [1296, 526] width 457 height 31
paste input "BL 1625208745 CONT HLBU1406827 -SEKU1455353"
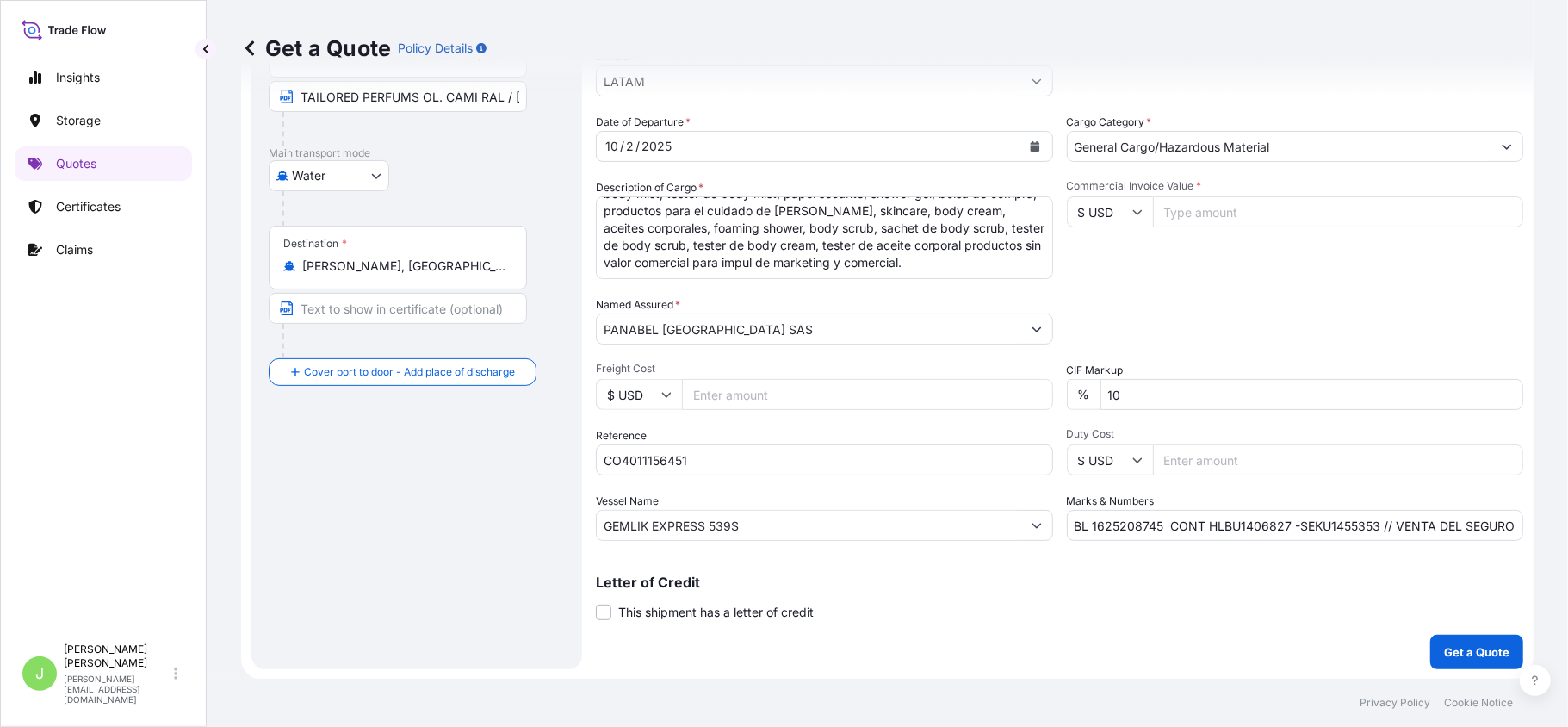
scroll to position [0, 14]
drag, startPoint x: 1453, startPoint y: 526, endPoint x: 1567, endPoint y: 545, distance: 115.6
click at [1567, 545] on div "Get a Quote Policy Details Route Details Reset Route Details Cover door to port…" at bounding box center [887, 340] width 1362 height 679
click at [1504, 524] on input "BL 1625208745 CONT HLBU1406827 -SEKU1455353 // VENTA DEL SEGURO:" at bounding box center [1296, 526] width 457 height 31
click at [1496, 528] on input "BL 1625208745 CONT HLBU1406827 -SEKU1455353 // VENTA DEL SEGURO:" at bounding box center [1296, 526] width 457 height 31
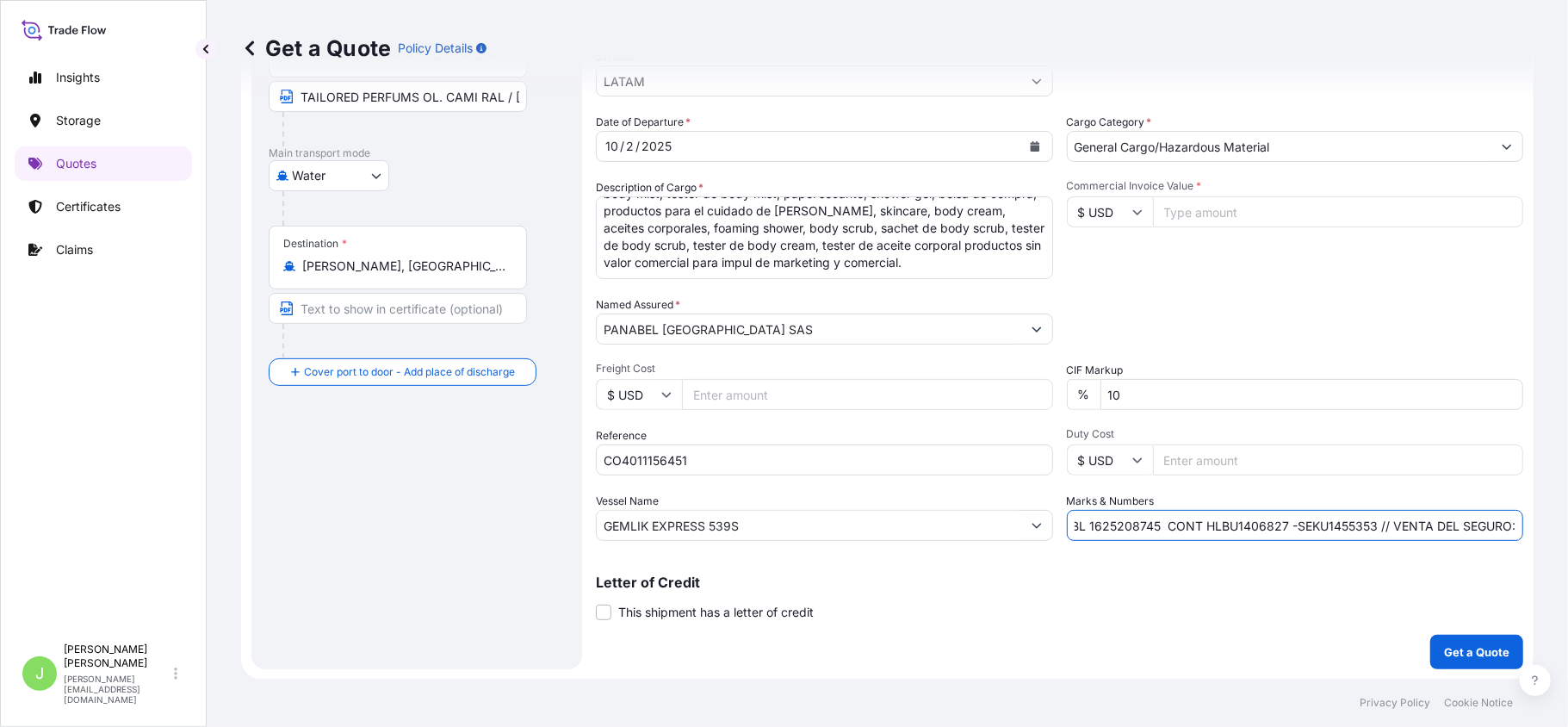
paste input "0.3"
type input "BL 1625208745 CONT HLBU1406827 -SEKU1455353 // VENTA DEL SEGURO: 0.3 %"
click at [1489, 659] on p "Get a Quote" at bounding box center [1477, 652] width 65 height 18
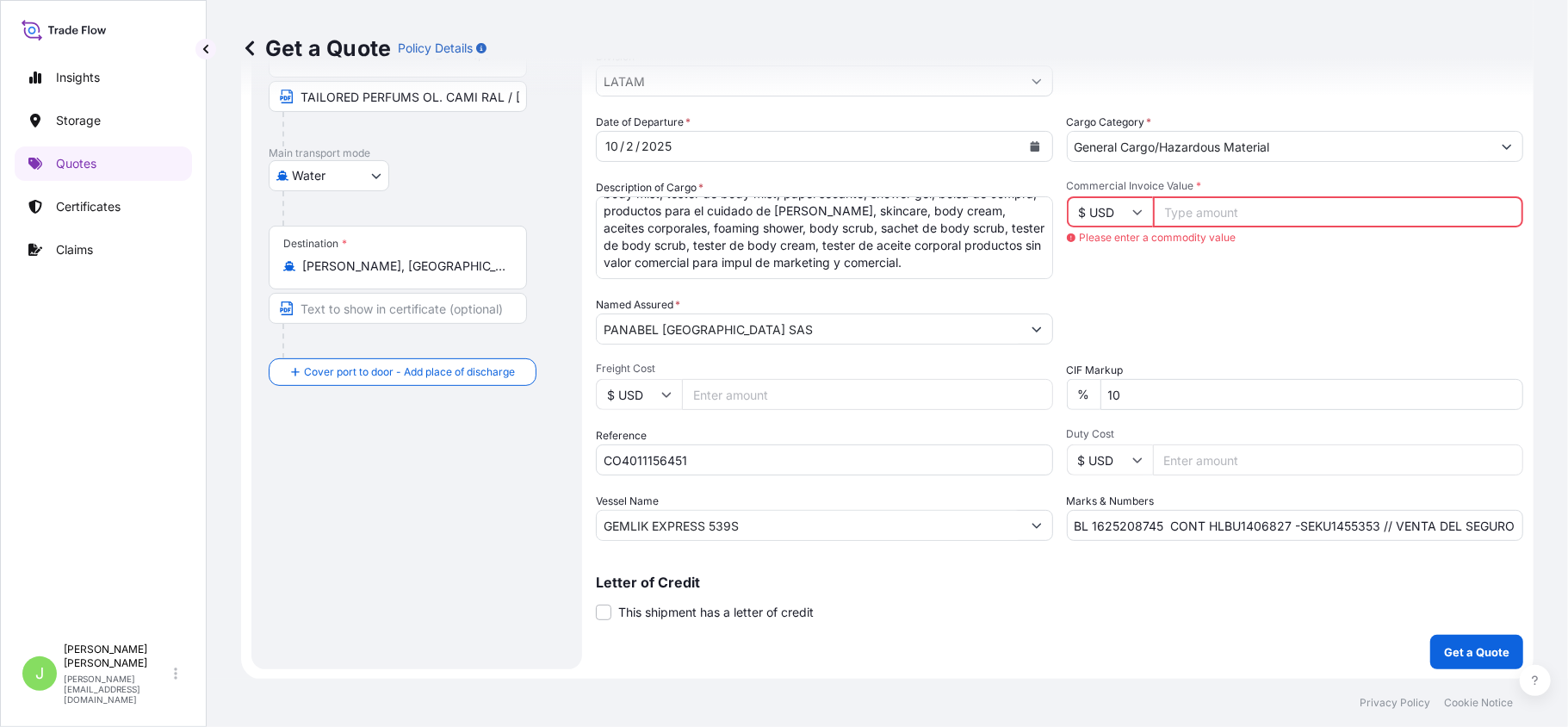
click at [1203, 200] on input "Commercial Invoice Value *" at bounding box center [1338, 212] width 372 height 31
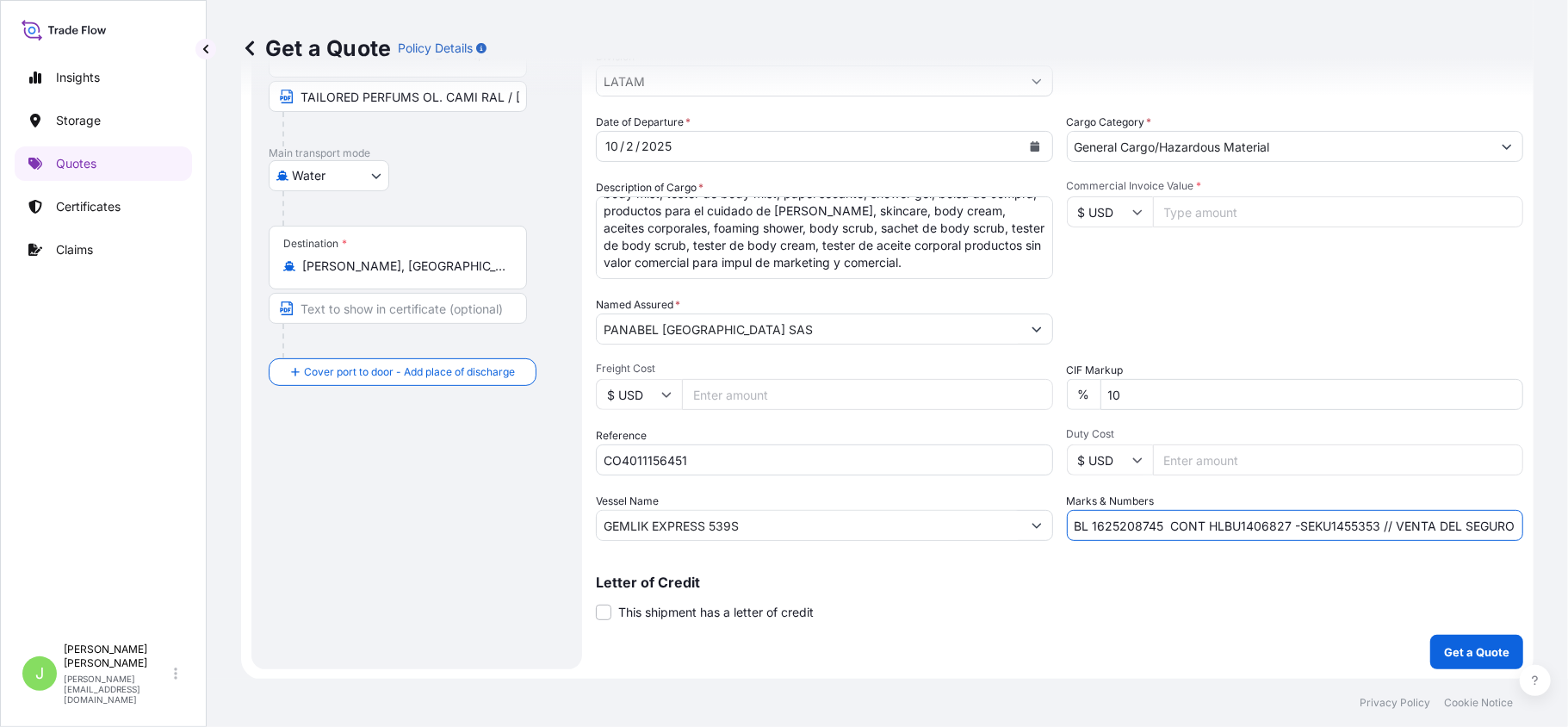
scroll to position [0, 50]
drag, startPoint x: 1297, startPoint y: 521, endPoint x: 1567, endPoint y: 510, distance: 270.2
click at [1567, 510] on div "Get a Quote Policy Details Route Details Reset Route Details Cover door to port…" at bounding box center [887, 340] width 1362 height 679
click at [1251, 222] on input "Commercial Invoice Value *" at bounding box center [1338, 212] width 372 height 31
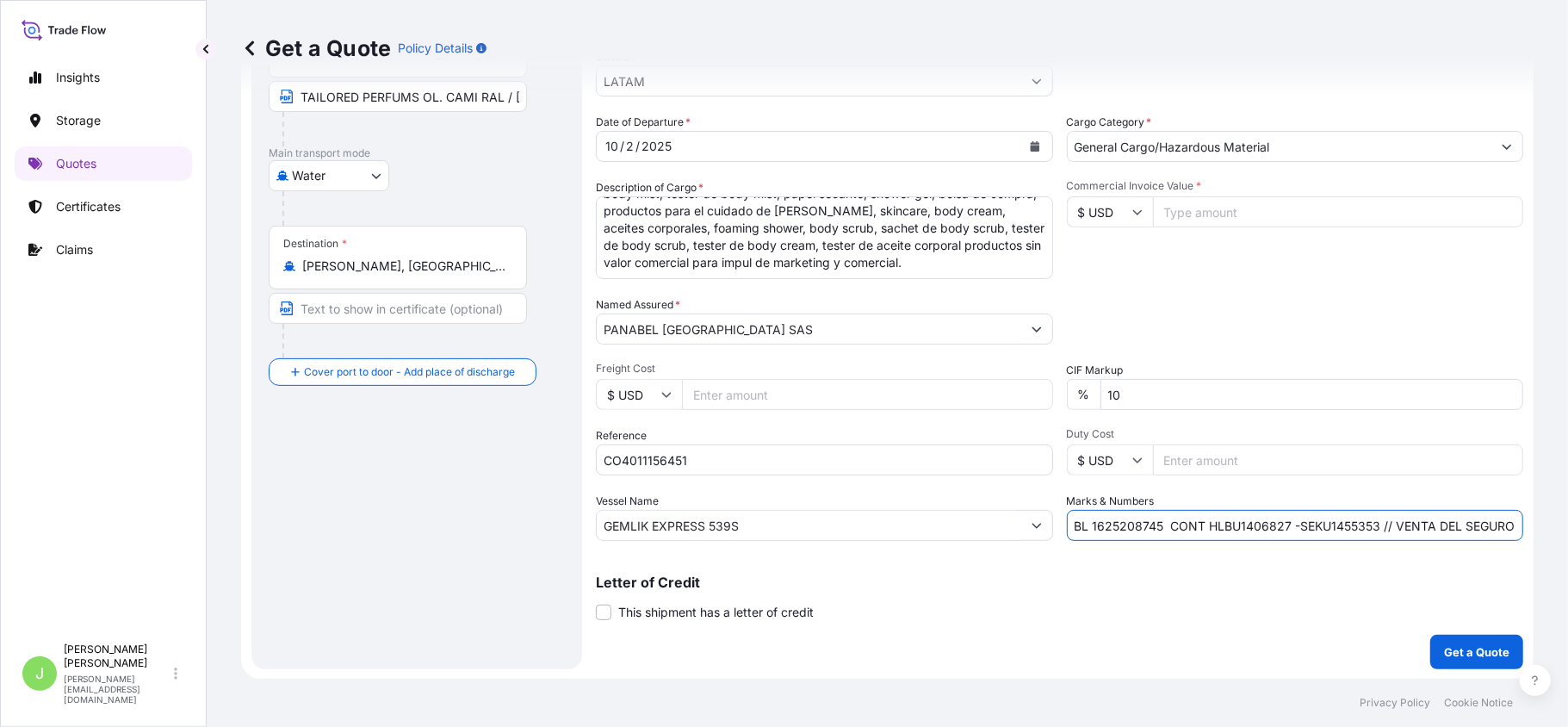
click at [1216, 194] on div "Commercial Invoice Value * $ USD" at bounding box center [1296, 229] width 457 height 100
click at [1213, 204] on input "Commercial Invoice Value *" at bounding box center [1338, 212] width 372 height 31
click at [1162, 200] on input "Commercial Invoice Value *" at bounding box center [1338, 212] width 372 height 31
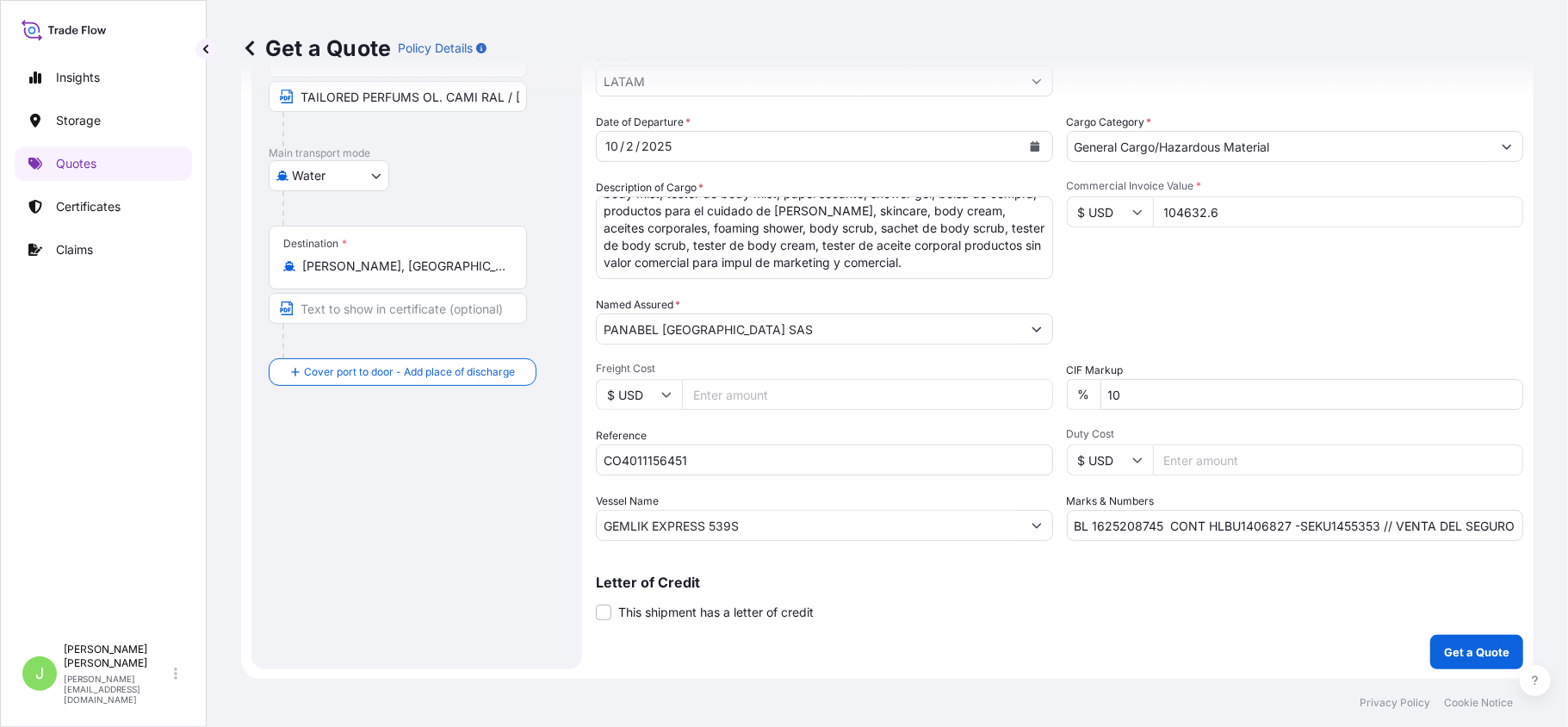
type input "104632.6"
click at [1430, 635] on button "Get a Quote" at bounding box center [1477, 651] width 93 height 34
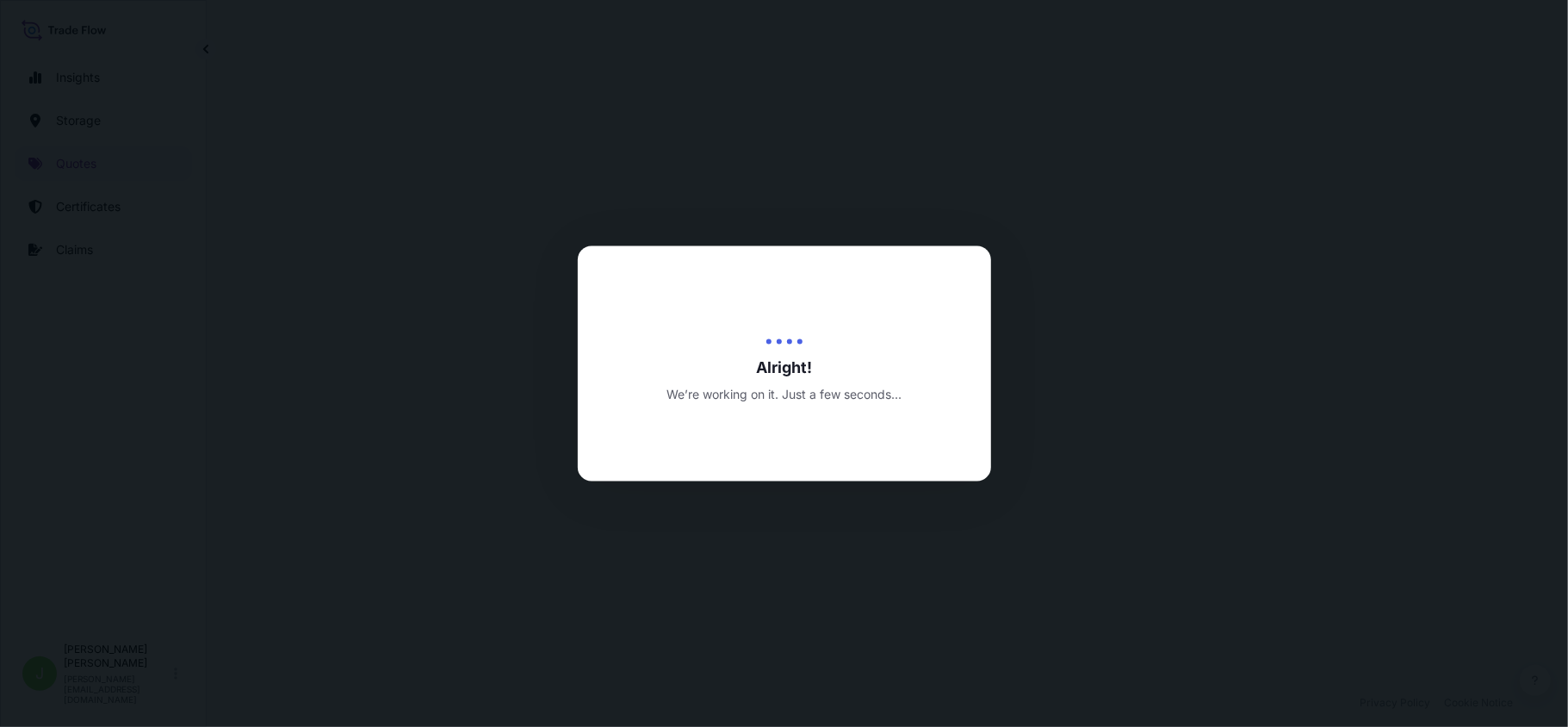
select select "Water"
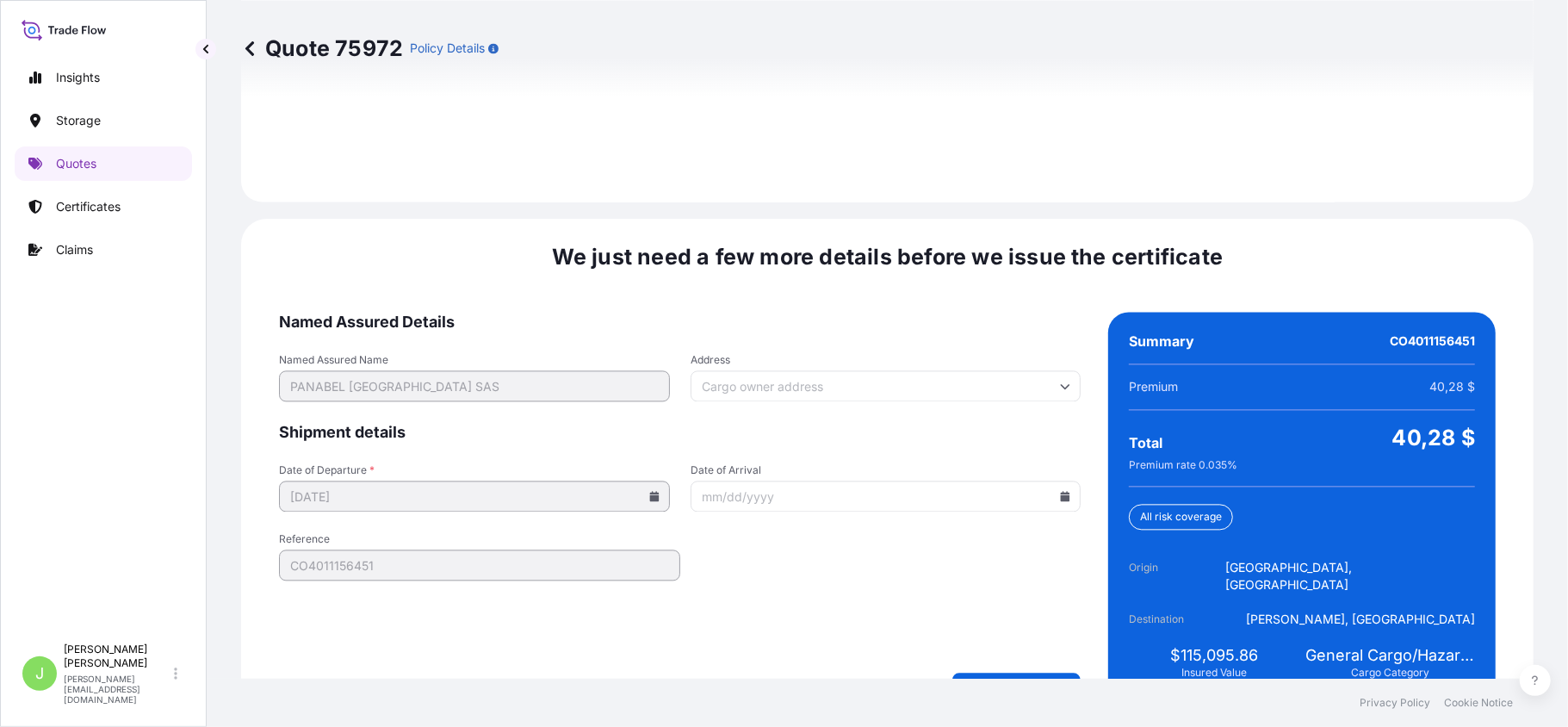
scroll to position [2523, 0]
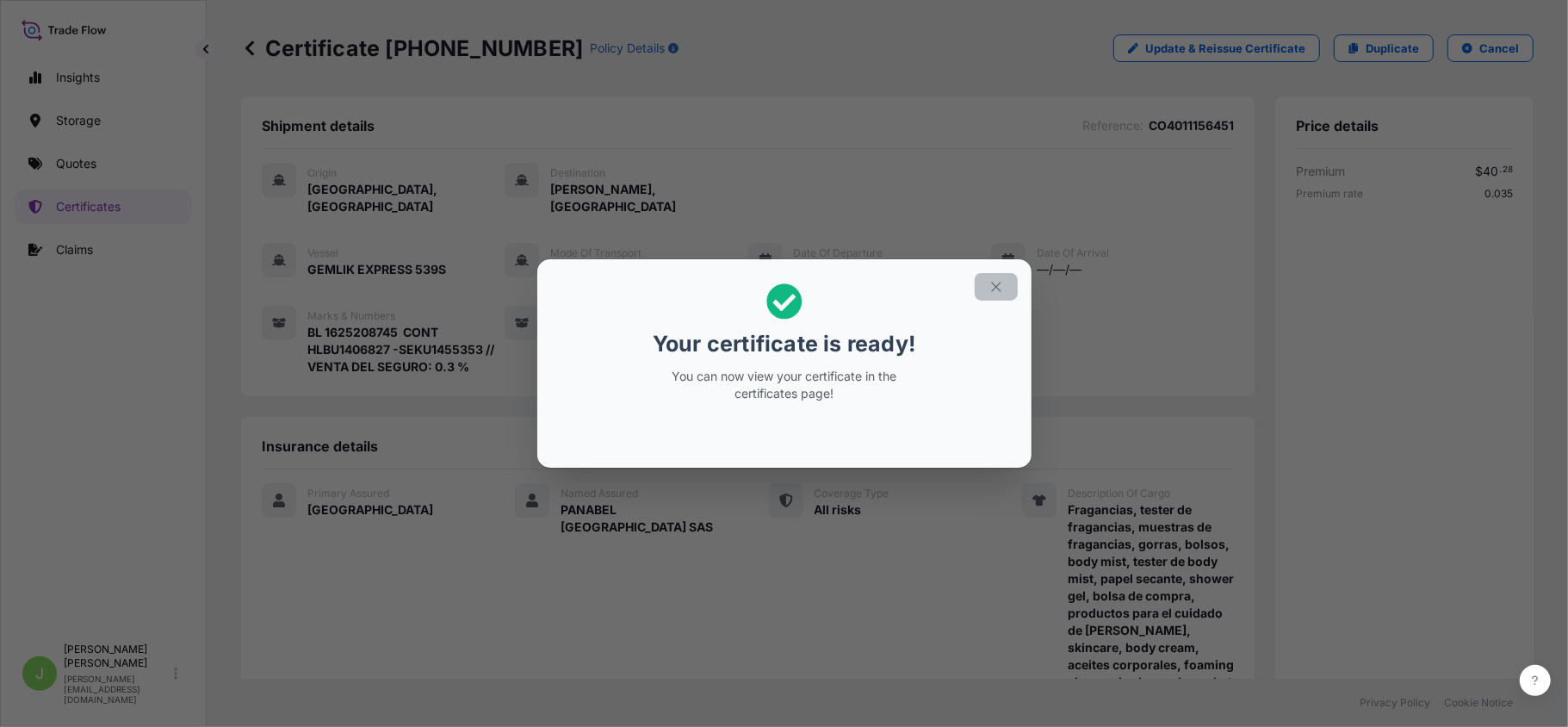
click at [1003, 289] on button "button" at bounding box center [996, 287] width 43 height 27
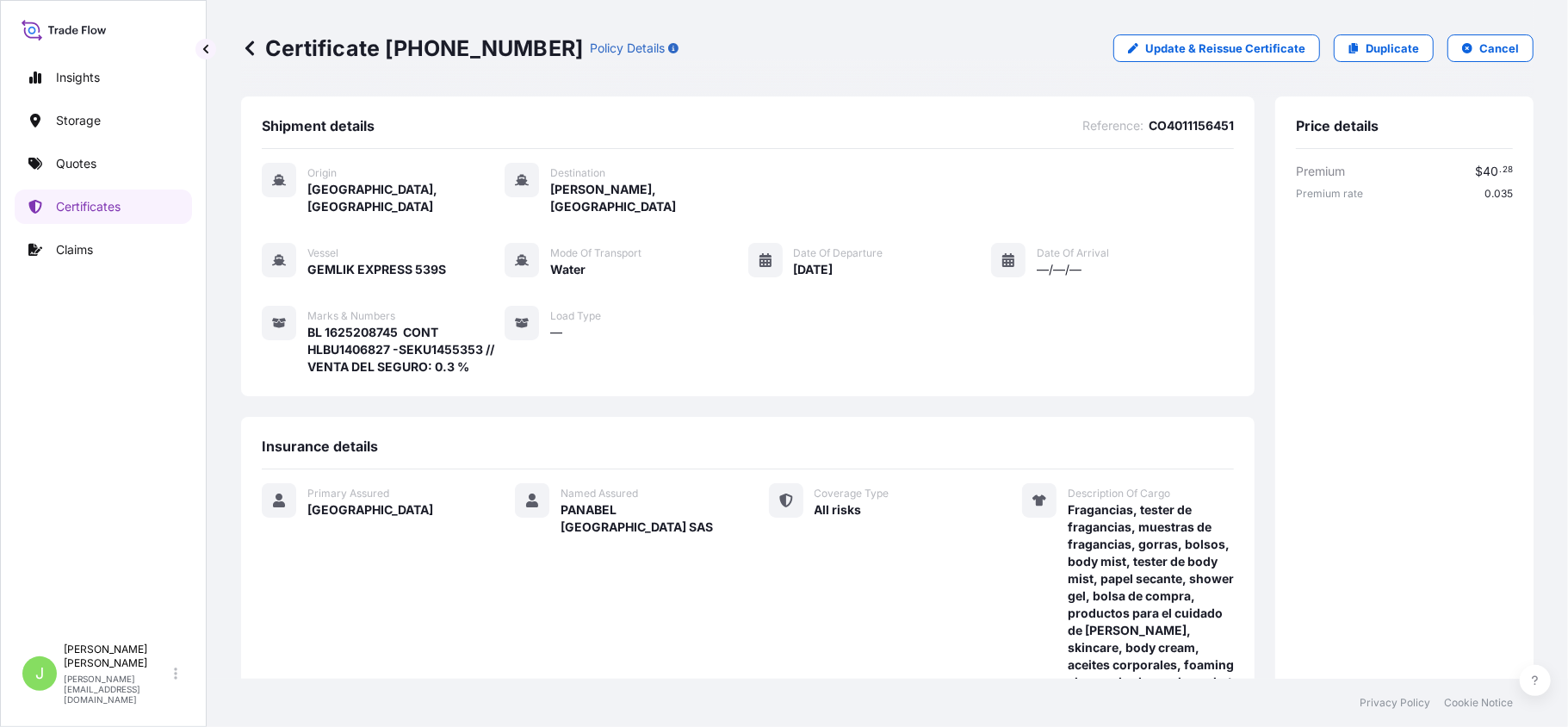
click at [325, 63] on div "Certificate 31619-492-1 Policy Details Update & Reissue Certificate Duplicate C…" at bounding box center [887, 48] width 1293 height 96
copy p "Certificate 31619-492-1"
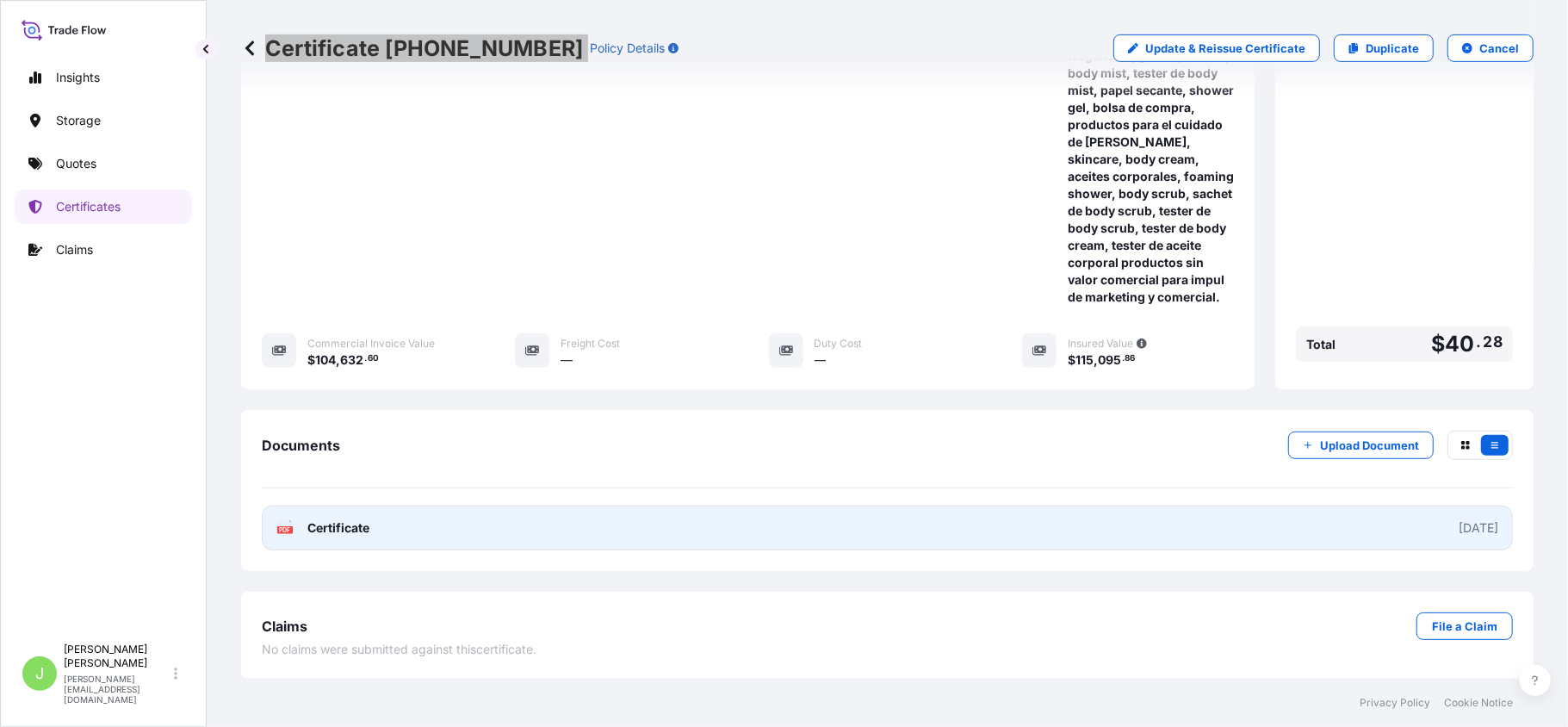
click at [375, 541] on link "PDF Certificate 2025-10-15" at bounding box center [887, 528] width 1251 height 45
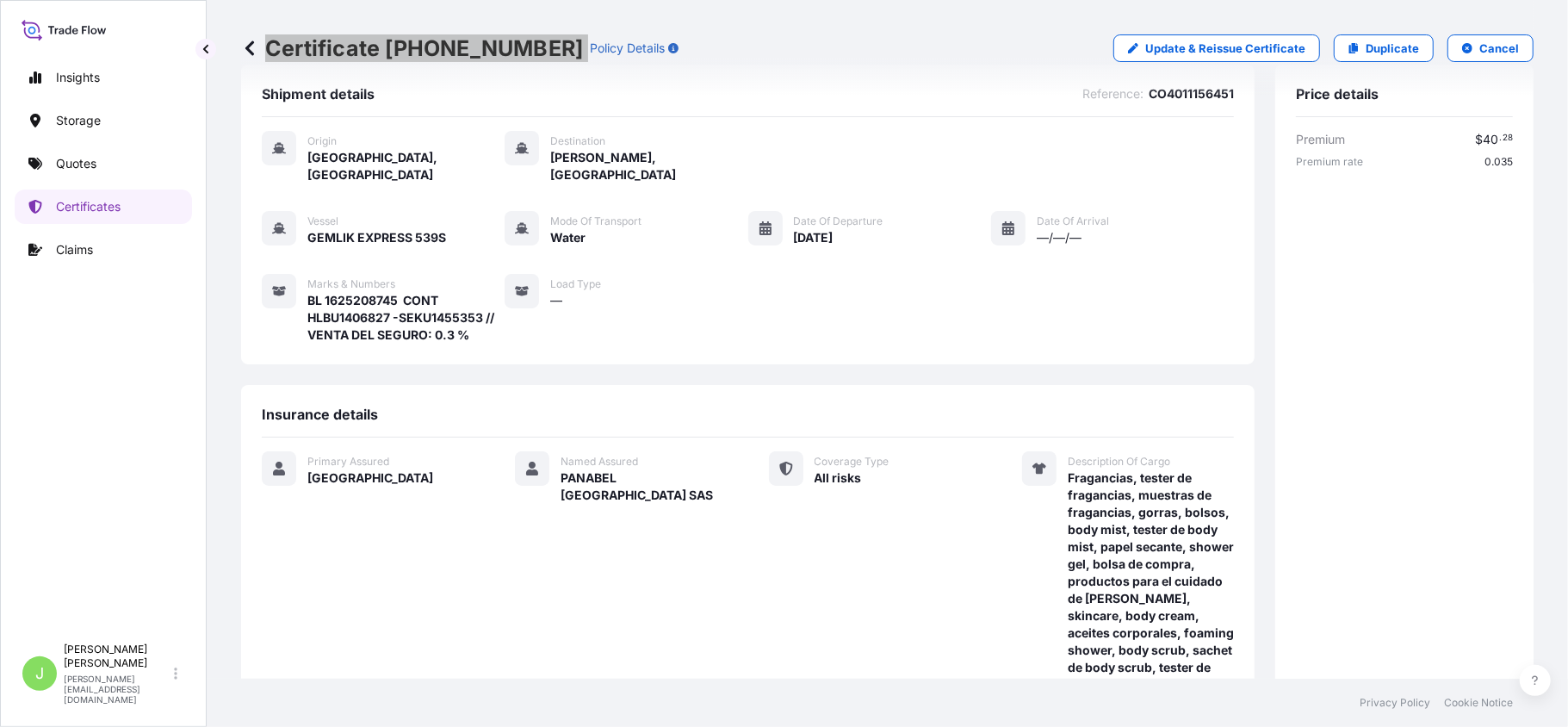
scroll to position [0, 0]
